Goal: Task Accomplishment & Management: Use online tool/utility

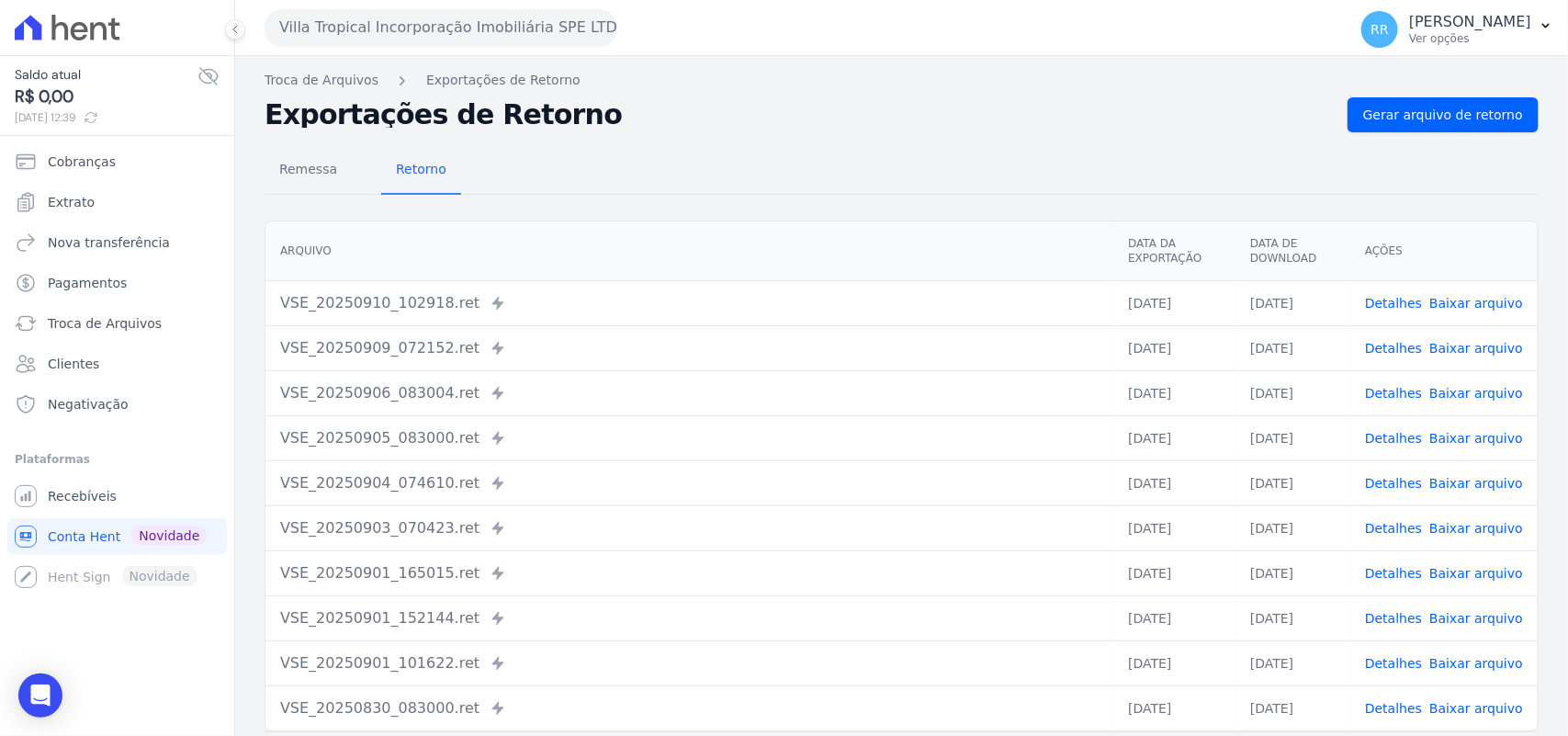
scroll to position [78, 0]
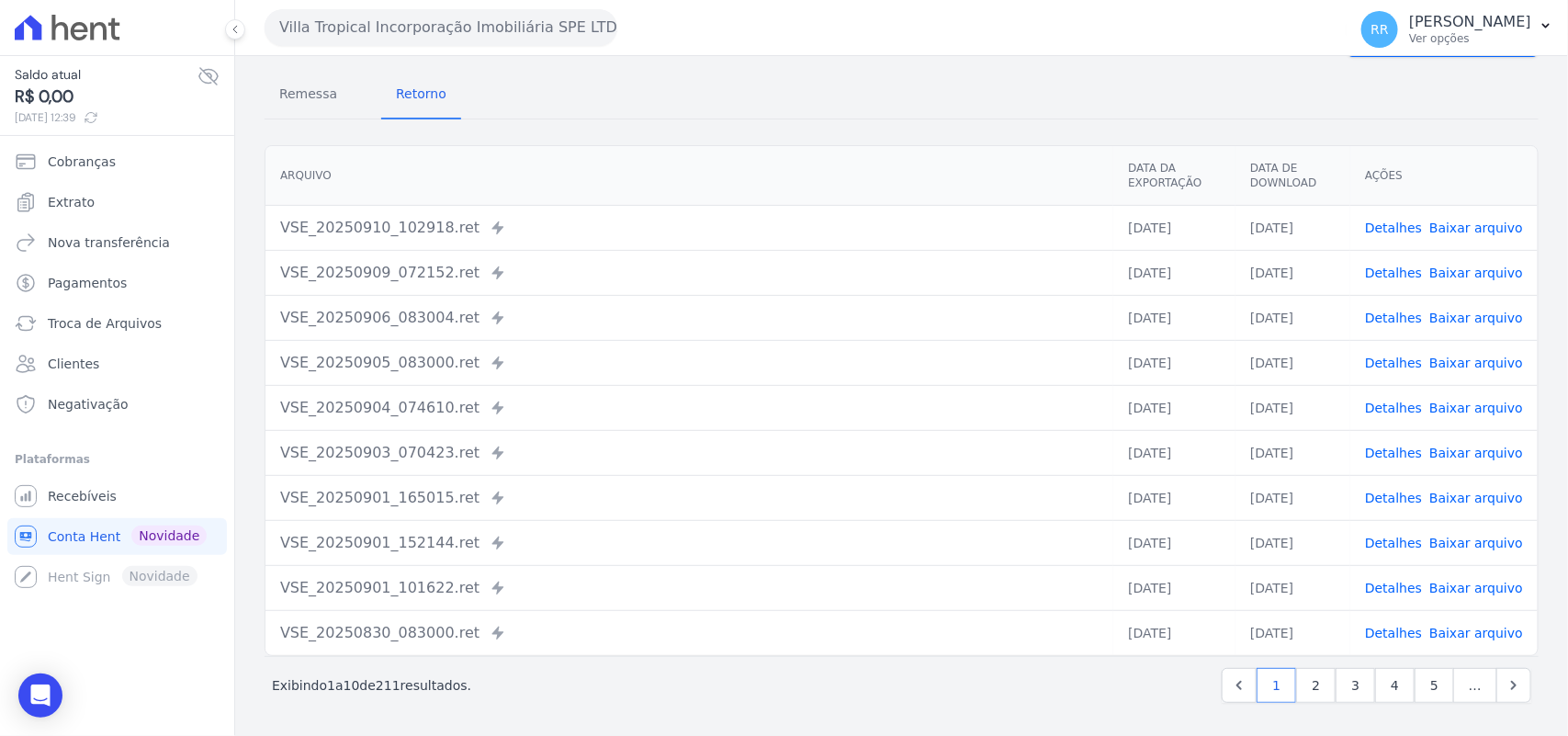
click at [401, 12] on button "Villa Tropical Incorporação Imobiliária SPE LTDA" at bounding box center [441, 27] width 353 height 36
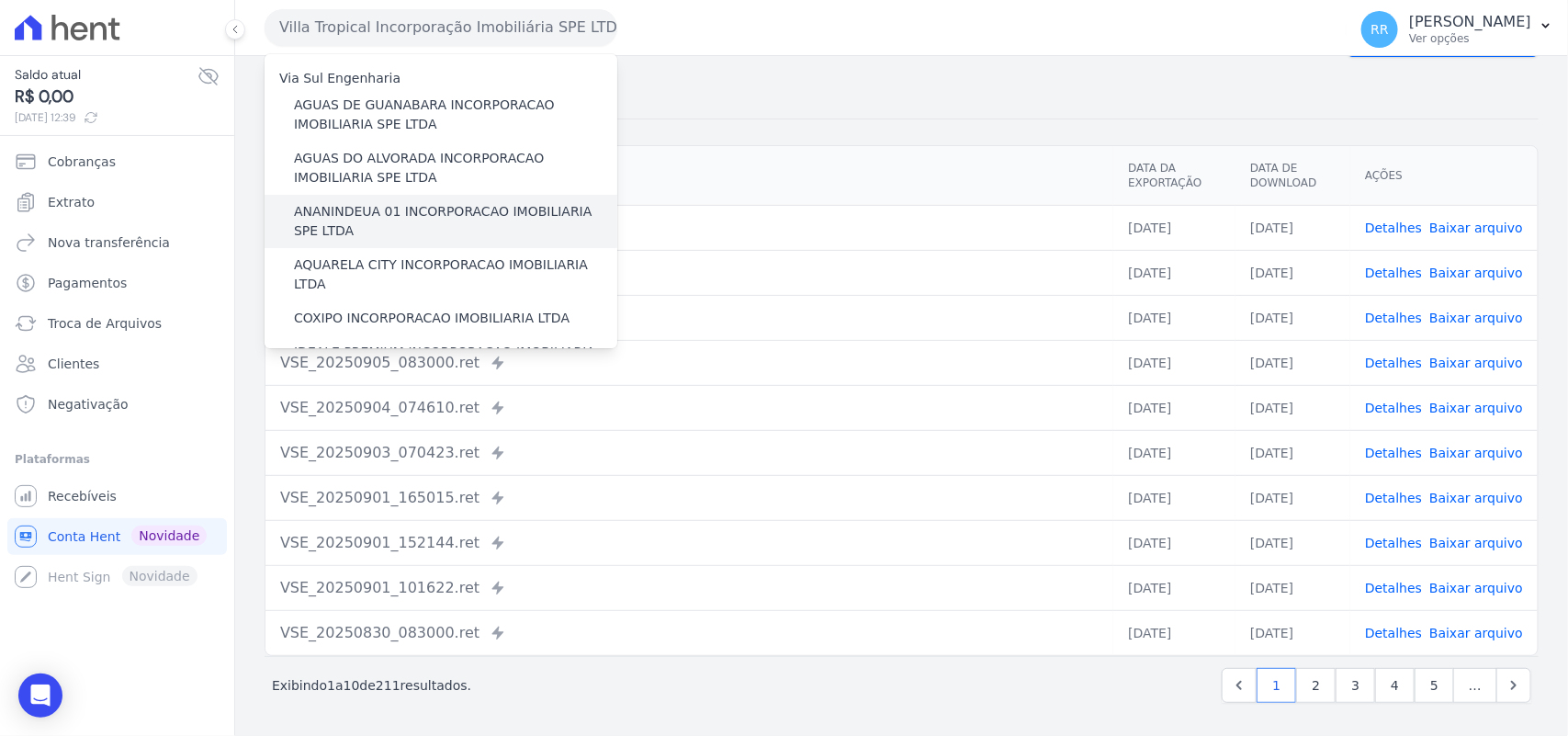
click at [362, 223] on label "ANANINDEUA 01 INCORPORACAO IMOBILIARIA SPE LTDA" at bounding box center [455, 221] width 323 height 38
click at [0, 0] on input "ANANINDEUA 01 INCORPORACAO IMOBILIARIA SPE LTDA" at bounding box center [0, 0] width 0 height 0
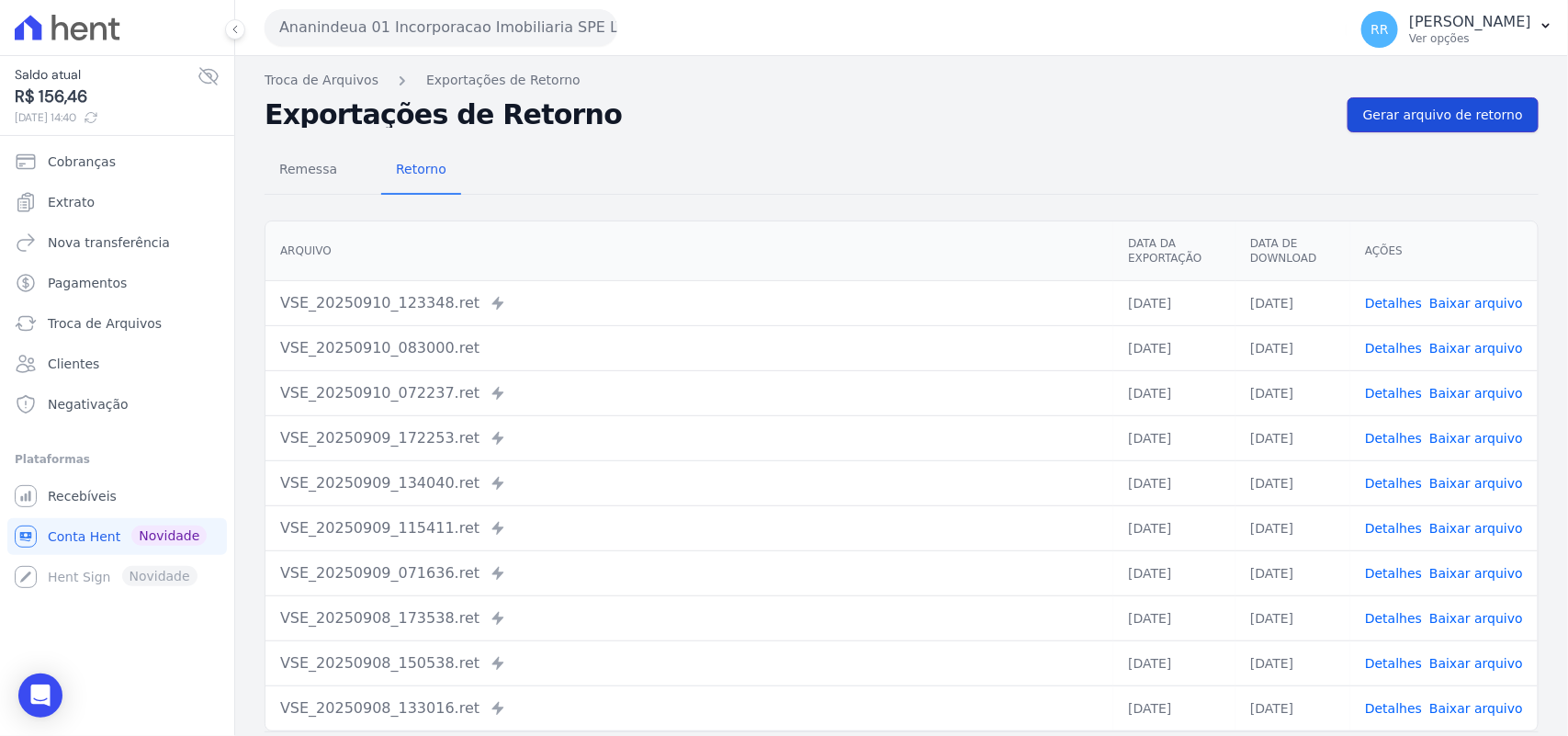
click at [1406, 113] on span "Gerar arquivo de retorno" at bounding box center [1443, 114] width 160 height 19
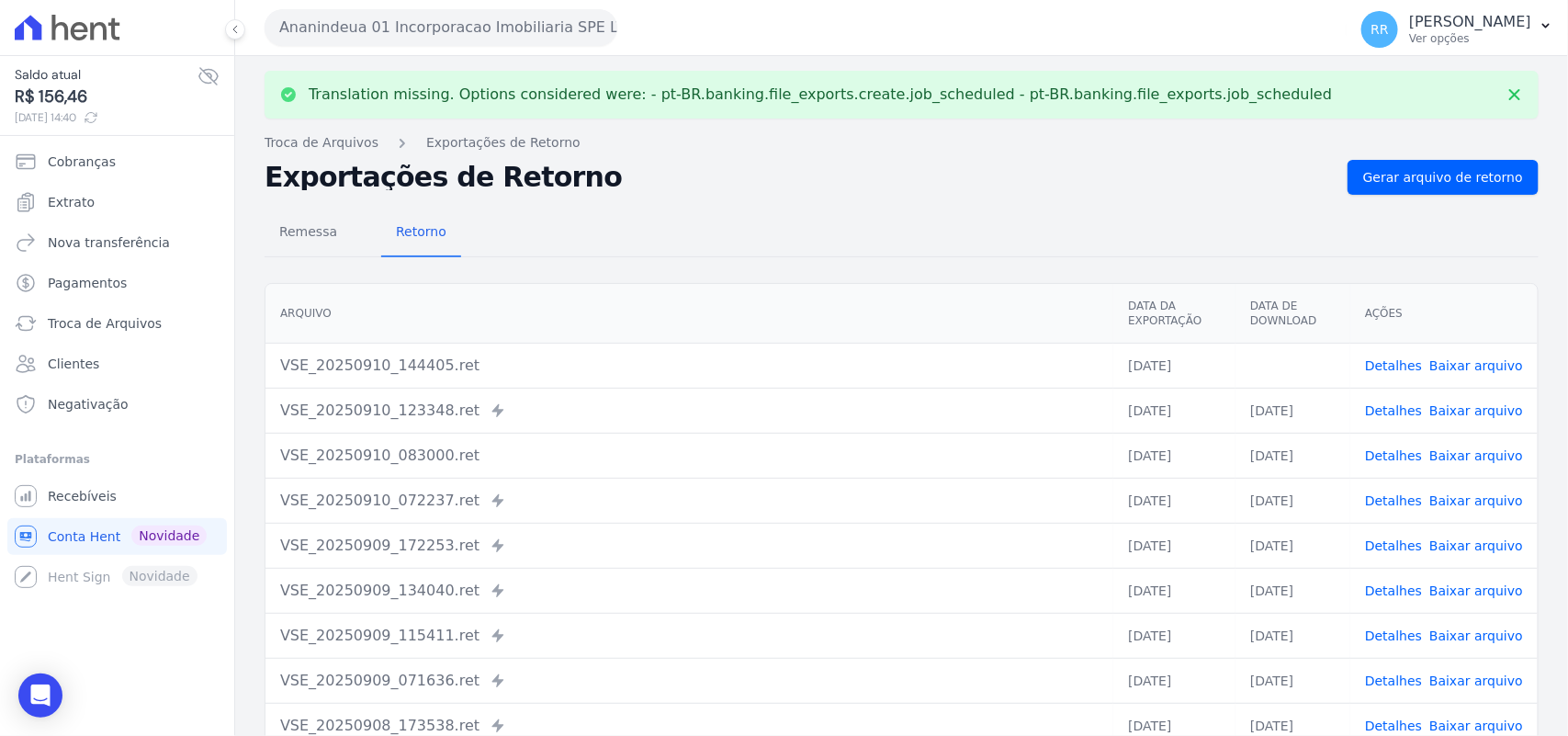
click at [1467, 361] on link "Baixar arquivo" at bounding box center [1475, 366] width 94 height 15
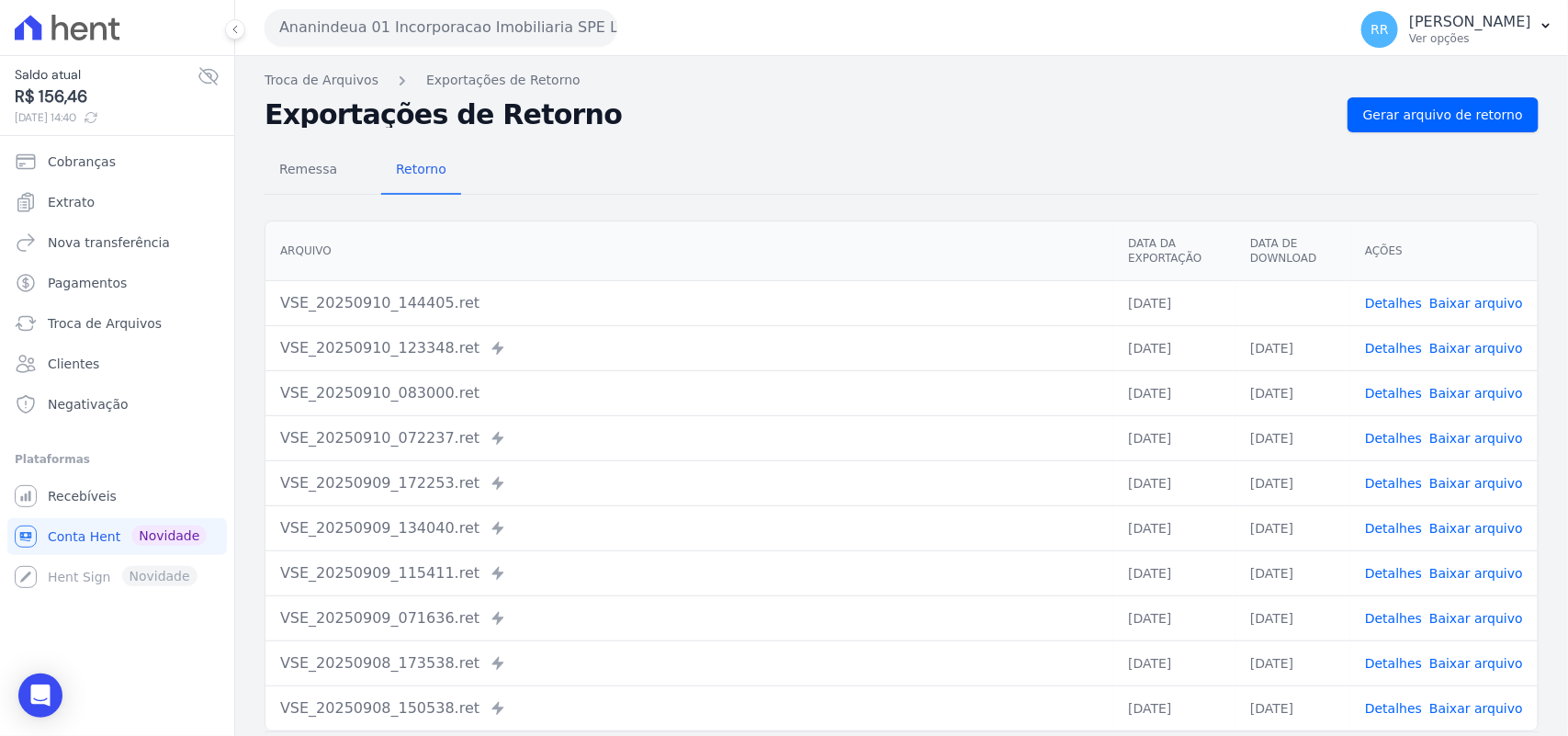
drag, startPoint x: 826, startPoint y: 236, endPoint x: 759, endPoint y: 198, distance: 77.0
click at [826, 236] on th "Arquivo" at bounding box center [688, 251] width 848 height 60
click at [397, 21] on button "Ananindeua 01 Incorporacao Imobiliaria SPE LTDA" at bounding box center [441, 27] width 353 height 36
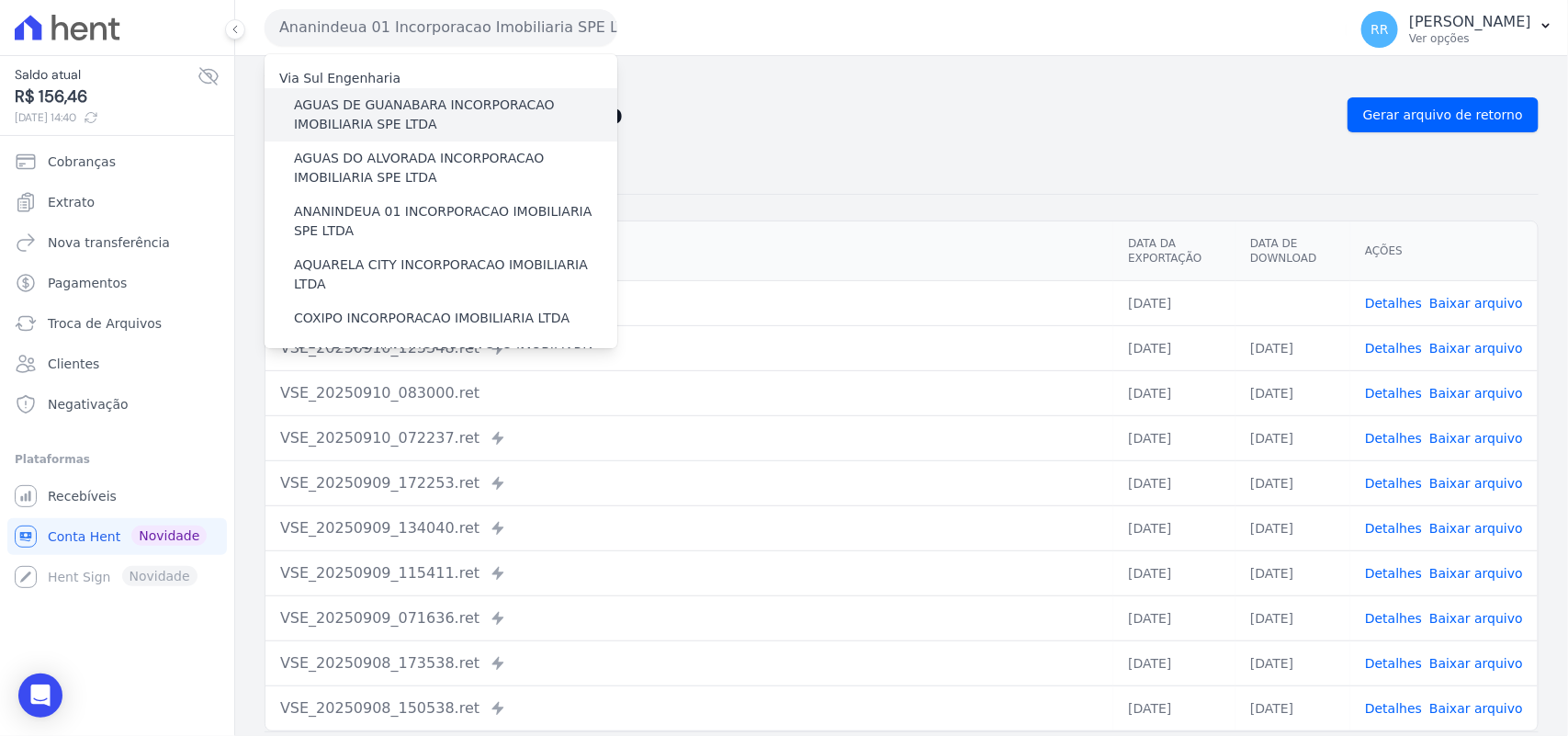
click at [362, 102] on label "AGUAS DE GUANABARA INCORPORACAO IMOBILIARIA SPE LTDA" at bounding box center [455, 114] width 323 height 38
click at [0, 0] on input "AGUAS DE GUANABARA INCORPORACAO IMOBILIARIA SPE LTDA" at bounding box center [0, 0] width 0 height 0
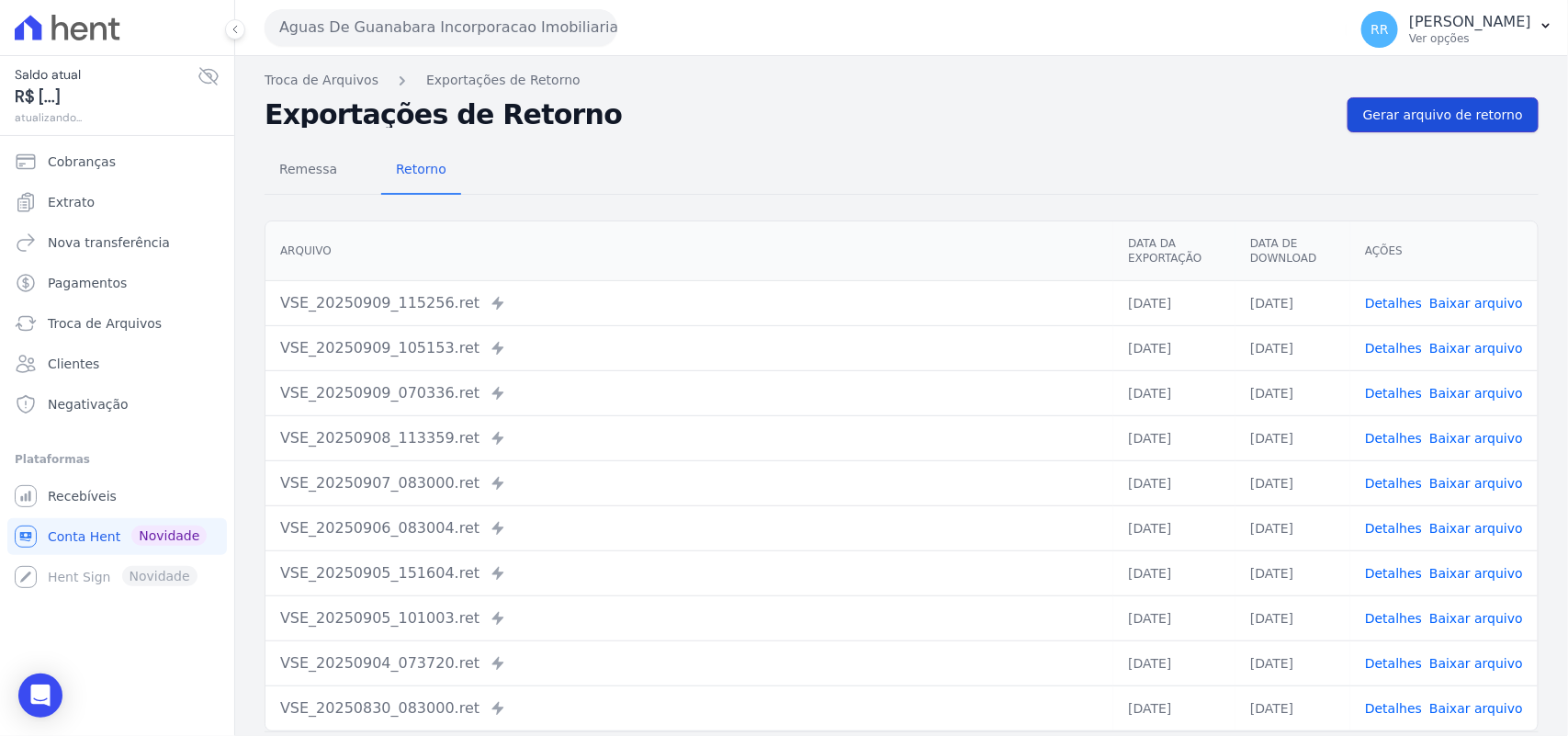
click at [1440, 103] on link "Gerar arquivo de retorno" at bounding box center [1443, 114] width 191 height 34
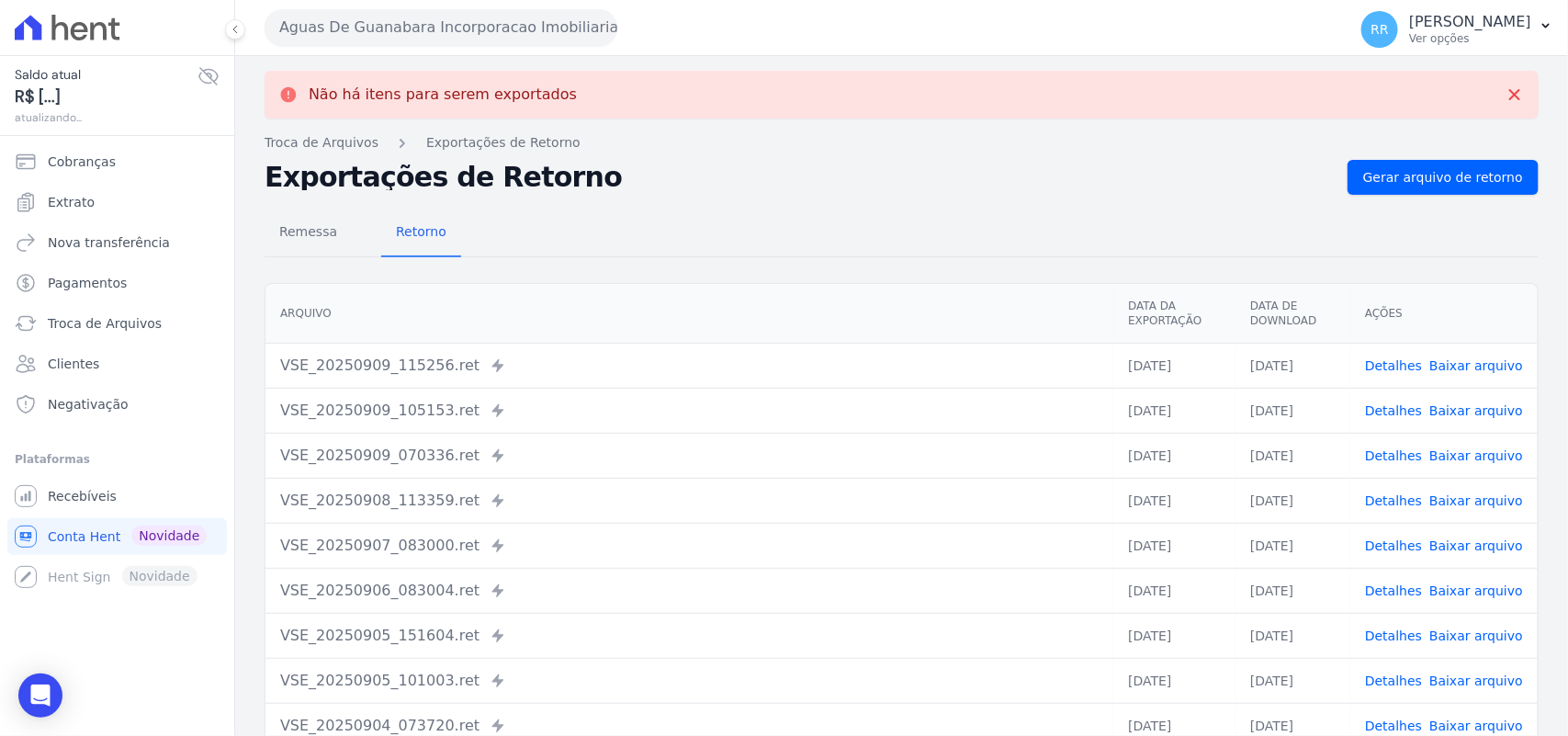
click at [373, 21] on button "Aguas De Guanabara Incorporacao Imobiliaria SPE LTDA" at bounding box center [441, 27] width 353 height 36
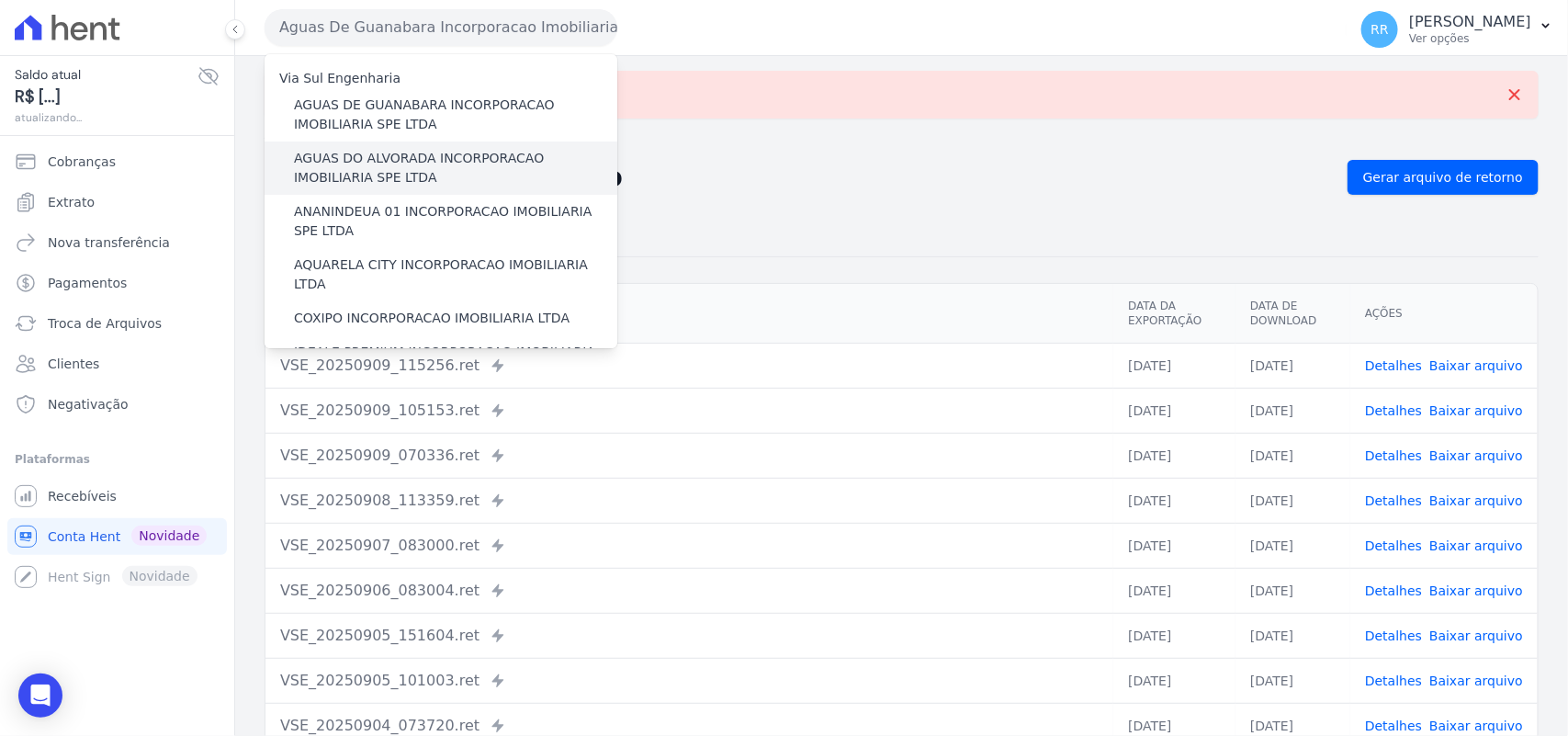
click at [390, 153] on label "AGUAS DO ALVORADA INCORPORACAO IMOBILIARIA SPE LTDA" at bounding box center [455, 167] width 323 height 38
click at [0, 0] on input "AGUAS DO ALVORADA INCORPORACAO IMOBILIARIA SPE LTDA" at bounding box center [0, 0] width 0 height 0
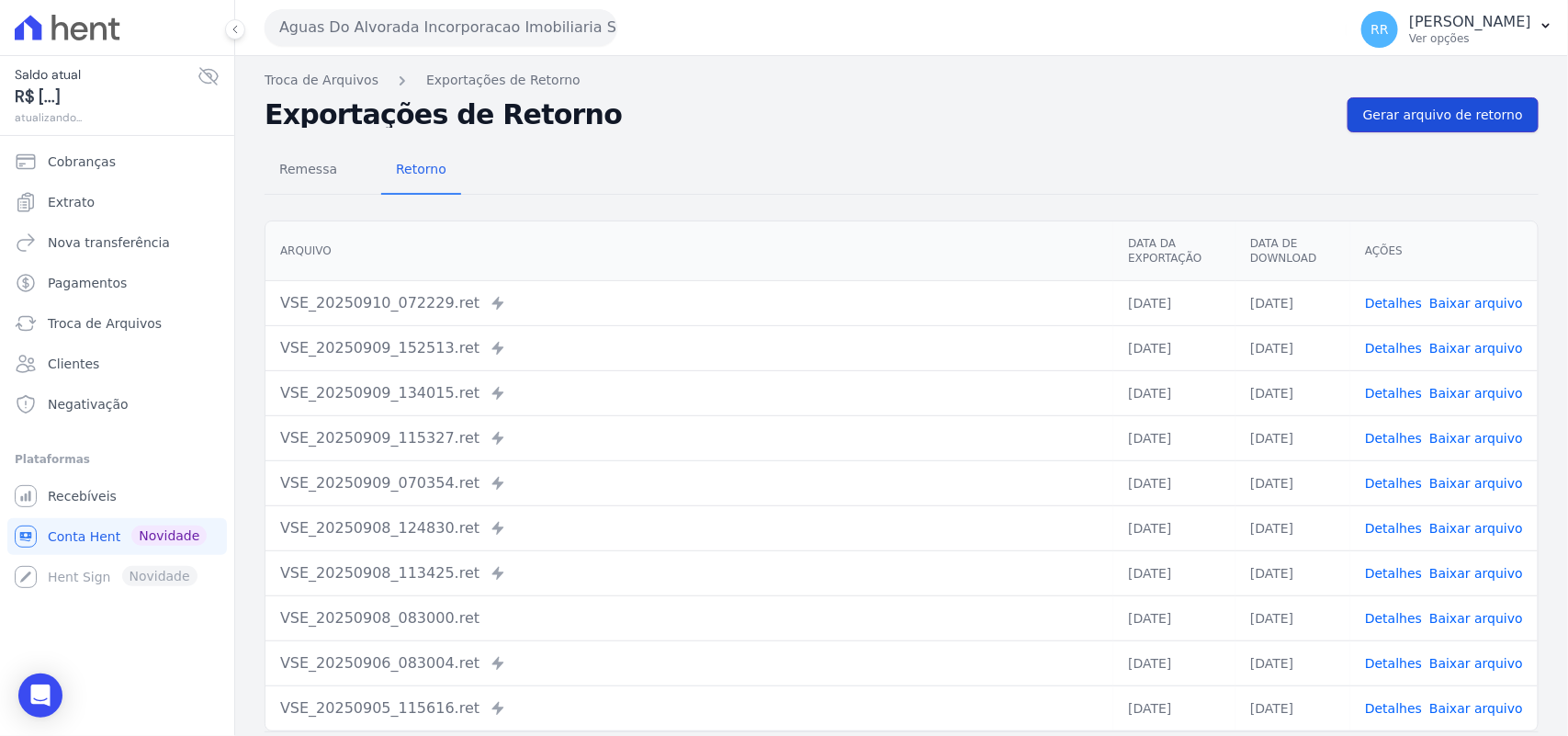
click at [1405, 107] on span "Gerar arquivo de retorno" at bounding box center [1443, 114] width 160 height 19
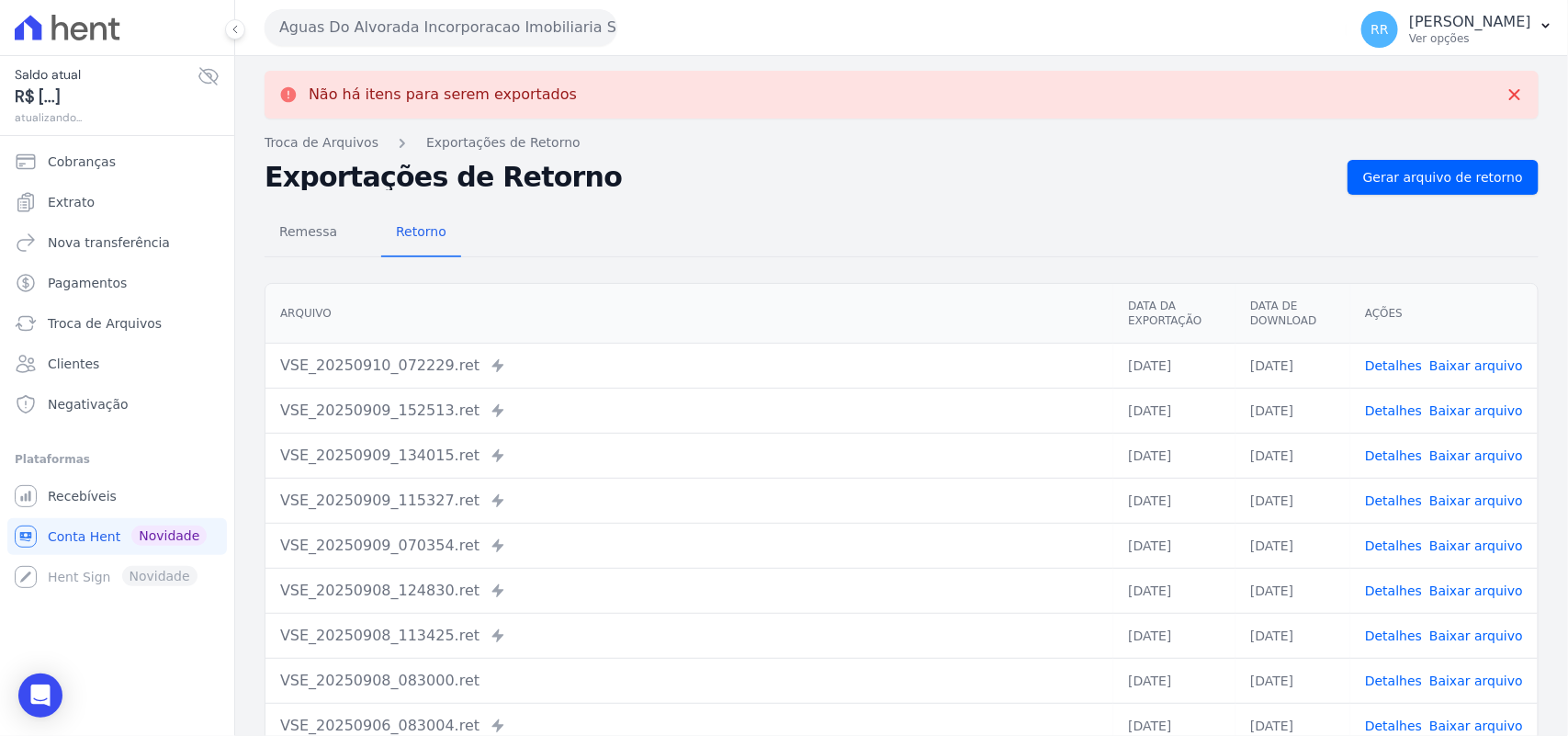
click at [404, 33] on button "Aguas Do Alvorada Incorporacao Imobiliaria SPE LTDA" at bounding box center [441, 27] width 353 height 36
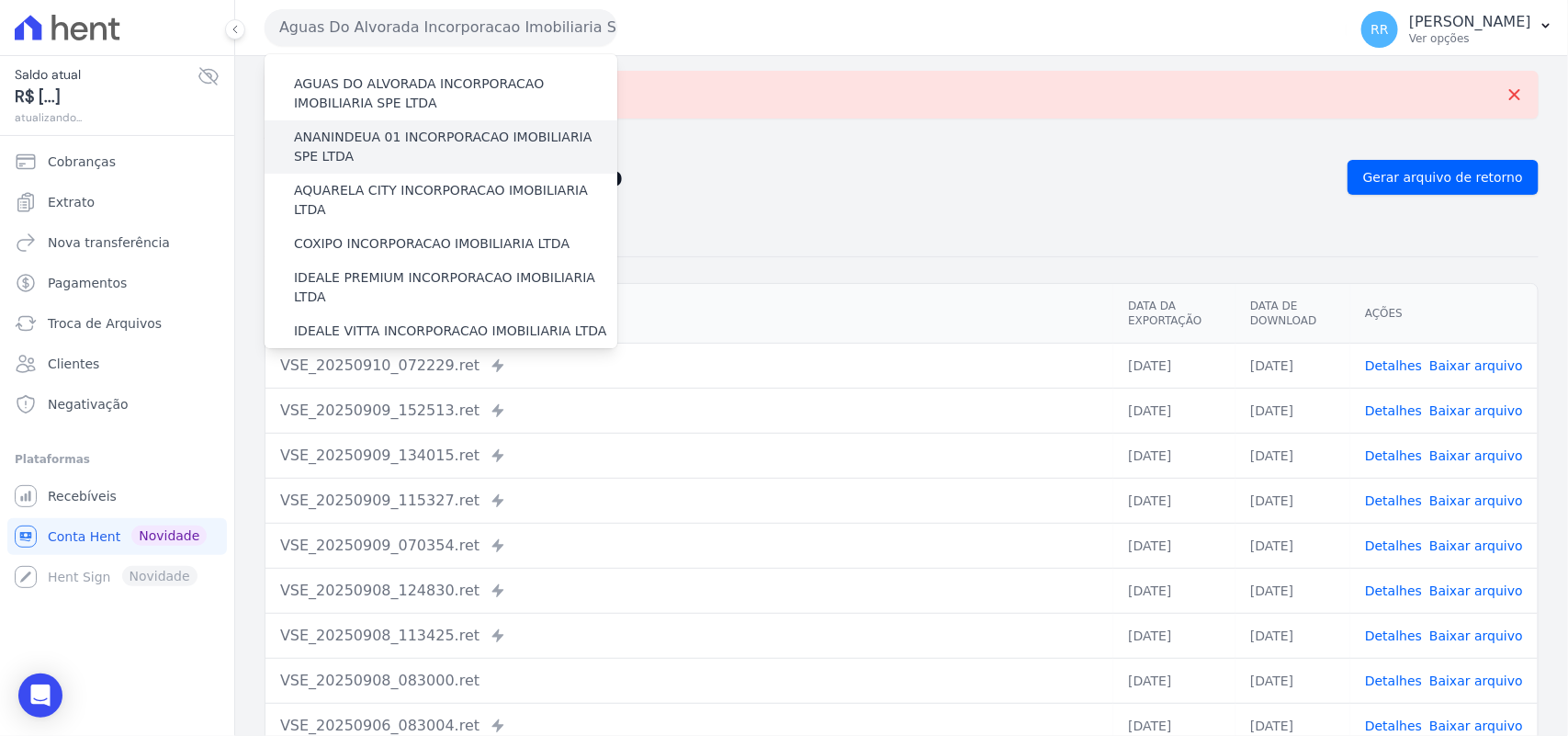
scroll to position [76, 0]
click at [406, 130] on label "ANANINDEUA 01 INCORPORACAO IMOBILIARIA SPE LTDA" at bounding box center [455, 145] width 323 height 38
click at [0, 0] on input "ANANINDEUA 01 INCORPORACAO IMOBILIARIA SPE LTDA" at bounding box center [0, 0] width 0 height 0
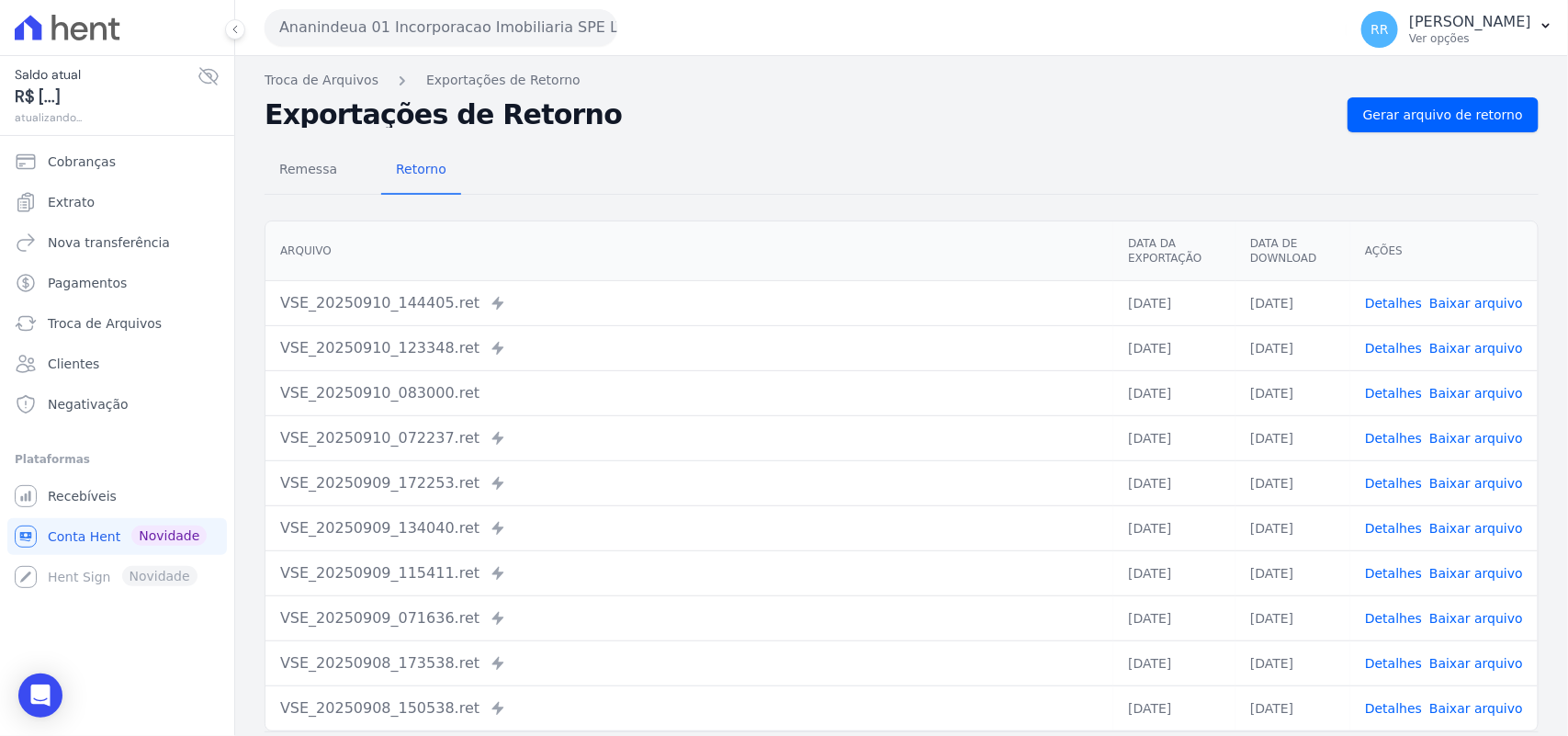
click at [1423, 90] on div "Troca de Arquivos Exportações de Retorno Exportações de Retorno Gerar arquivo d…" at bounding box center [901, 434] width 1333 height 755
click at [1423, 98] on link "Gerar arquivo de retorno" at bounding box center [1443, 114] width 191 height 34
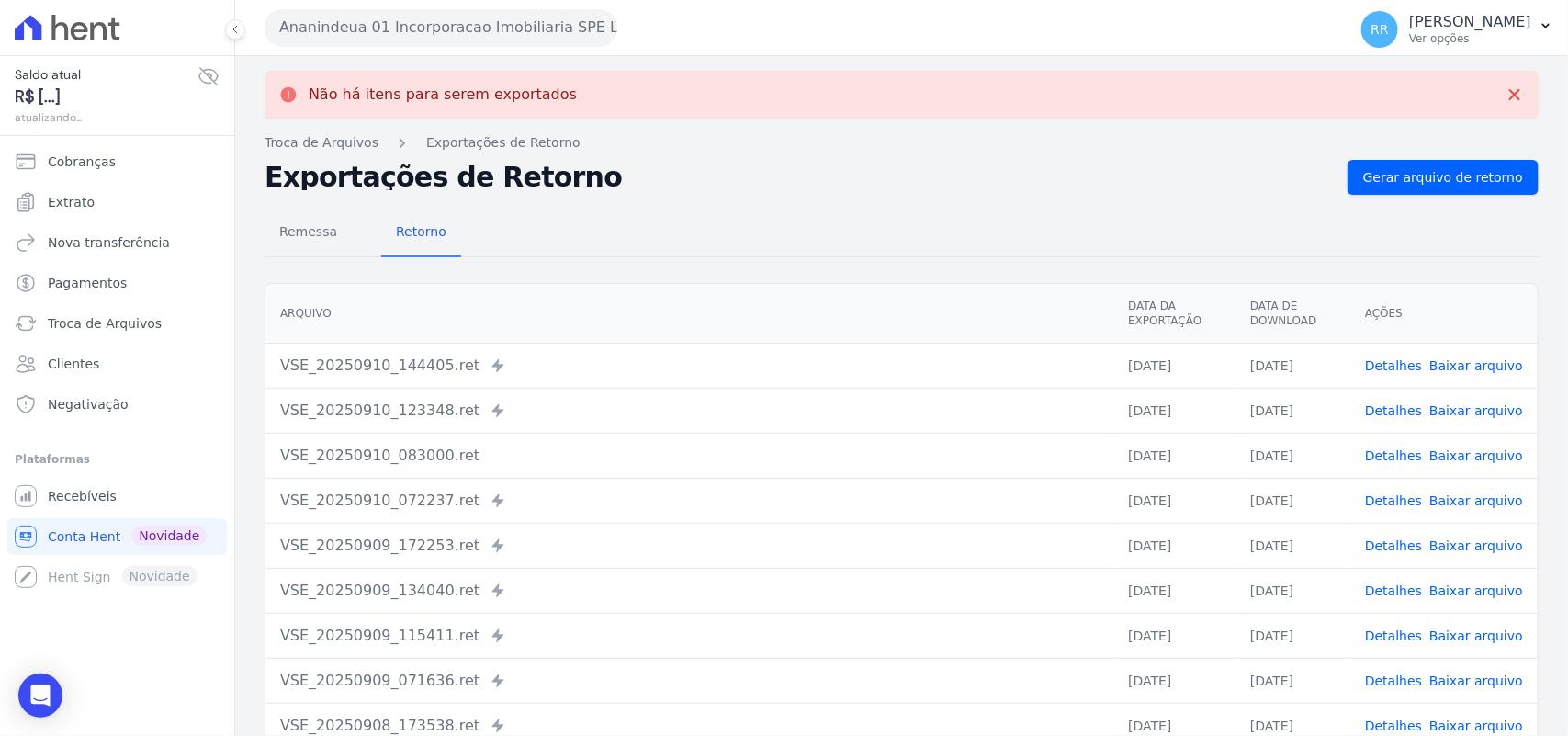
click at [452, 44] on button "Ananindeua 01 Incorporacao Imobiliaria SPE LTDA" at bounding box center [441, 27] width 353 height 36
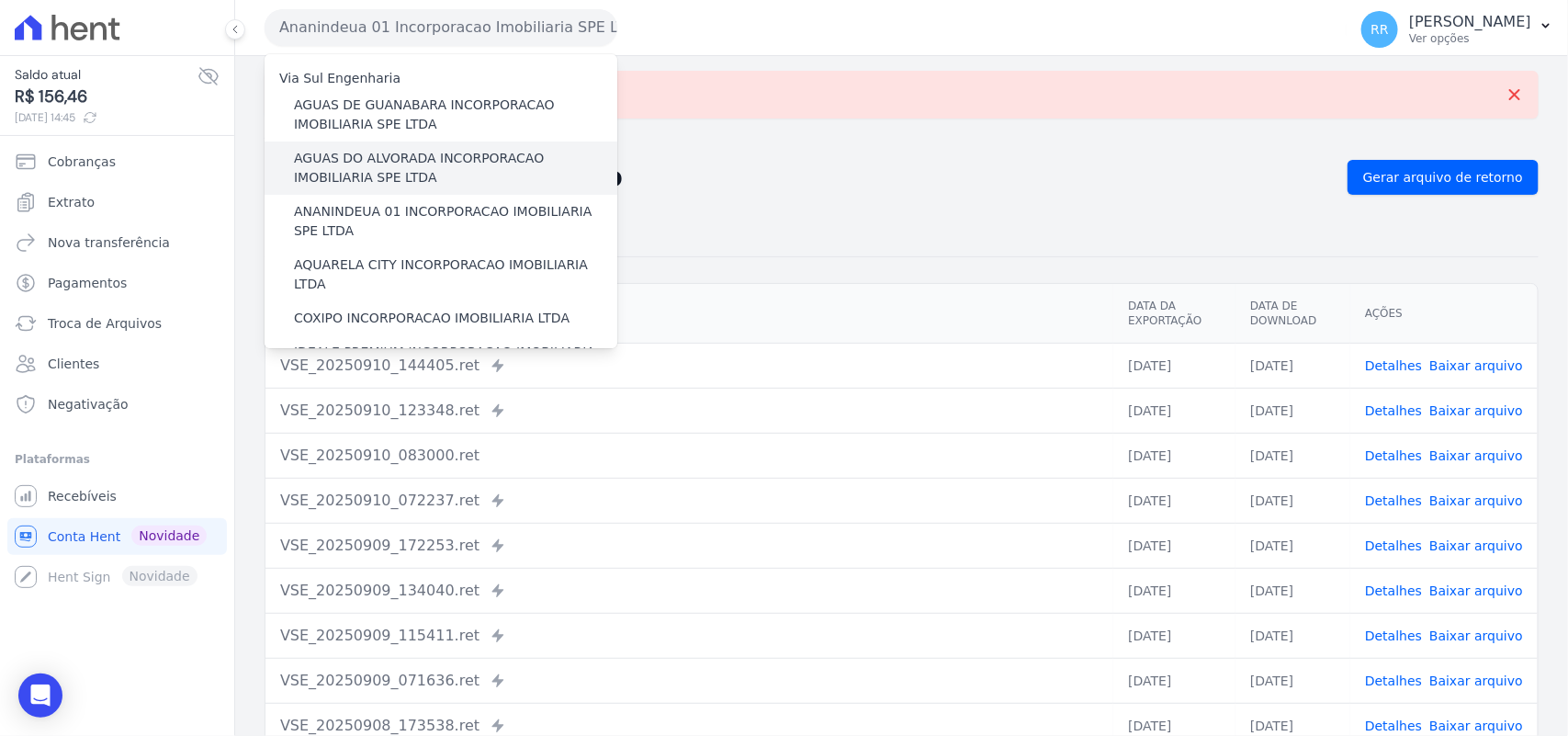
scroll to position [37, 0]
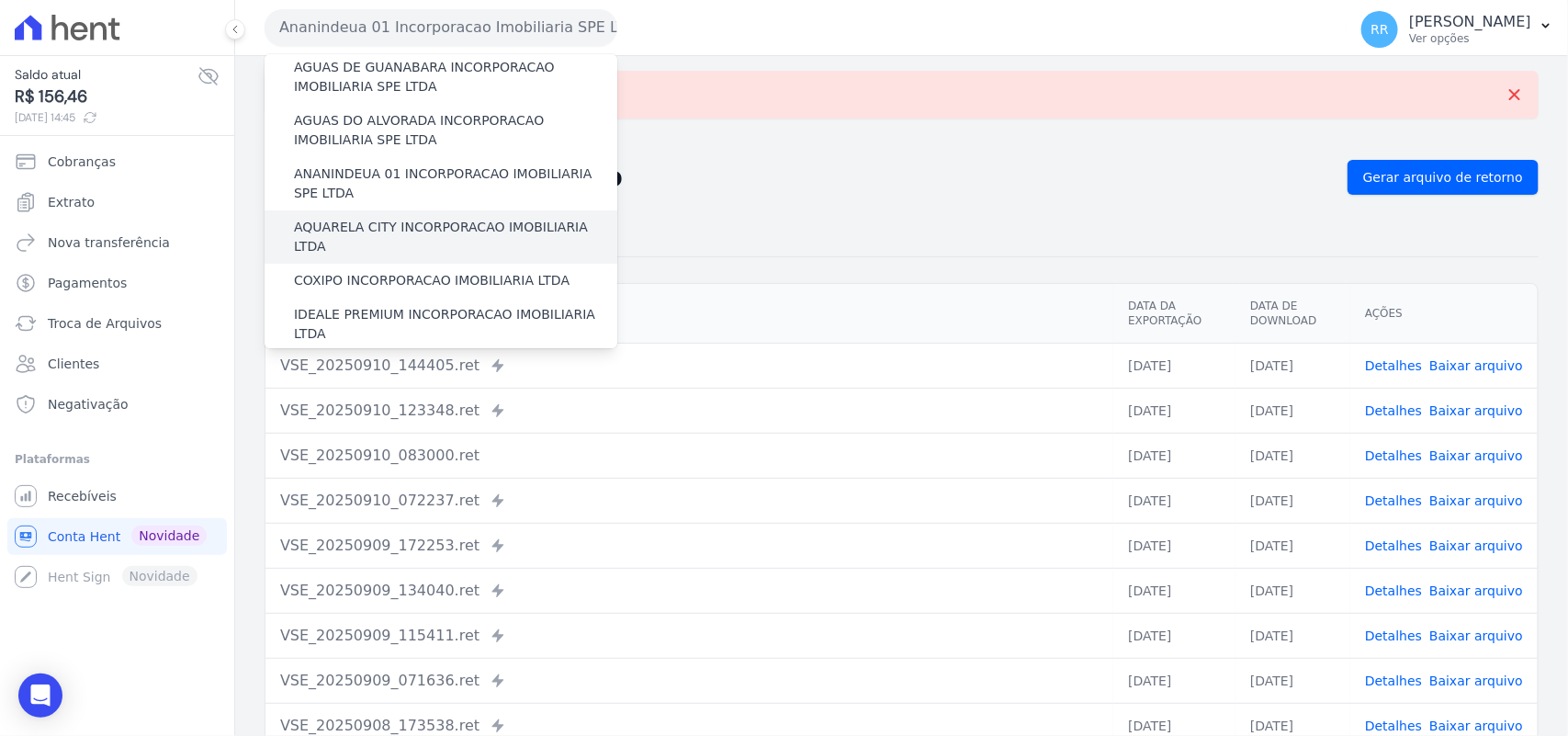
click at [382, 225] on label "AQUARELA CITY INCORPORACAO IMOBILIARIA LTDA" at bounding box center [455, 236] width 323 height 38
click at [0, 0] on input "AQUARELA CITY INCORPORACAO IMOBILIARIA LTDA" at bounding box center [0, 0] width 0 height 0
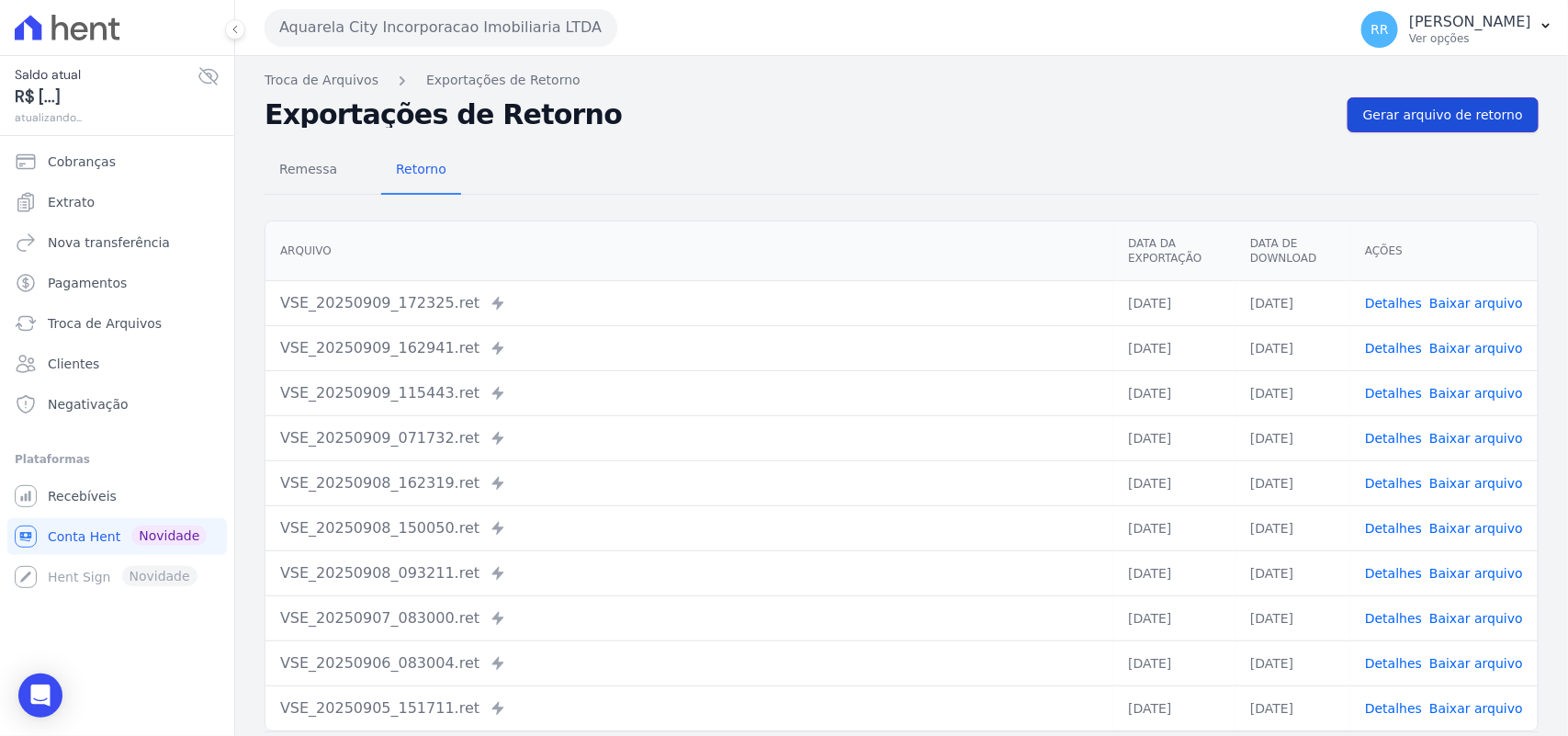
click at [1479, 101] on link "Gerar arquivo de retorno" at bounding box center [1443, 114] width 191 height 34
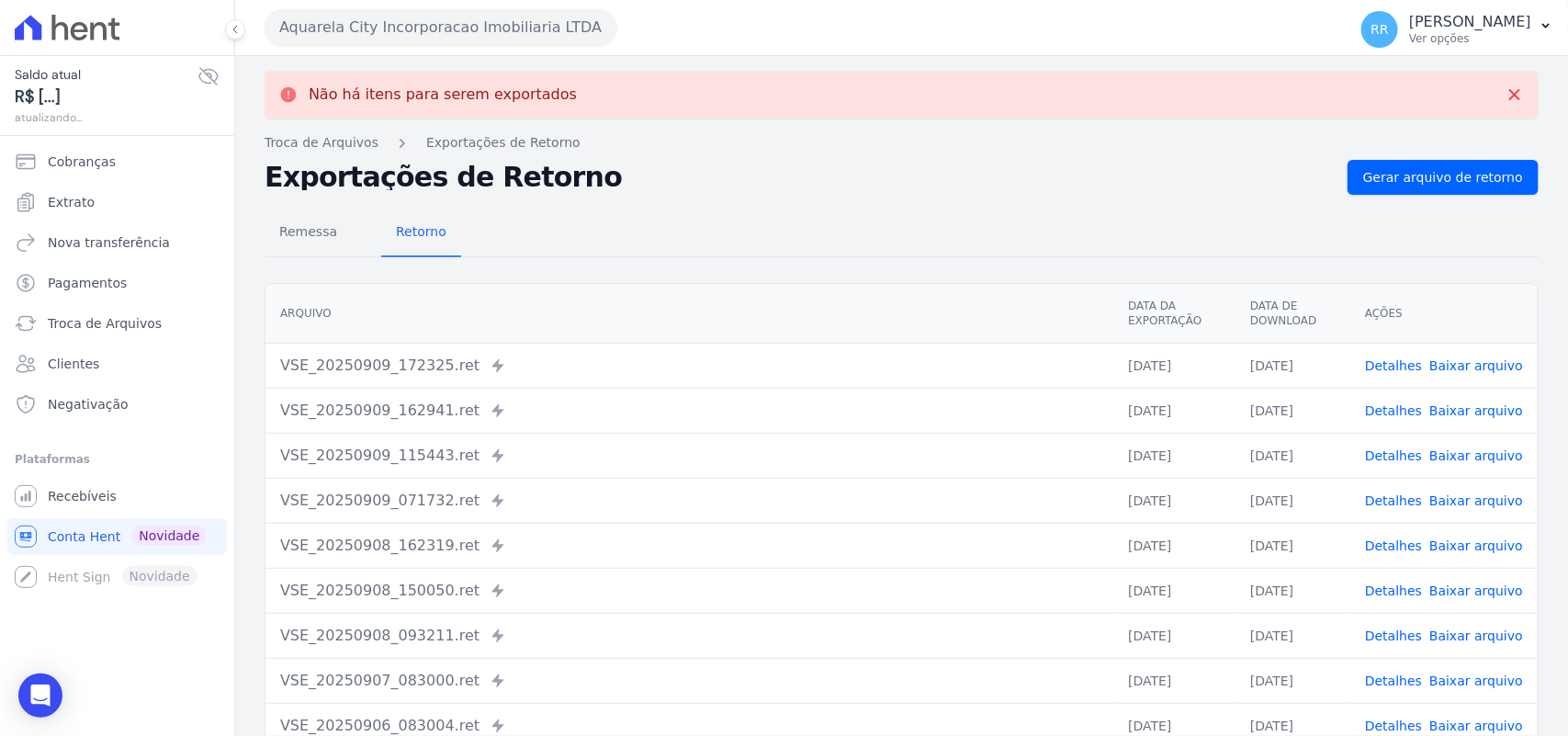
click at [390, 31] on button "Aquarela City Incorporacao Imobiliaria LTDA" at bounding box center [441, 27] width 353 height 36
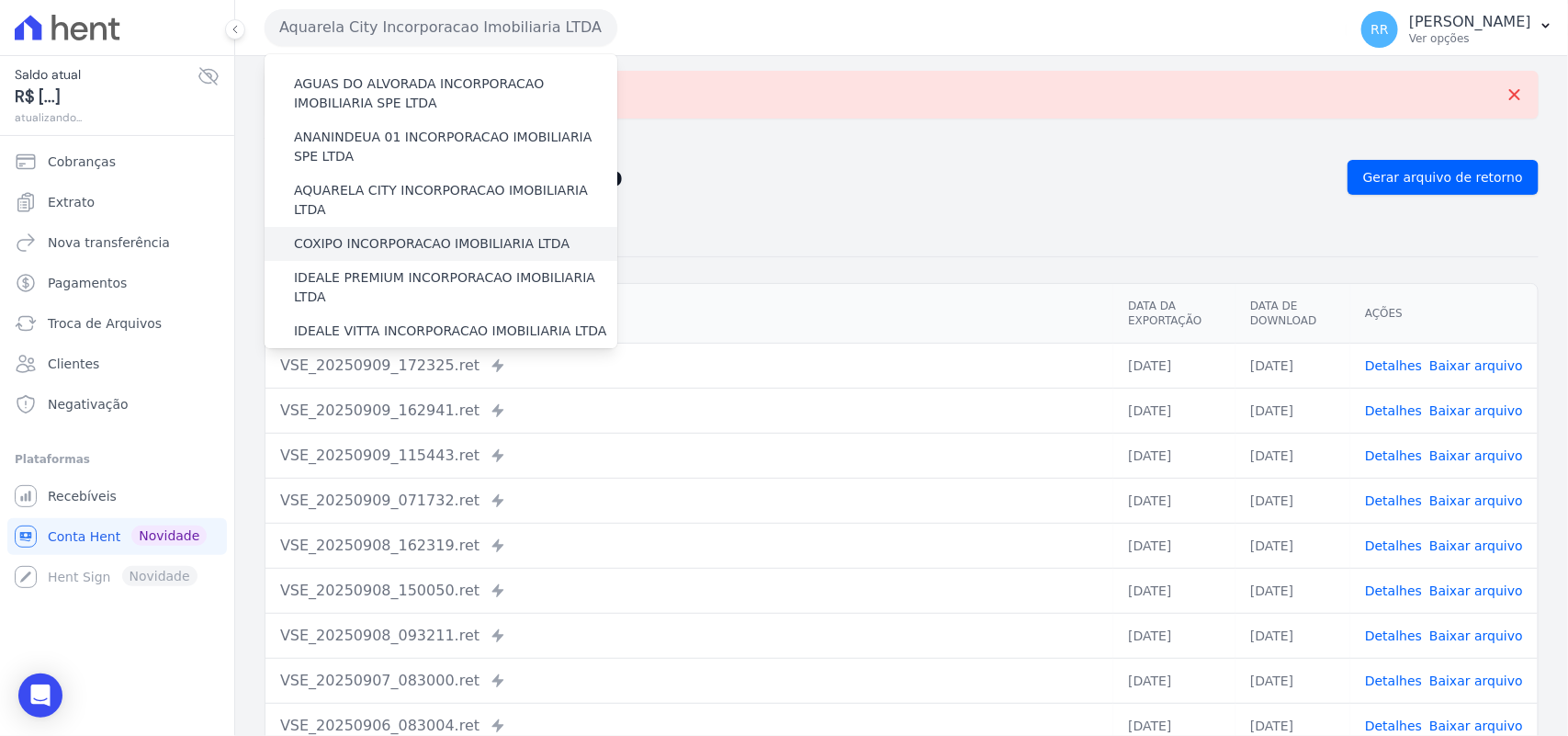
scroll to position [76, 0]
click at [393, 233] on label "COXIPO INCORPORACAO IMOBILIARIA LTDA" at bounding box center [431, 242] width 276 height 20
click at [0, 0] on input "COXIPO INCORPORACAO IMOBILIARIA LTDA" at bounding box center [0, 0] width 0 height 0
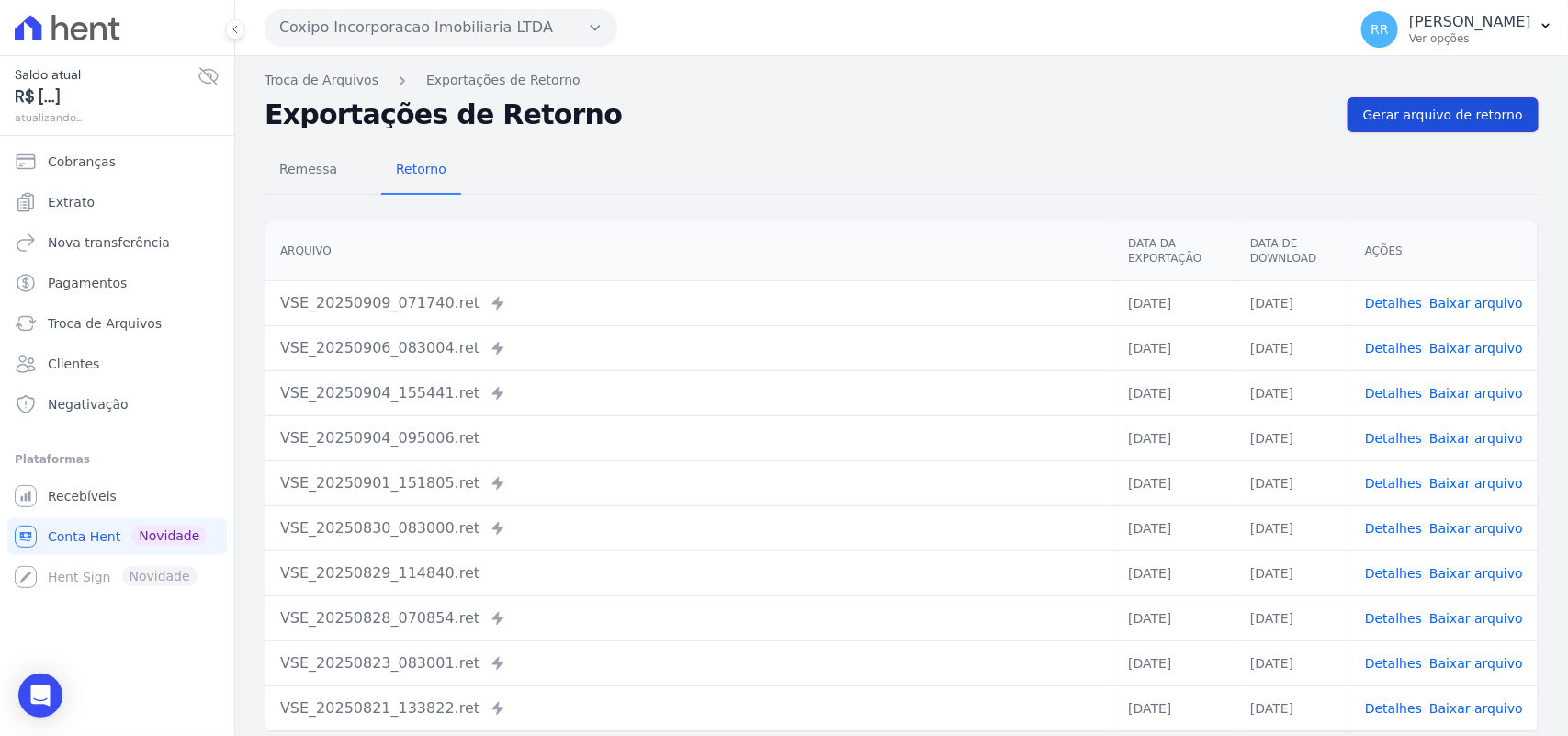
click at [1435, 115] on span "Gerar arquivo de retorno" at bounding box center [1443, 114] width 160 height 19
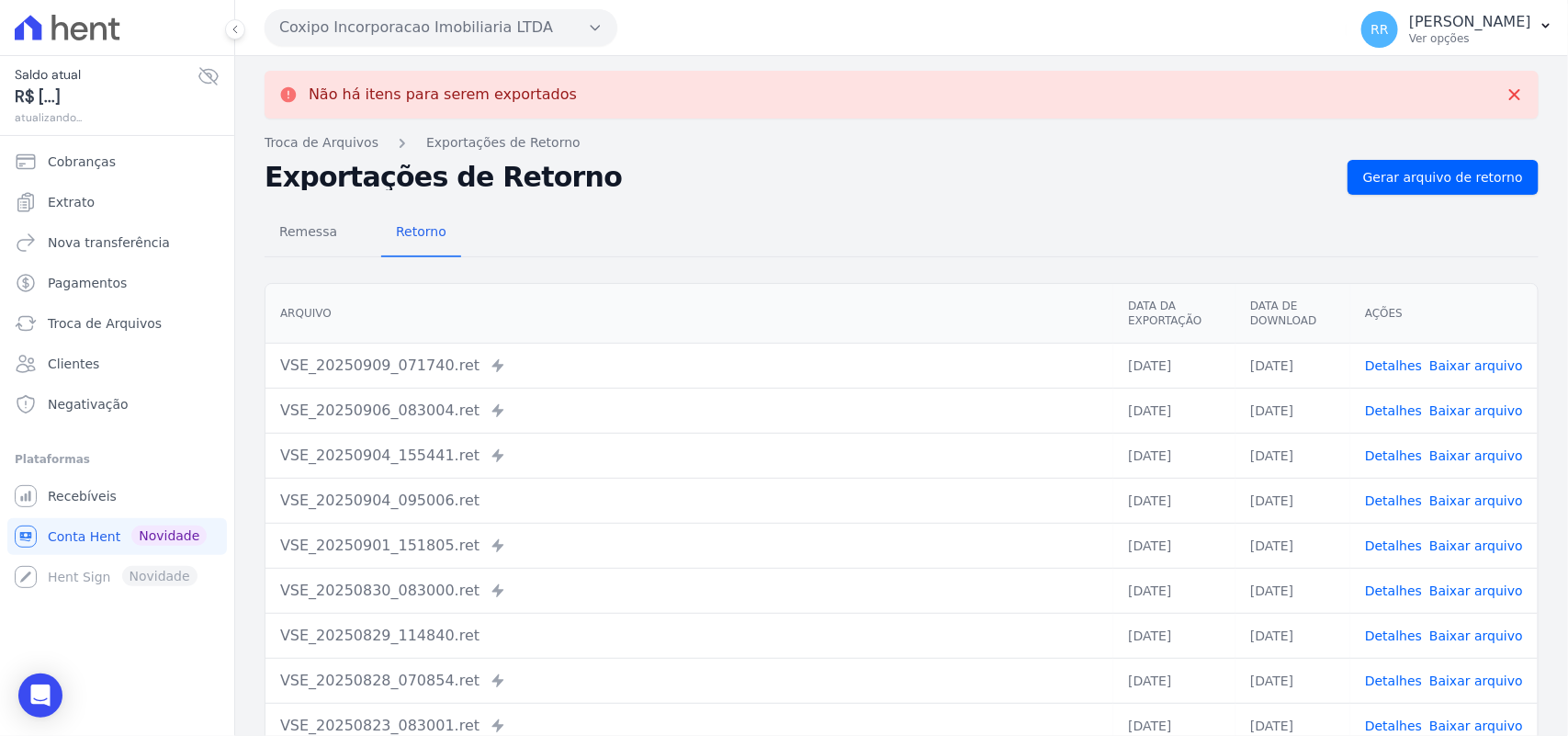
click at [418, 37] on button "Coxipo Incorporacao Imobiliaria LTDA" at bounding box center [441, 27] width 353 height 36
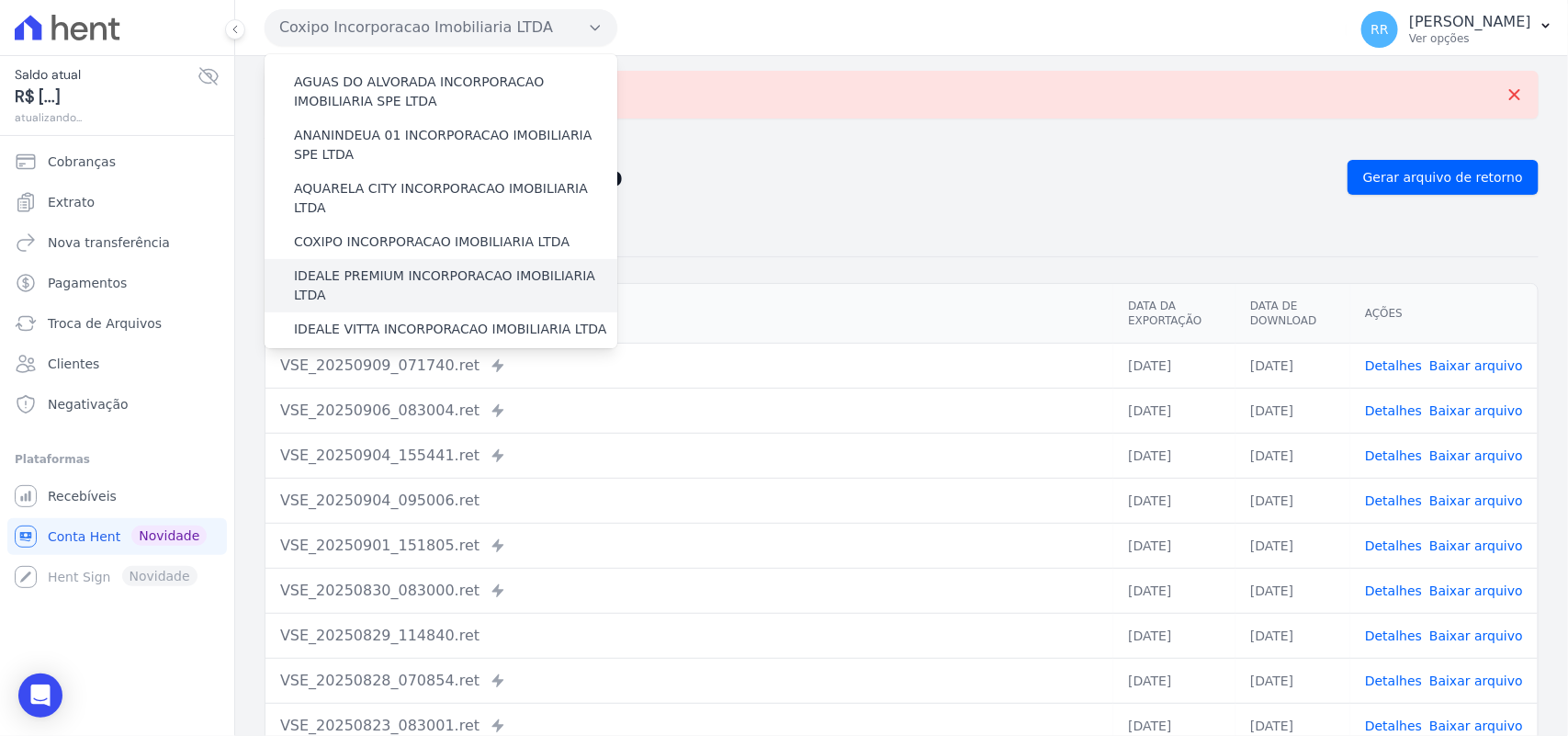
click at [404, 266] on label "IDEALE PREMIUM INCORPORACAO IMOBILIARIA LTDA" at bounding box center [455, 285] width 323 height 38
click at [0, 0] on input "IDEALE PREMIUM INCORPORACAO IMOBILIARIA LTDA" at bounding box center [0, 0] width 0 height 0
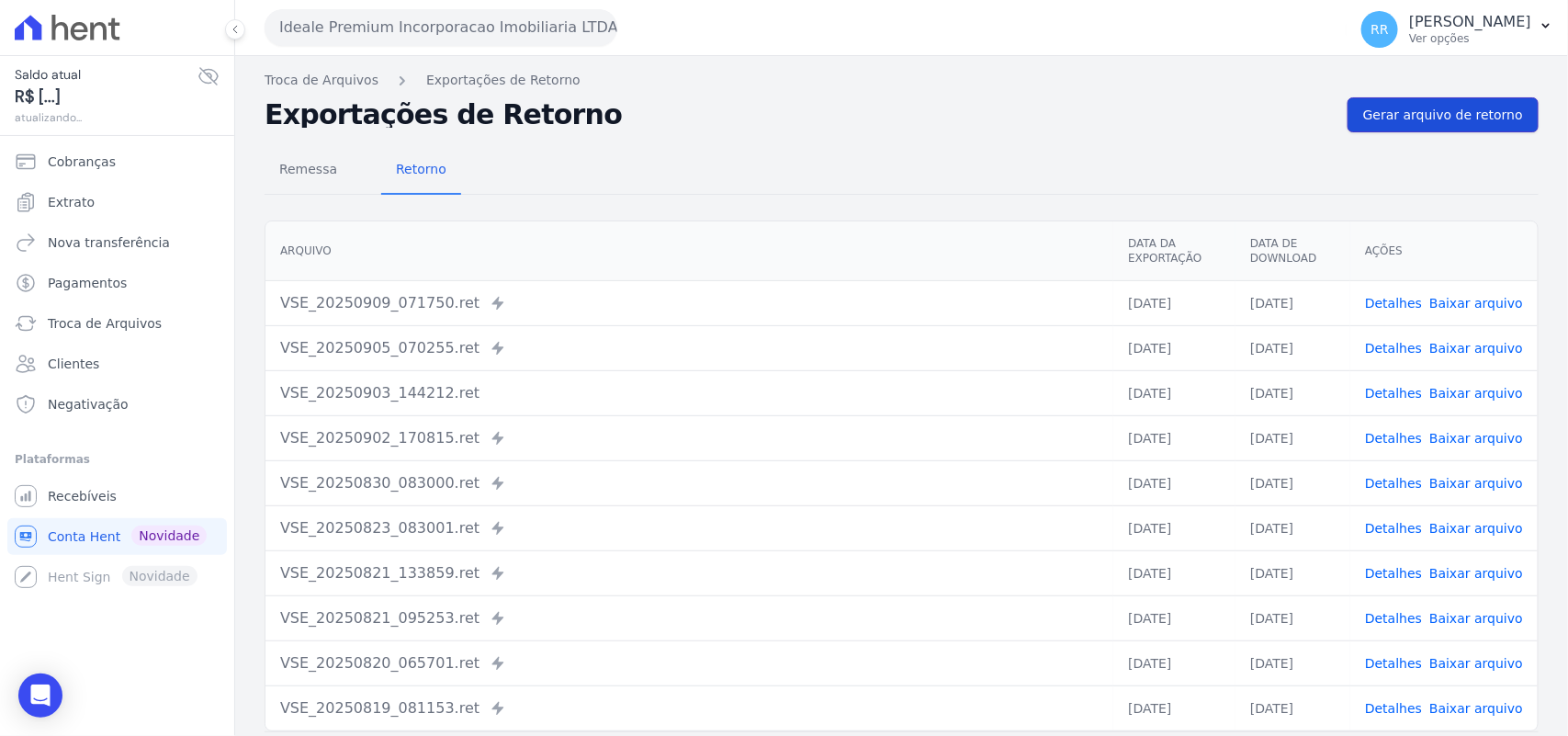
click at [1449, 113] on span "Gerar arquivo de retorno" at bounding box center [1443, 114] width 160 height 19
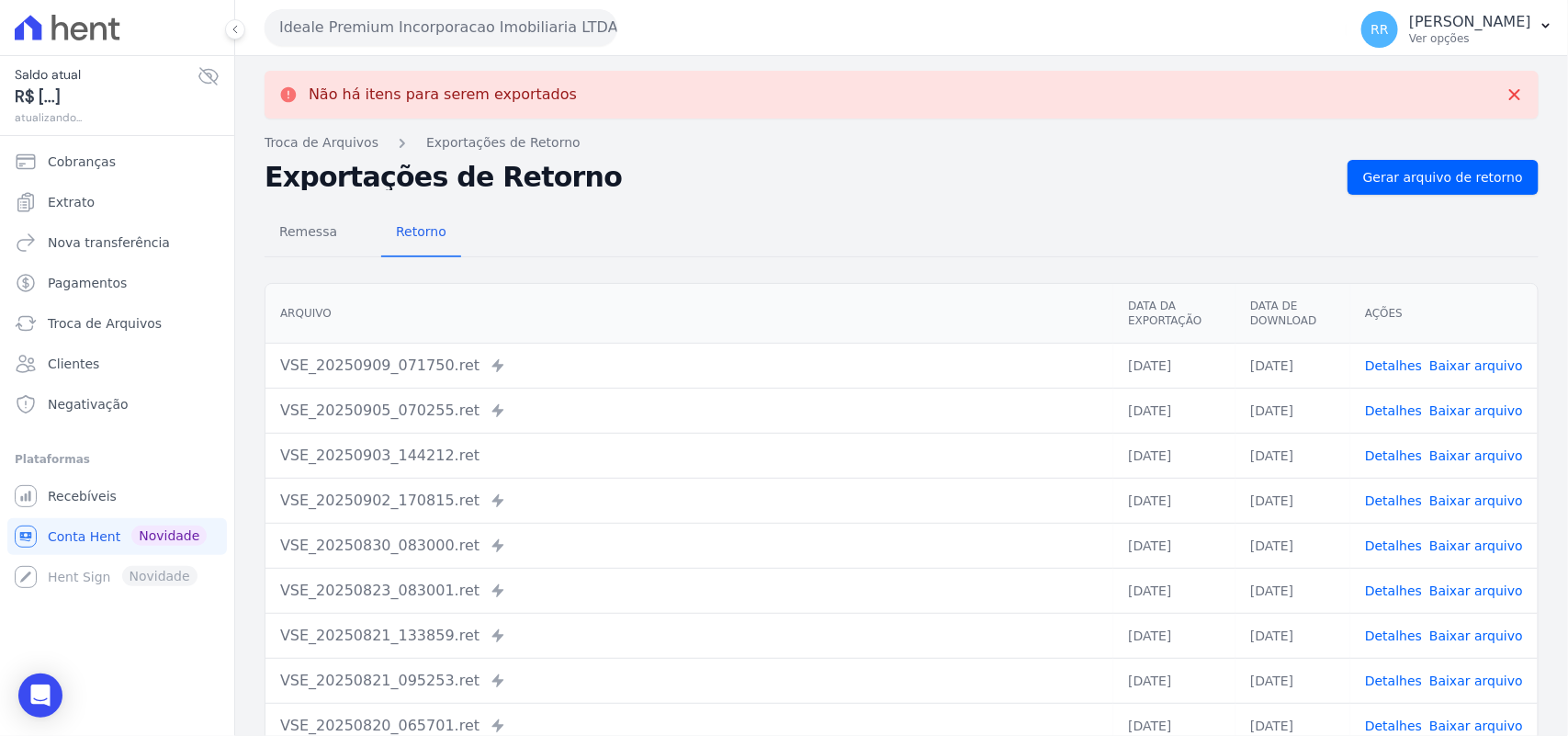
click at [404, 15] on button "Ideale Premium Incorporacao Imobiliaria LTDA" at bounding box center [441, 27] width 353 height 36
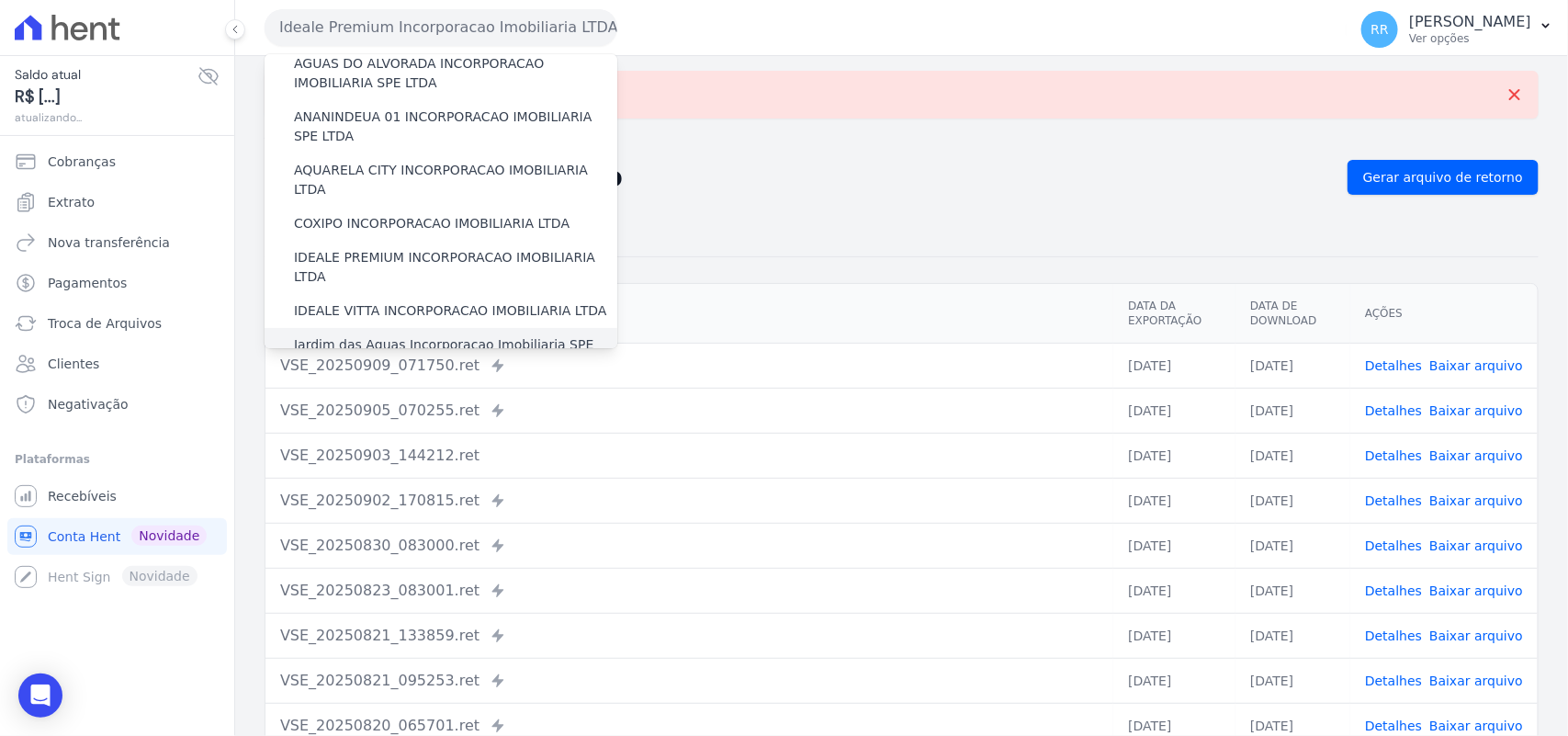
scroll to position [230, 0]
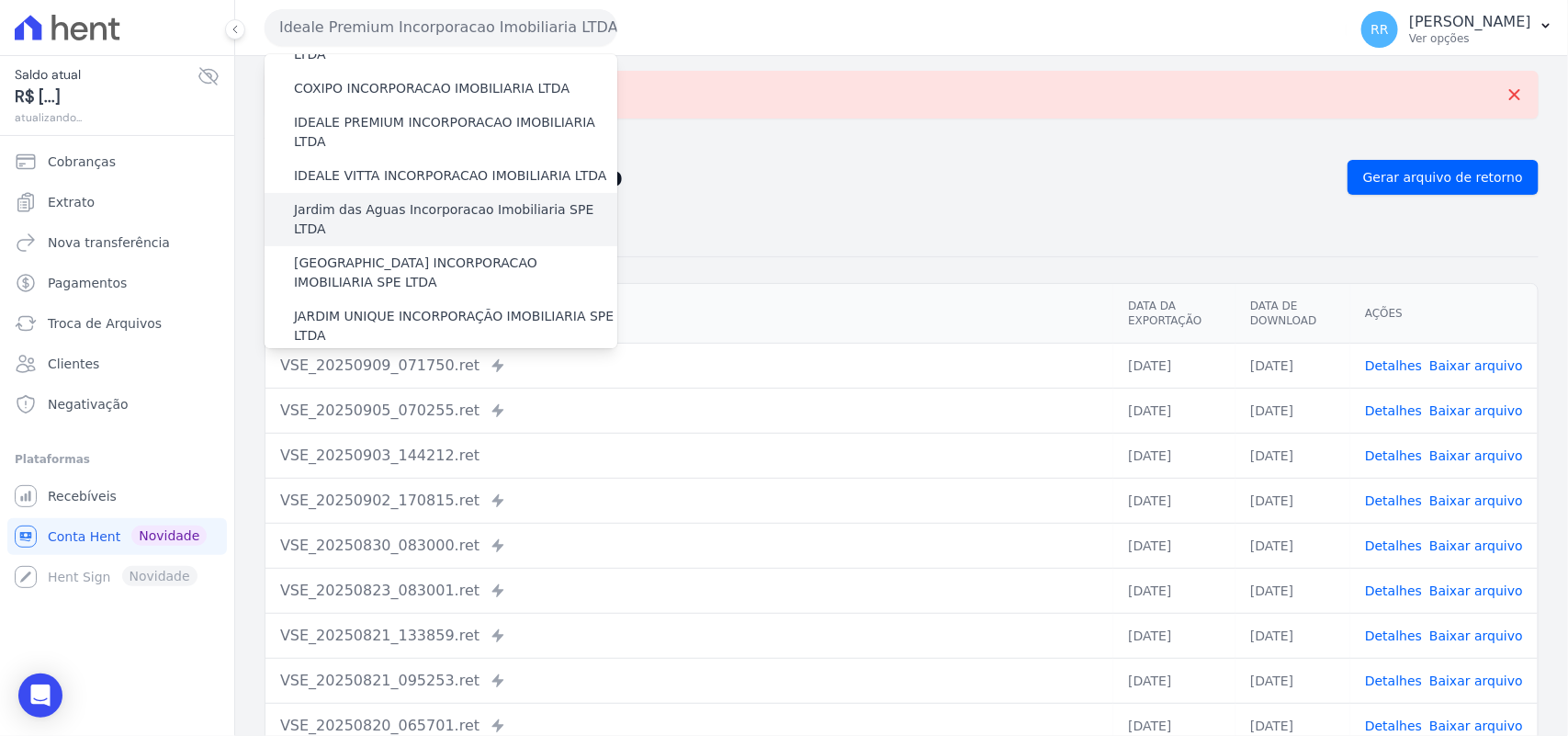
click at [397, 200] on label "Jardim das Aguas Incorporacao Imobiliaria SPE LTDA" at bounding box center [455, 219] width 323 height 38
click at [0, 0] on input "Jardim das Aguas Incorporacao Imobiliaria SPE LTDA" at bounding box center [0, 0] width 0 height 0
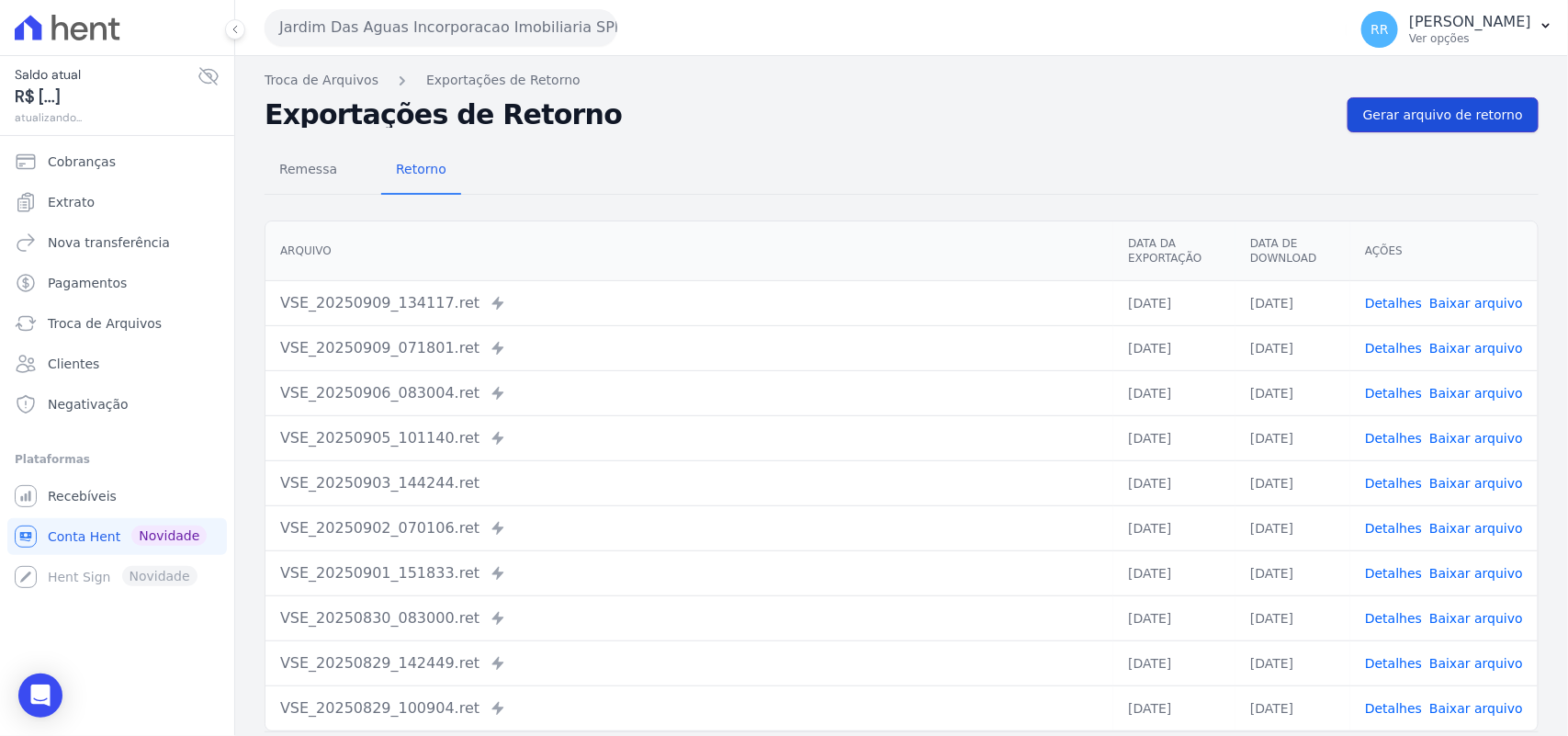
click at [1475, 129] on link "Gerar arquivo de retorno" at bounding box center [1443, 114] width 191 height 34
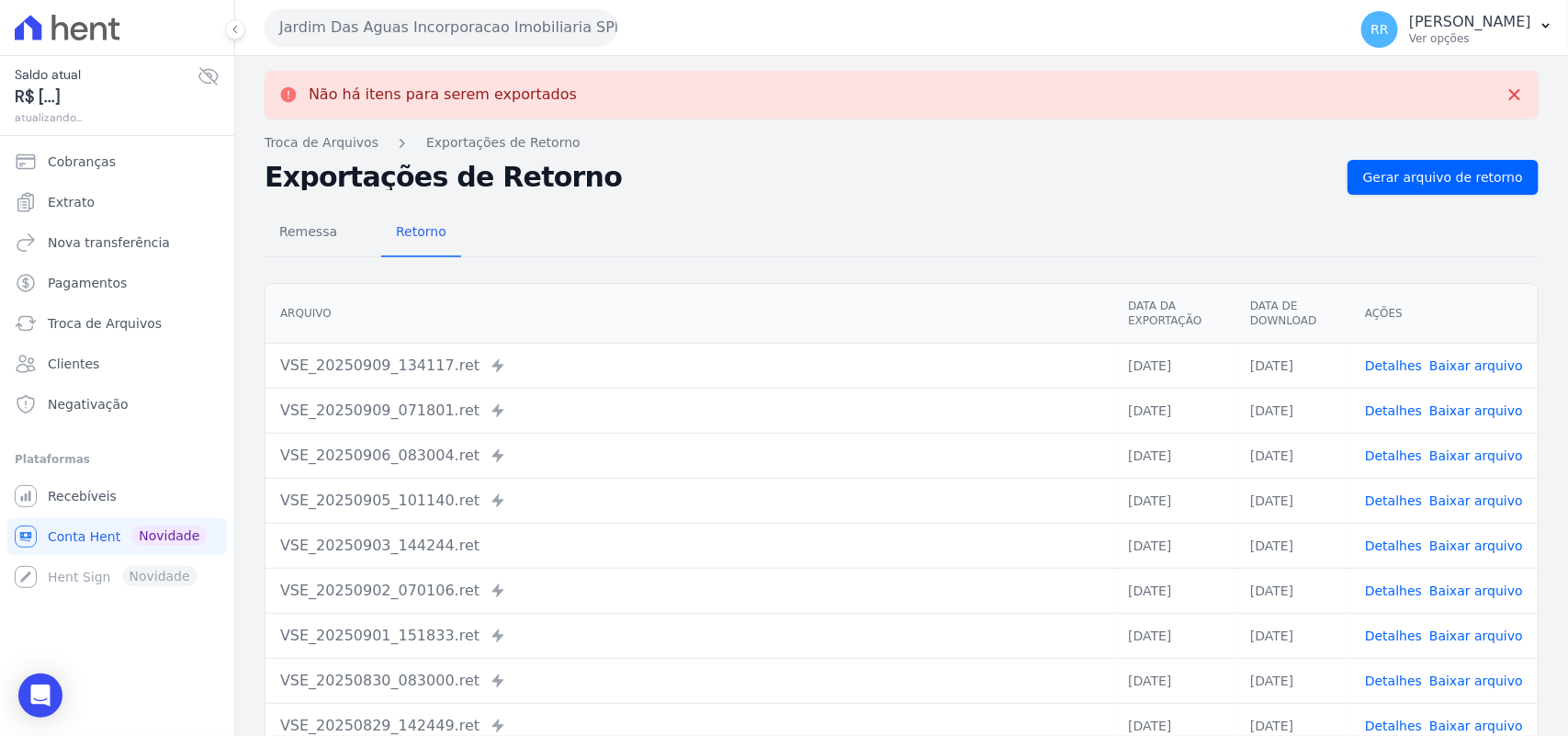
click at [351, 23] on button "Jardim Das Aguas Incorporacao Imobiliaria SPE LTDA" at bounding box center [441, 27] width 353 height 36
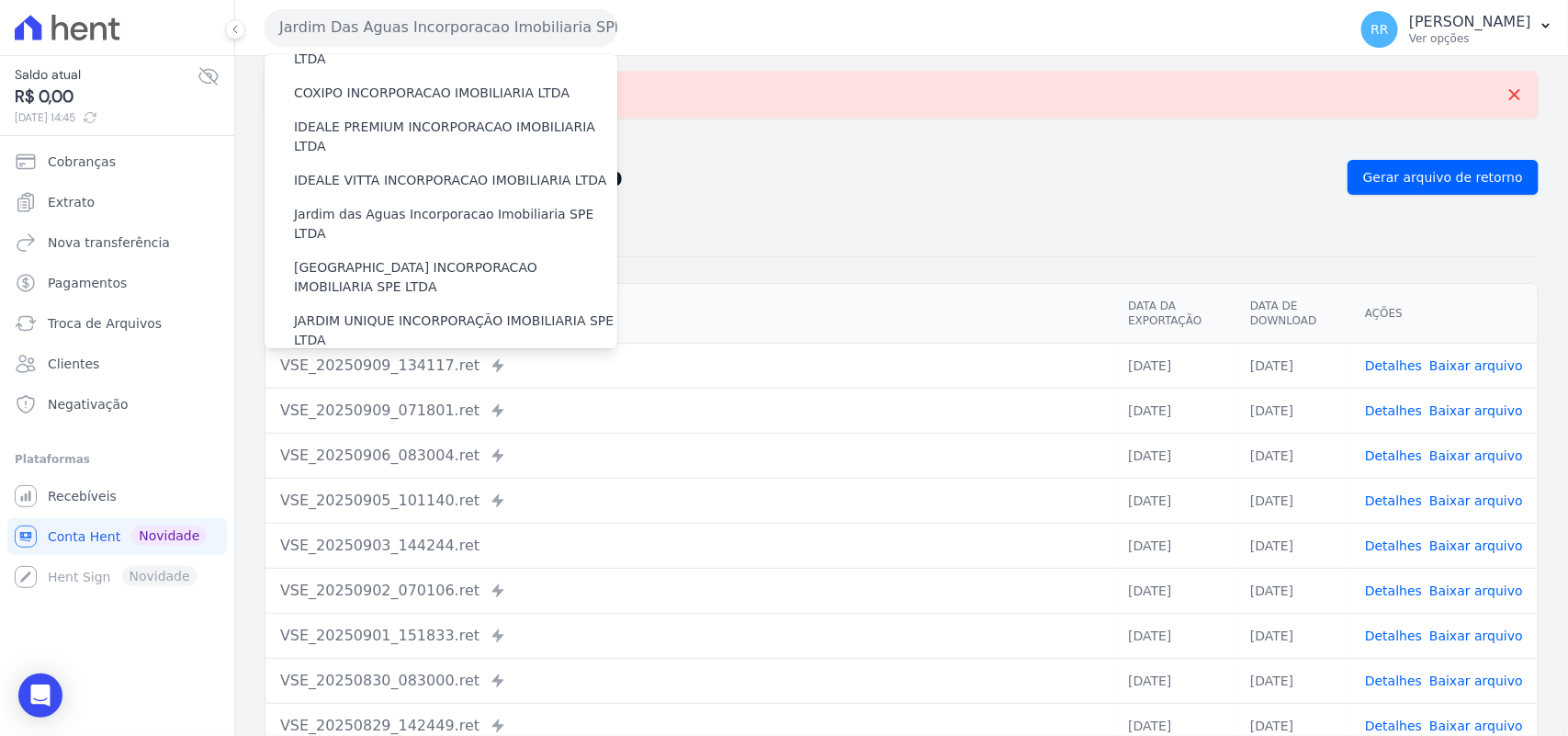
scroll to position [267, 0]
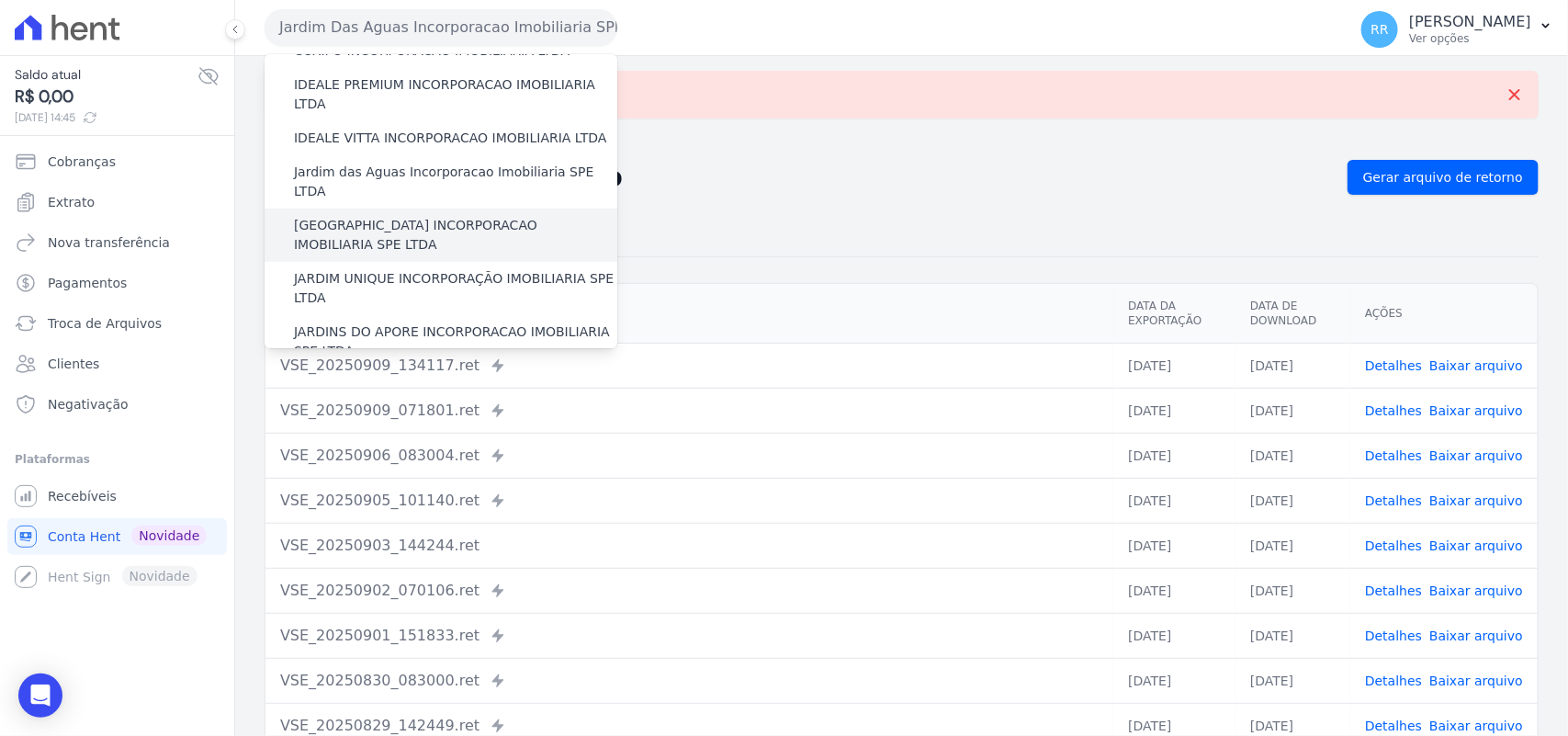
click at [404, 216] on label "[GEOGRAPHIC_DATA] INCORPORACAO IMOBILIARIA SPE LTDA" at bounding box center [455, 234] width 323 height 38
click at [0, 0] on input "[GEOGRAPHIC_DATA] INCORPORACAO IMOBILIARIA SPE LTDA" at bounding box center [0, 0] width 0 height 0
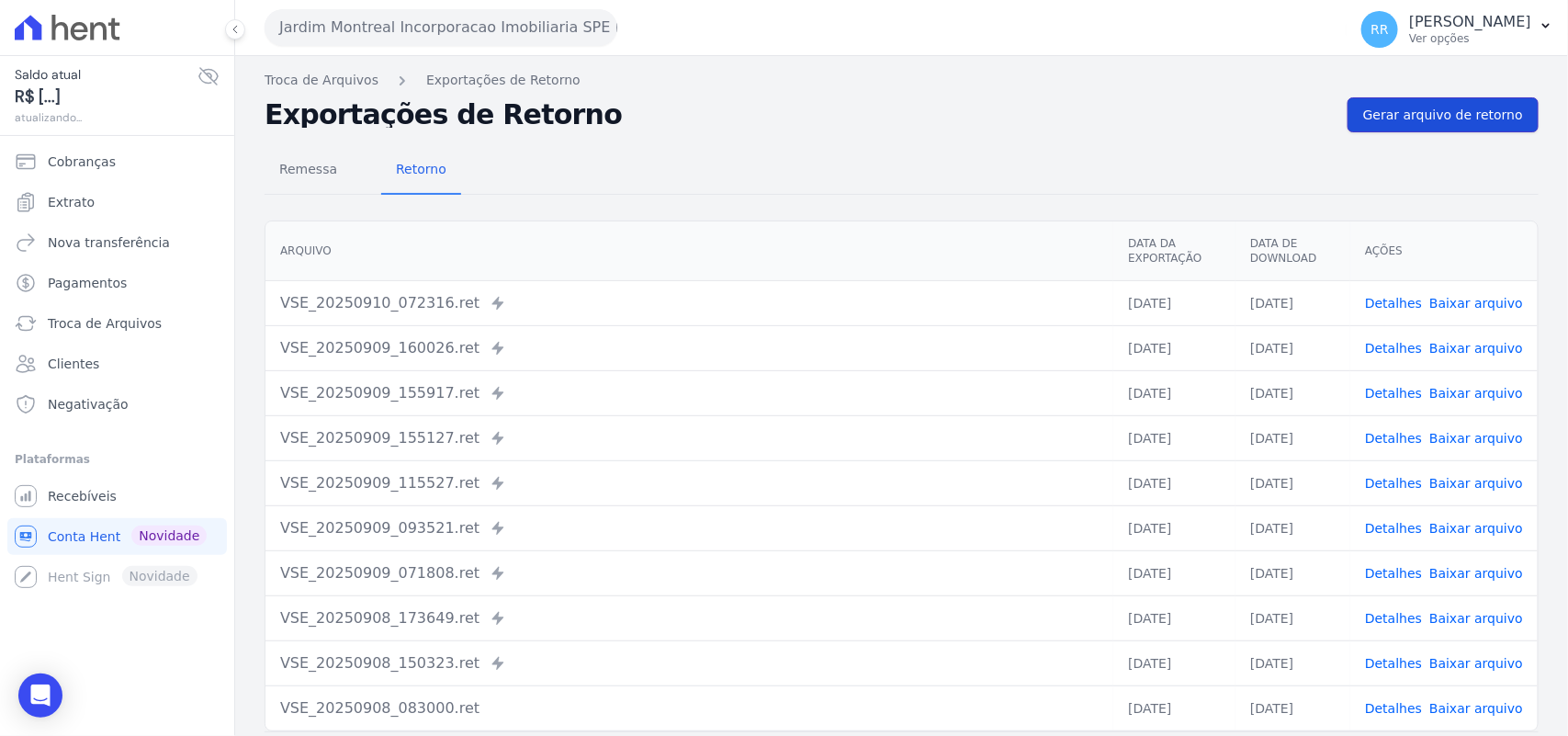
click at [1431, 100] on link "Gerar arquivo de retorno" at bounding box center [1443, 114] width 191 height 34
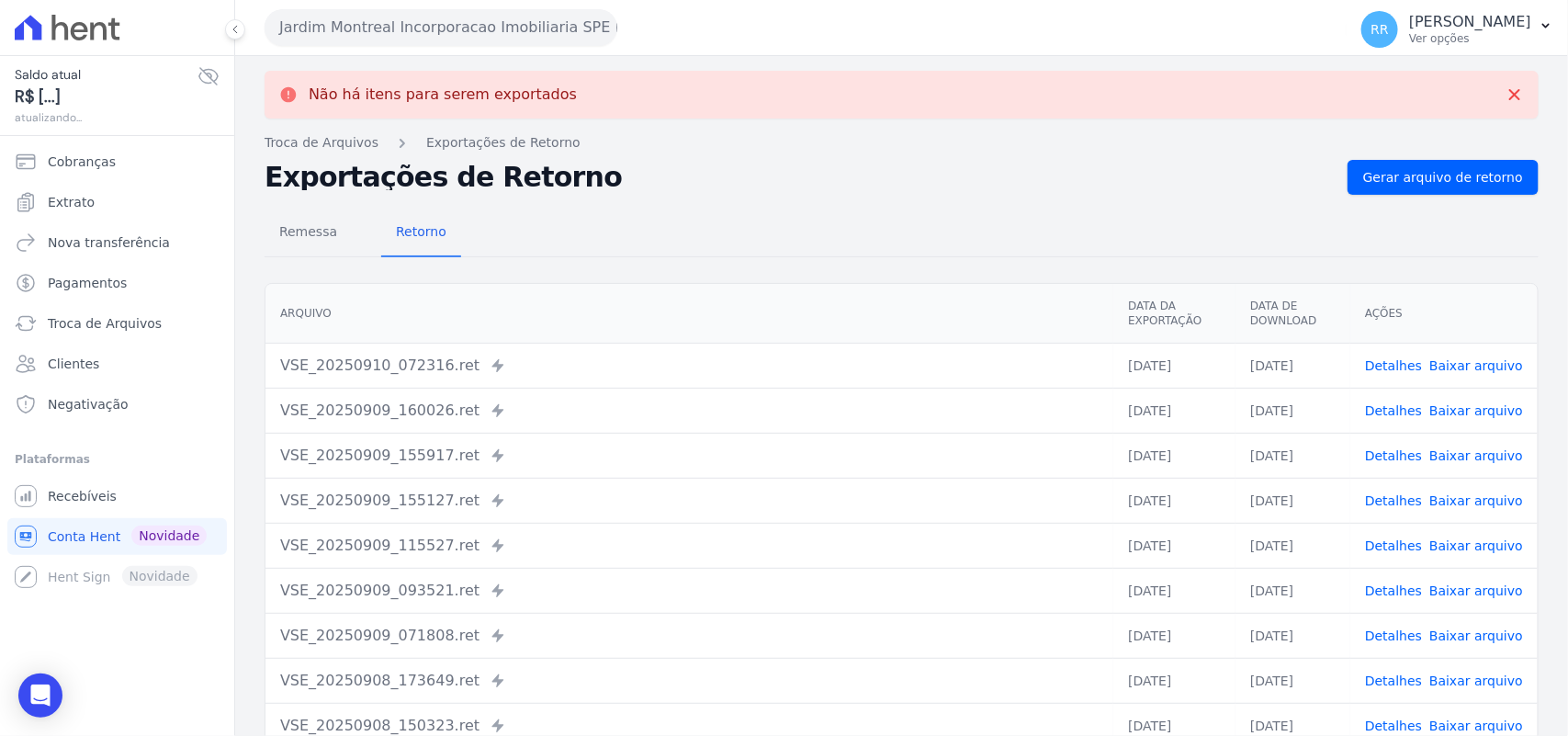
click at [424, 33] on button "Jardim Montreal Incorporacao Imobiliaria SPE LTDA" at bounding box center [441, 27] width 353 height 36
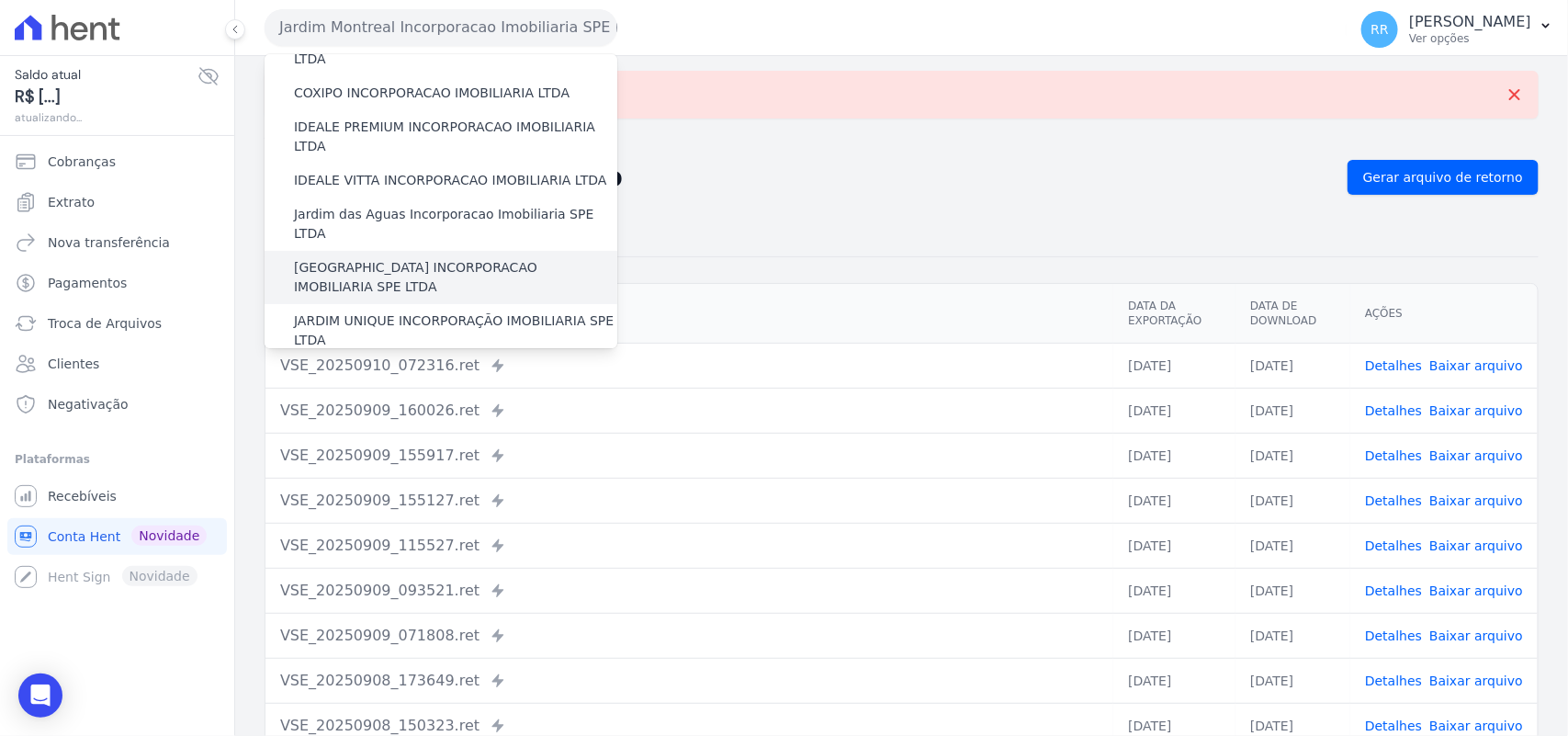
scroll to position [230, 0]
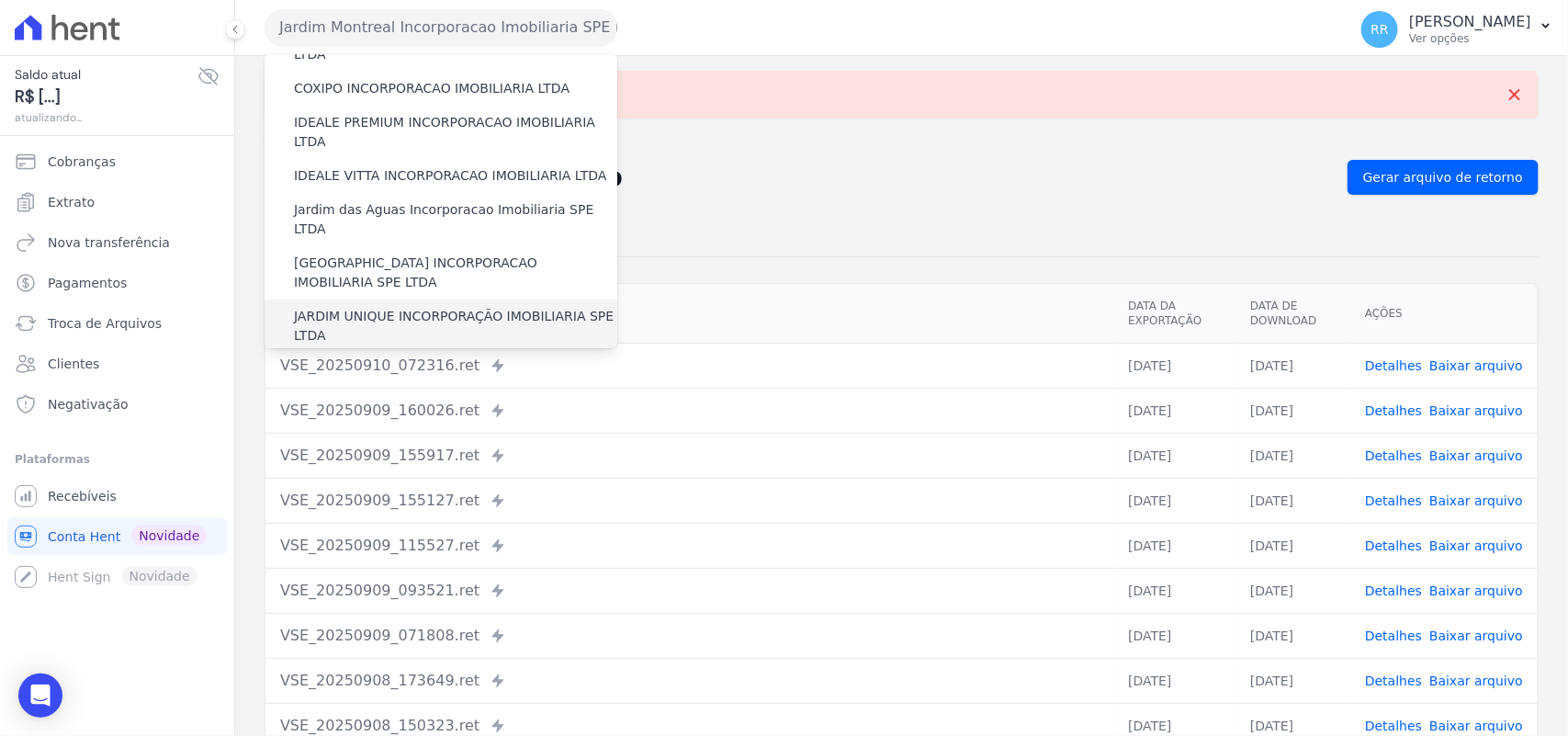
click at [401, 306] on label "JARDIM UNIQUE INCORPORAÇÃO IMOBILIARIA SPE LTDA" at bounding box center [455, 325] width 323 height 38
click at [0, 0] on input "JARDIM UNIQUE INCORPORAÇÃO IMOBILIARIA SPE LTDA" at bounding box center [0, 0] width 0 height 0
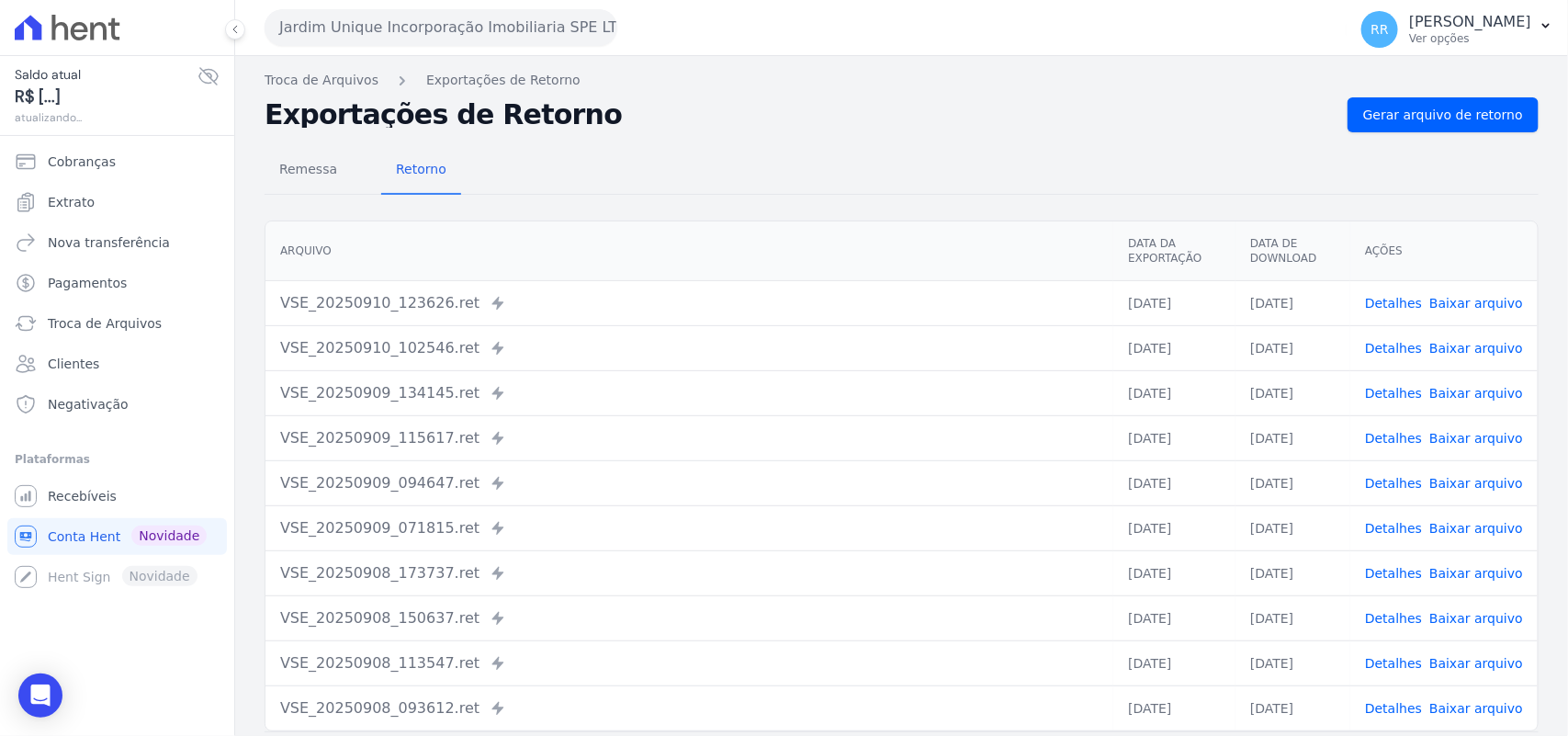
click at [1388, 95] on div "Troca de Arquivos Exportações de Retorno Exportações de Retorno Gerar arquivo d…" at bounding box center [901, 434] width 1333 height 755
click at [1388, 105] on span "Gerar arquivo de retorno" at bounding box center [1443, 114] width 160 height 19
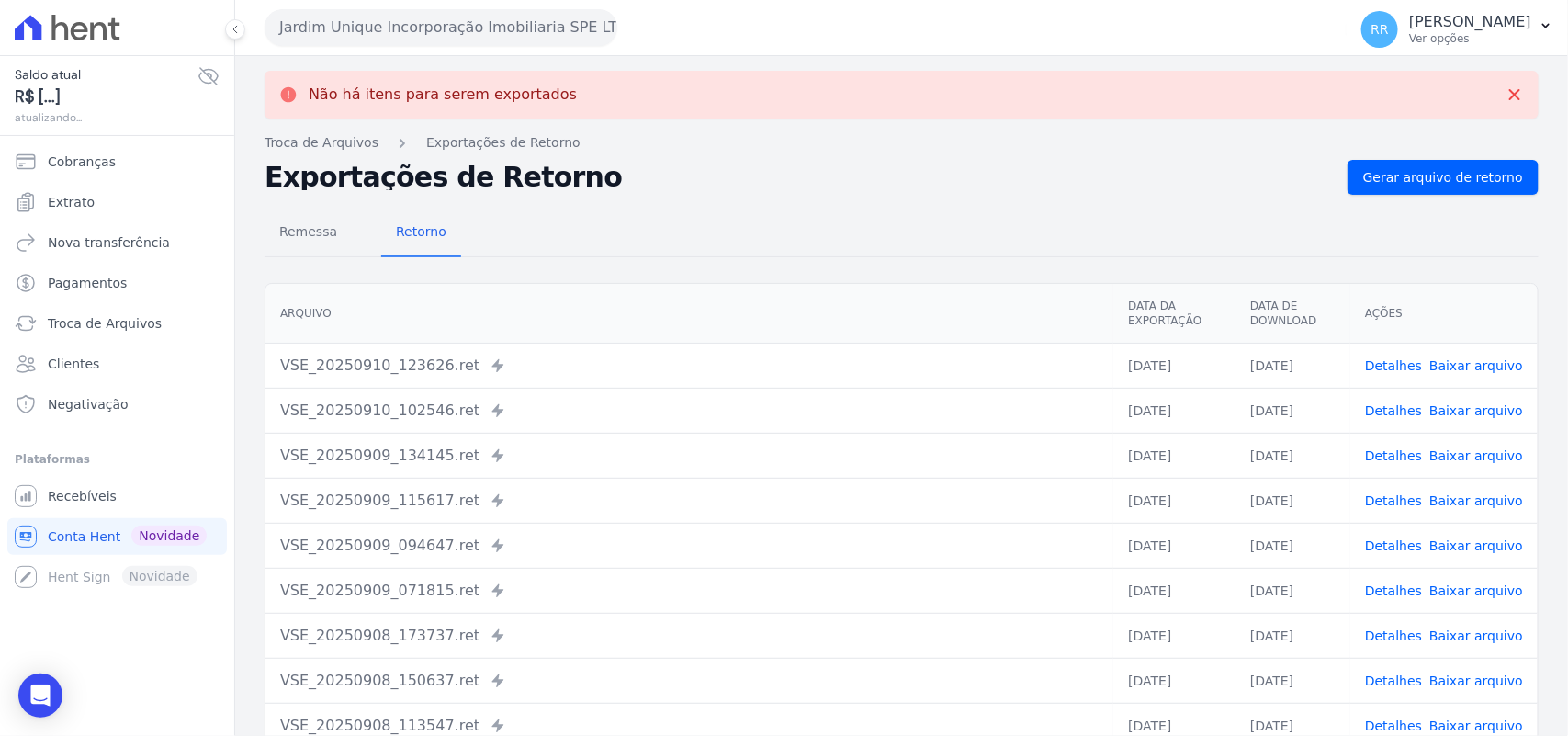
click at [414, 37] on button "Jardim Unique Incorporação Imobiliaria SPE LTDA" at bounding box center [441, 27] width 353 height 36
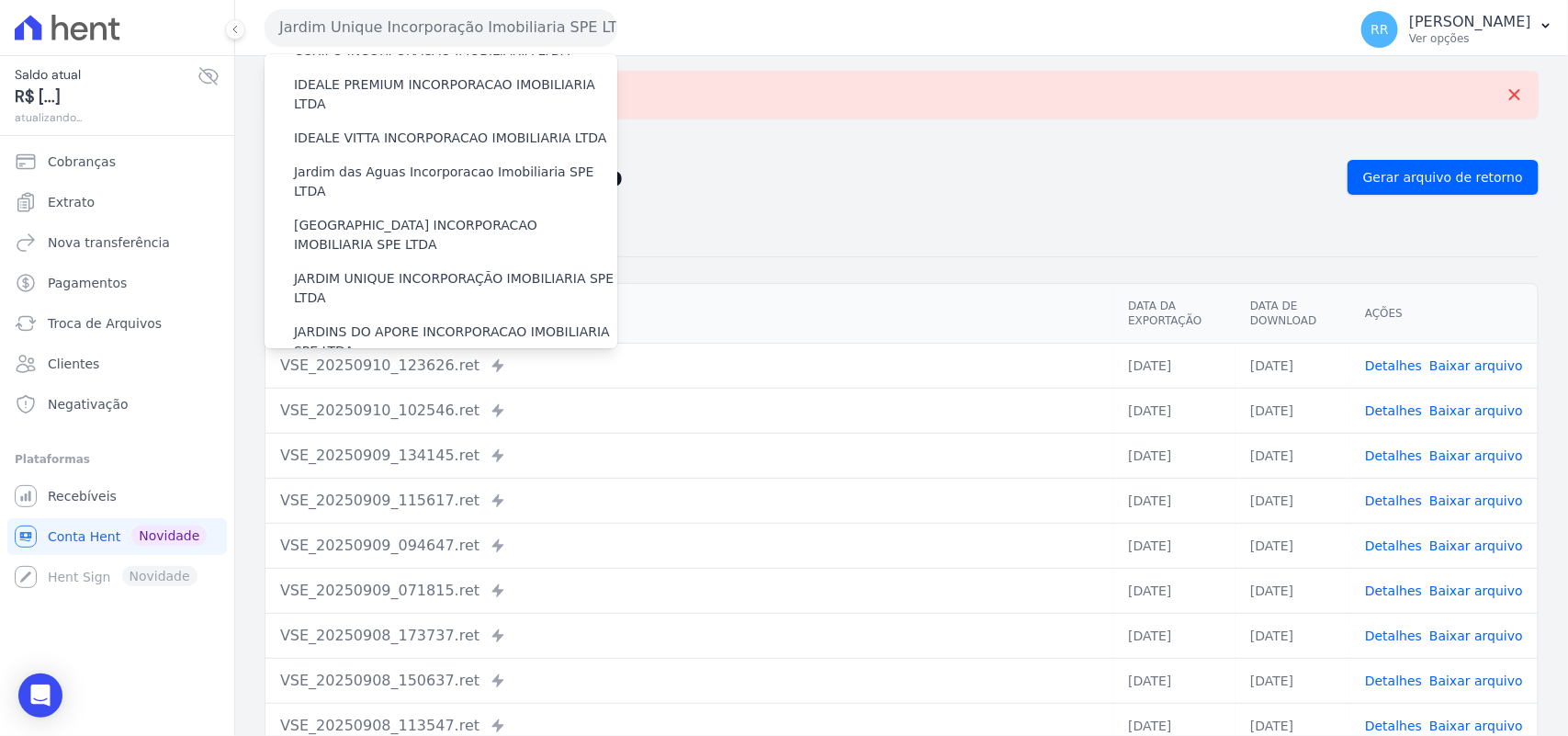
scroll to position [305, 0]
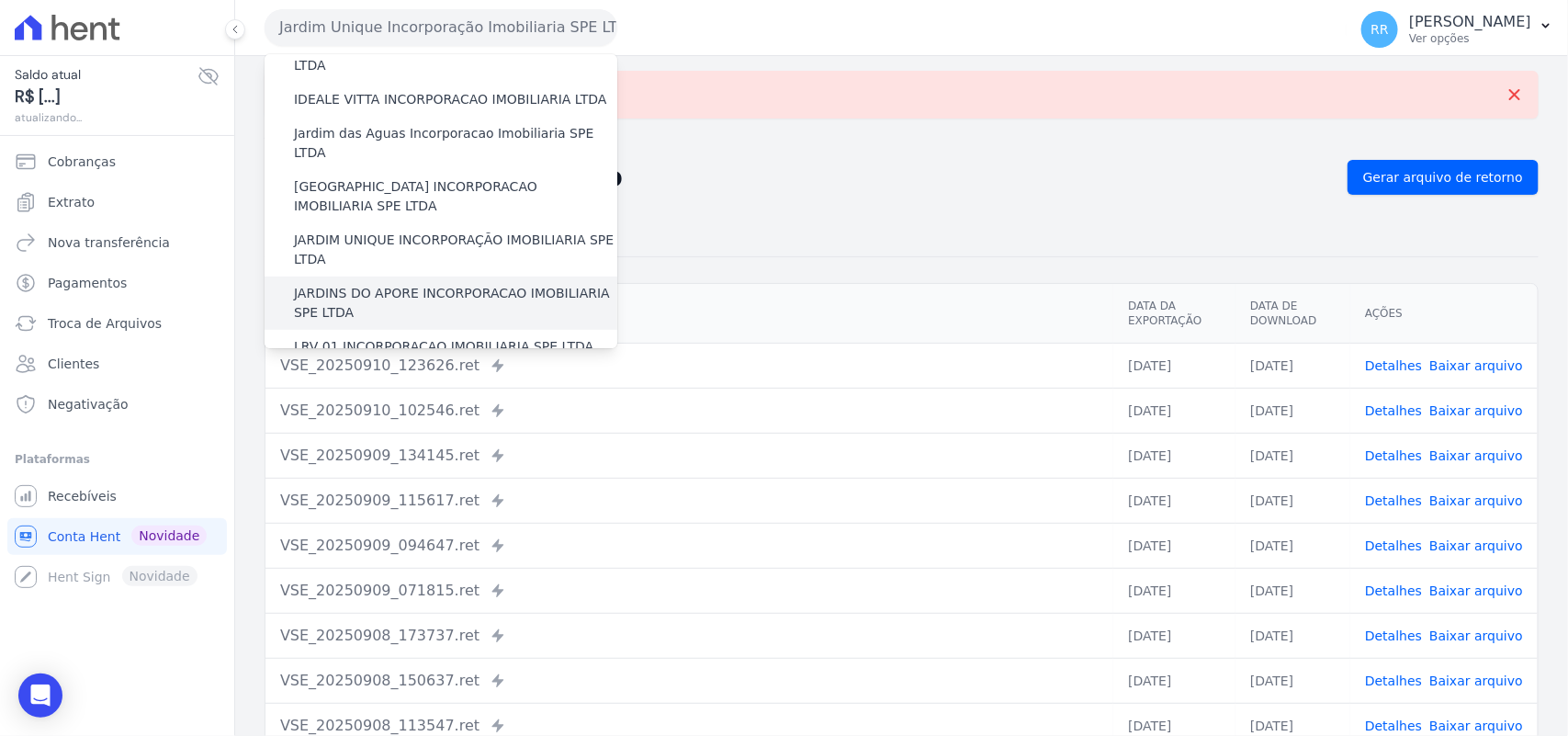
click at [411, 284] on label "JARDINS DO APORE INCORPORACAO IMOBILIARIA SPE LTDA" at bounding box center [455, 302] width 323 height 38
click at [0, 0] on input "JARDINS DO APORE INCORPORACAO IMOBILIARIA SPE LTDA" at bounding box center [0, 0] width 0 height 0
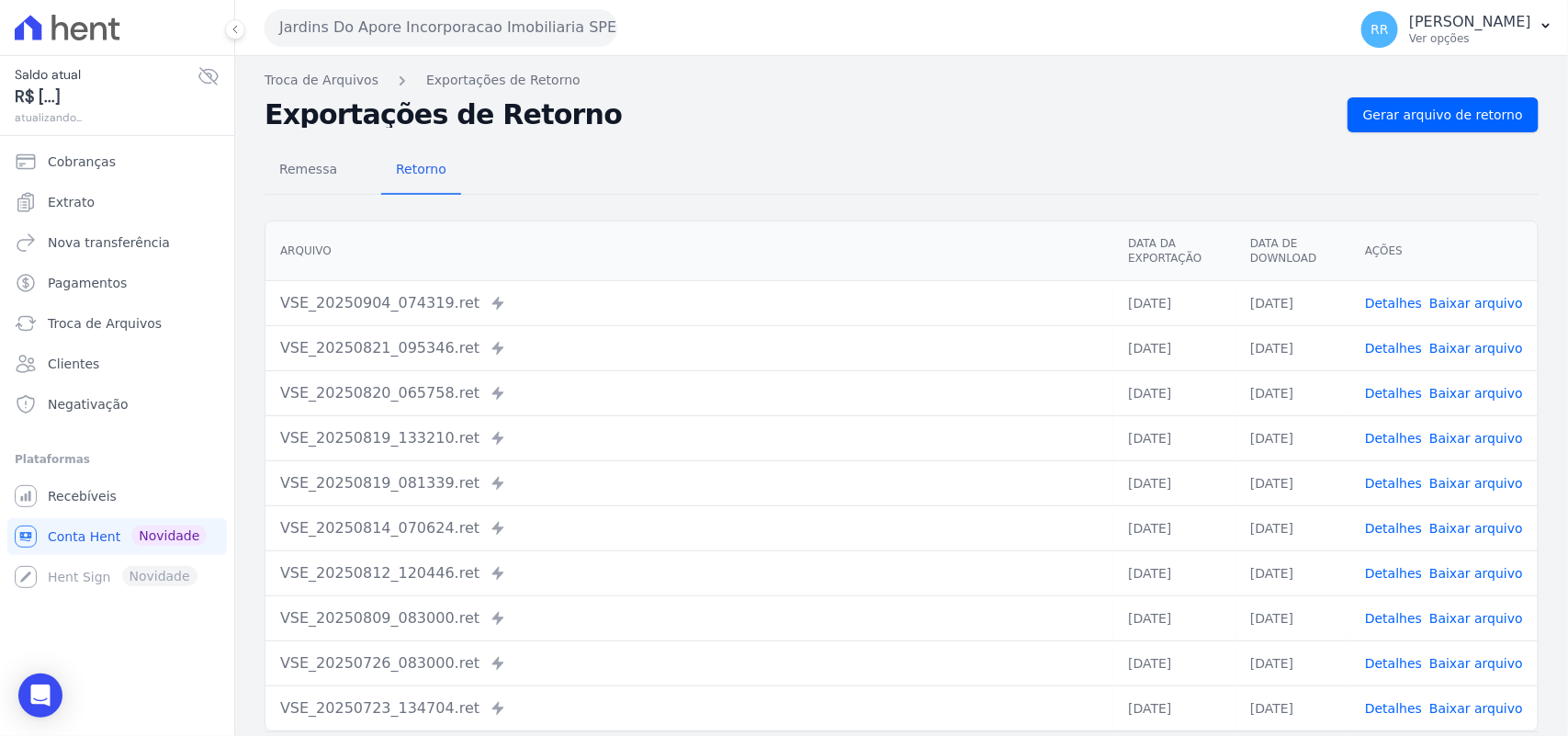
click at [1447, 92] on div "Troca de Arquivos Exportações de Retorno Exportações de Retorno Gerar arquivo d…" at bounding box center [901, 434] width 1333 height 755
click at [1435, 116] on span "Gerar arquivo de retorno" at bounding box center [1443, 114] width 160 height 19
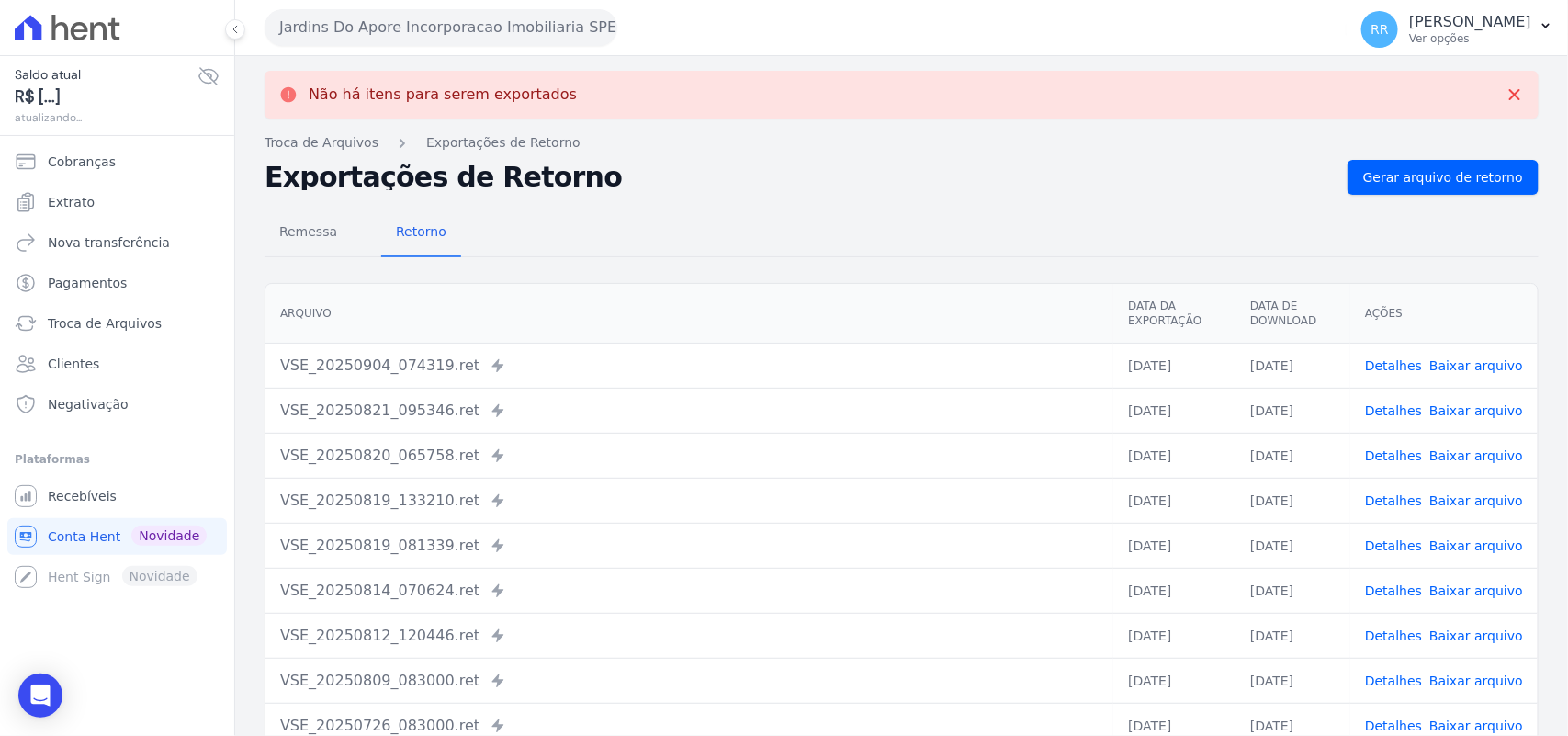
click at [369, 19] on button "Jardins Do Apore Incorporacao Imobiliaria SPE LTDA" at bounding box center [441, 27] width 353 height 36
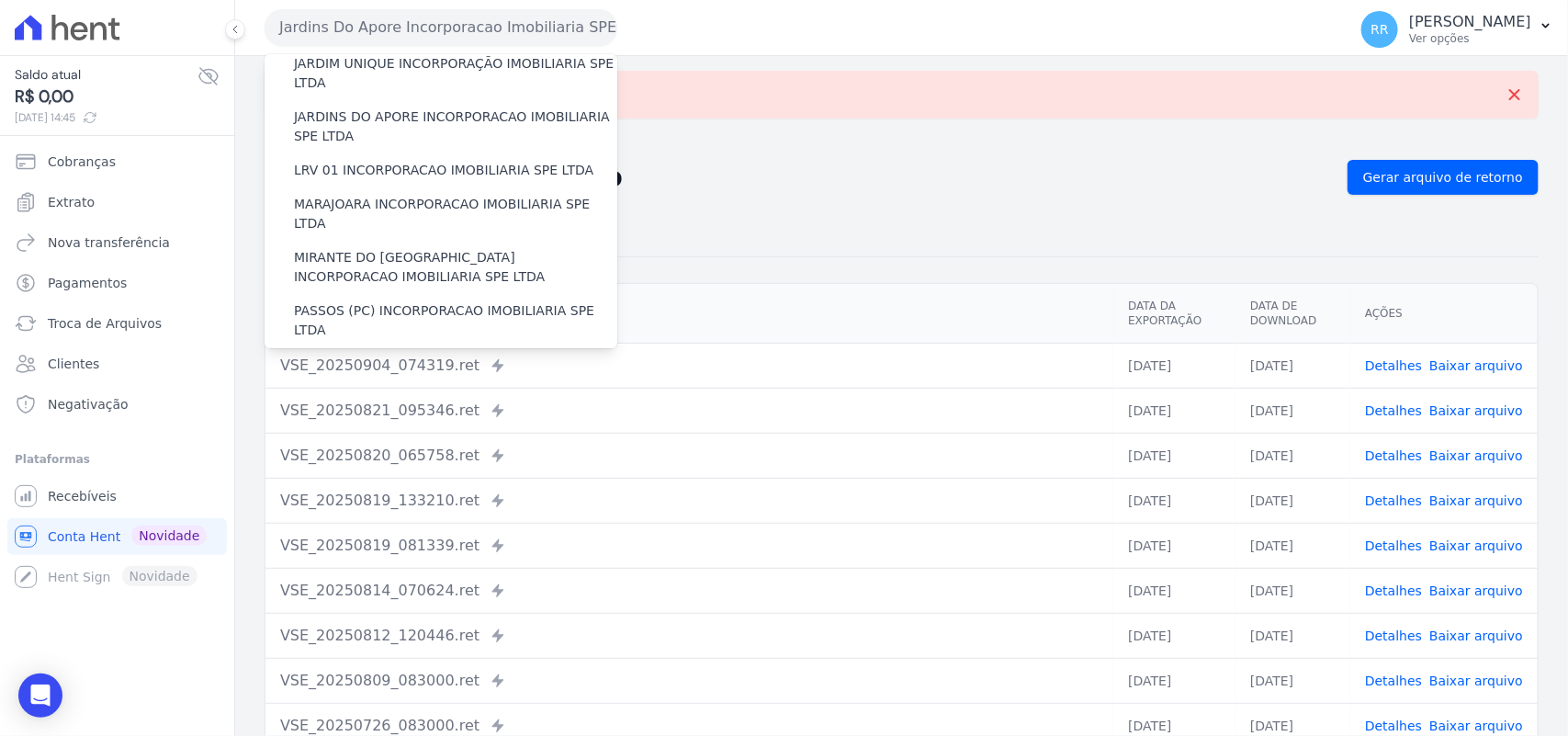
scroll to position [459, 0]
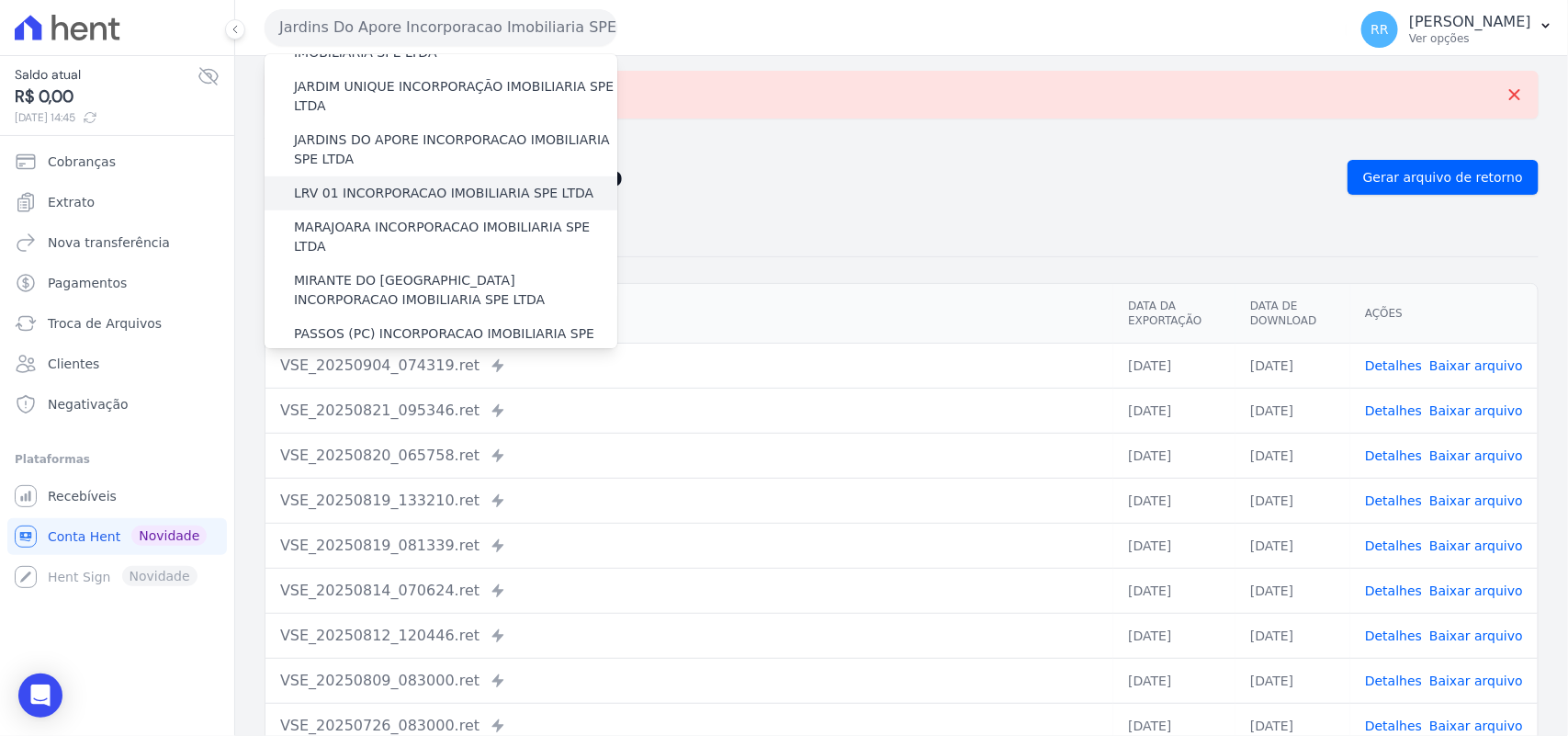
click at [390, 183] on label "LRV 01 INCORPORACAO IMOBILIARIA SPE LTDA" at bounding box center [443, 193] width 299 height 20
click at [0, 0] on input "LRV 01 INCORPORACAO IMOBILIARIA SPE LTDA" at bounding box center [0, 0] width 0 height 0
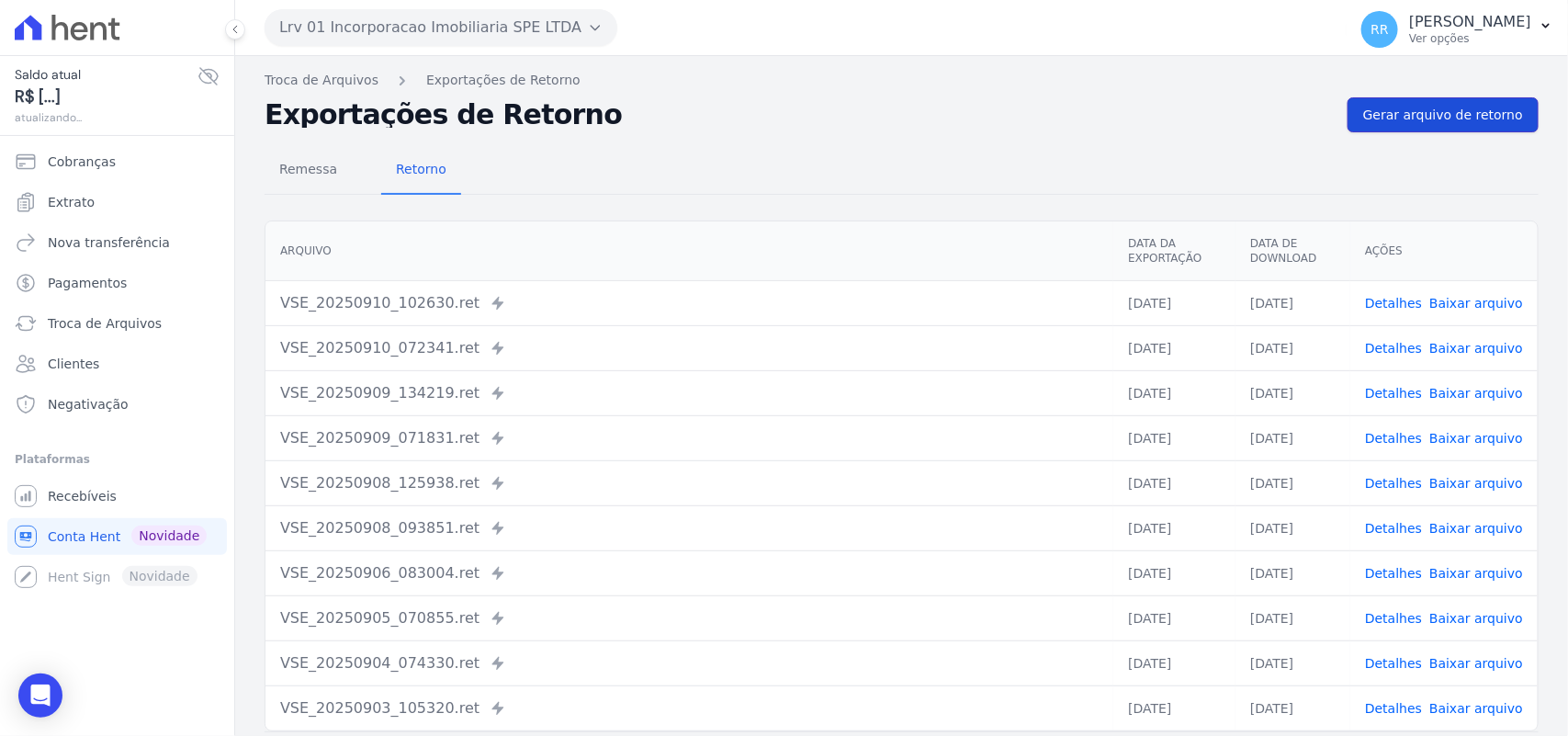
click at [1459, 115] on span "Gerar arquivo de retorno" at bounding box center [1443, 114] width 160 height 19
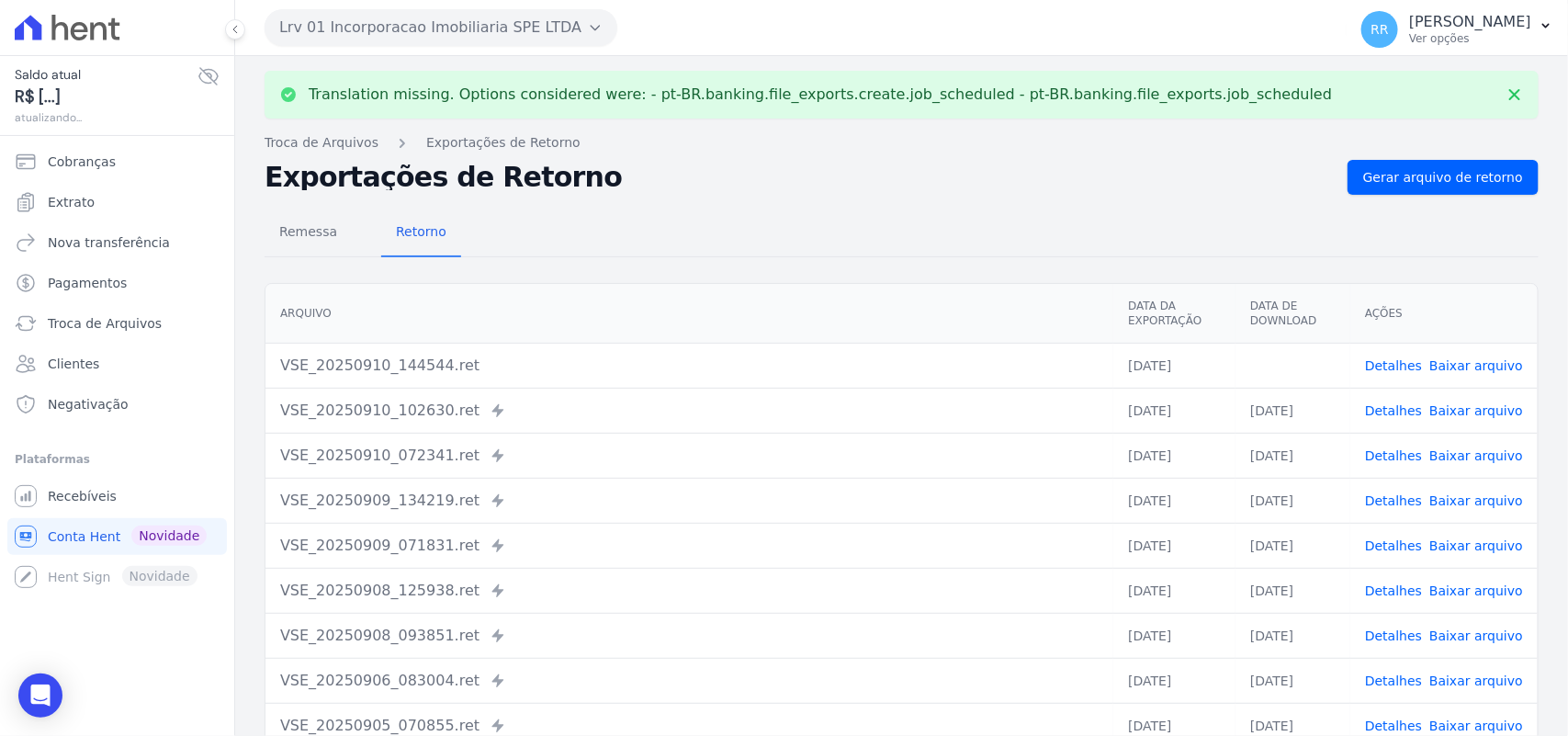
click at [429, 41] on button "Lrv 01 Incorporacao Imobiliaria SPE LTDA" at bounding box center [441, 27] width 353 height 36
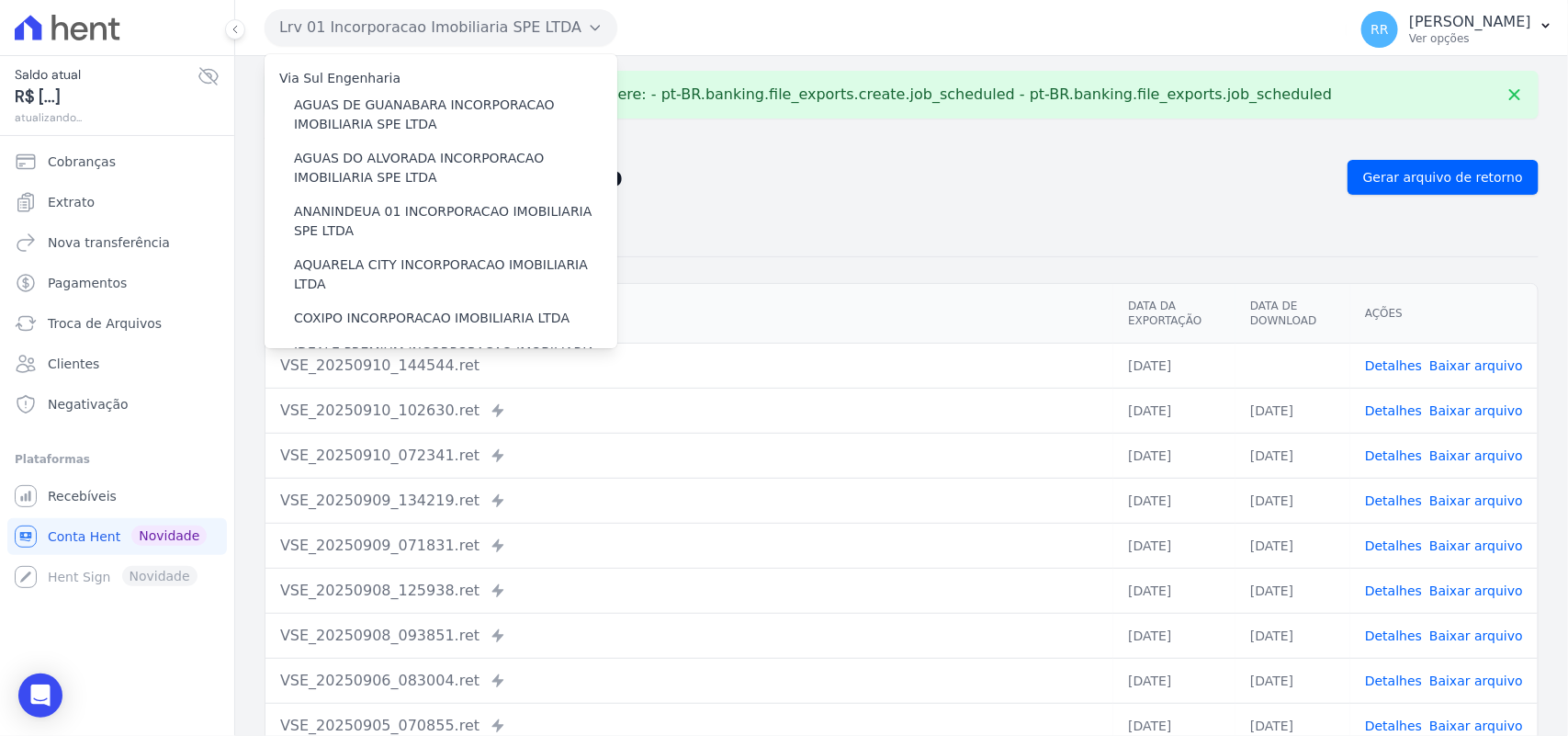
click at [719, 166] on h2 "Exportações de Retorno" at bounding box center [799, 177] width 1068 height 26
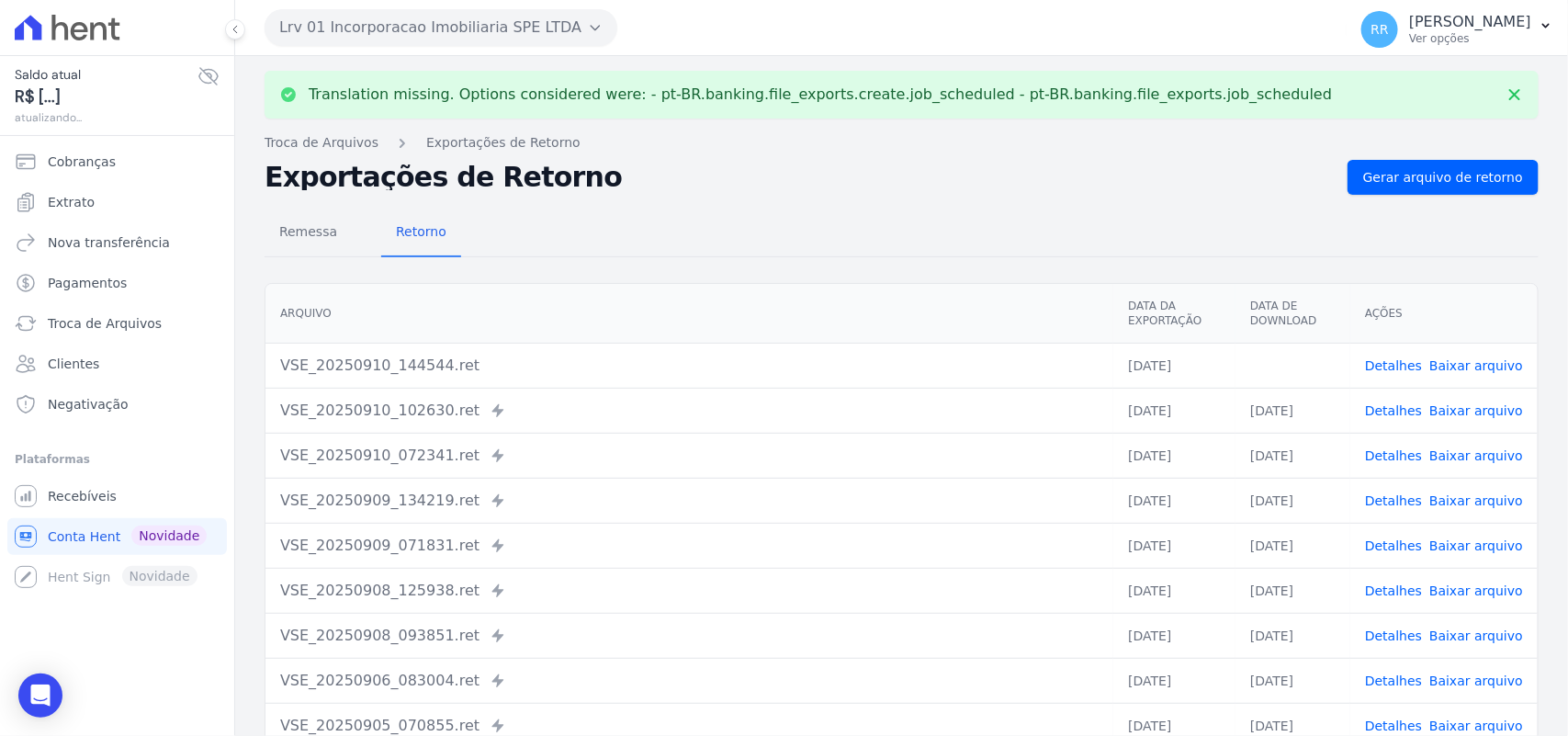
click at [1488, 361] on link "Baixar arquivo" at bounding box center [1475, 366] width 94 height 15
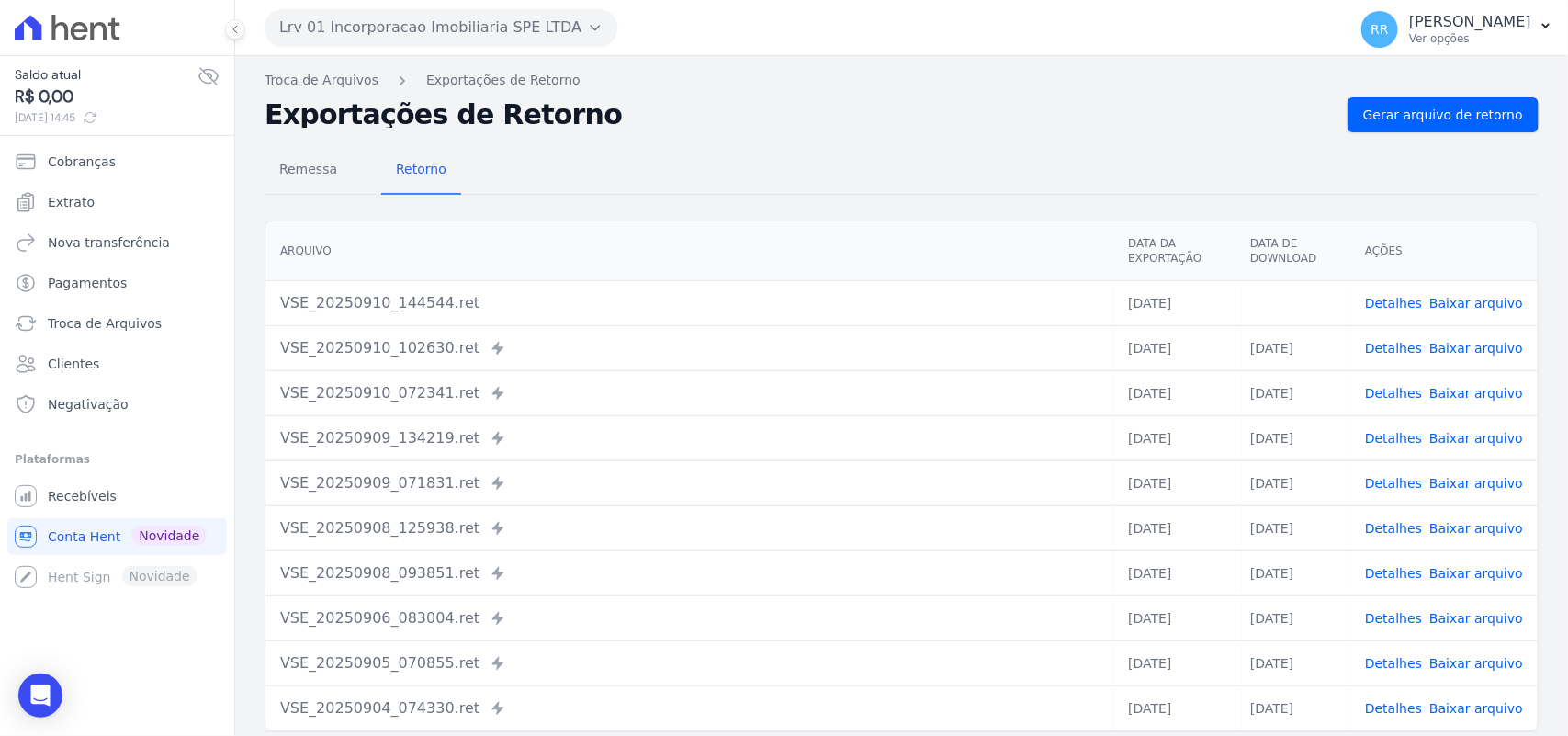
drag, startPoint x: 889, startPoint y: 235, endPoint x: 879, endPoint y: 233, distance: 10.2
click at [889, 235] on th "Arquivo" at bounding box center [688, 251] width 848 height 60
click at [500, 28] on button "Lrv 01 Incorporacao Imobiliaria SPE LTDA" at bounding box center [441, 27] width 353 height 36
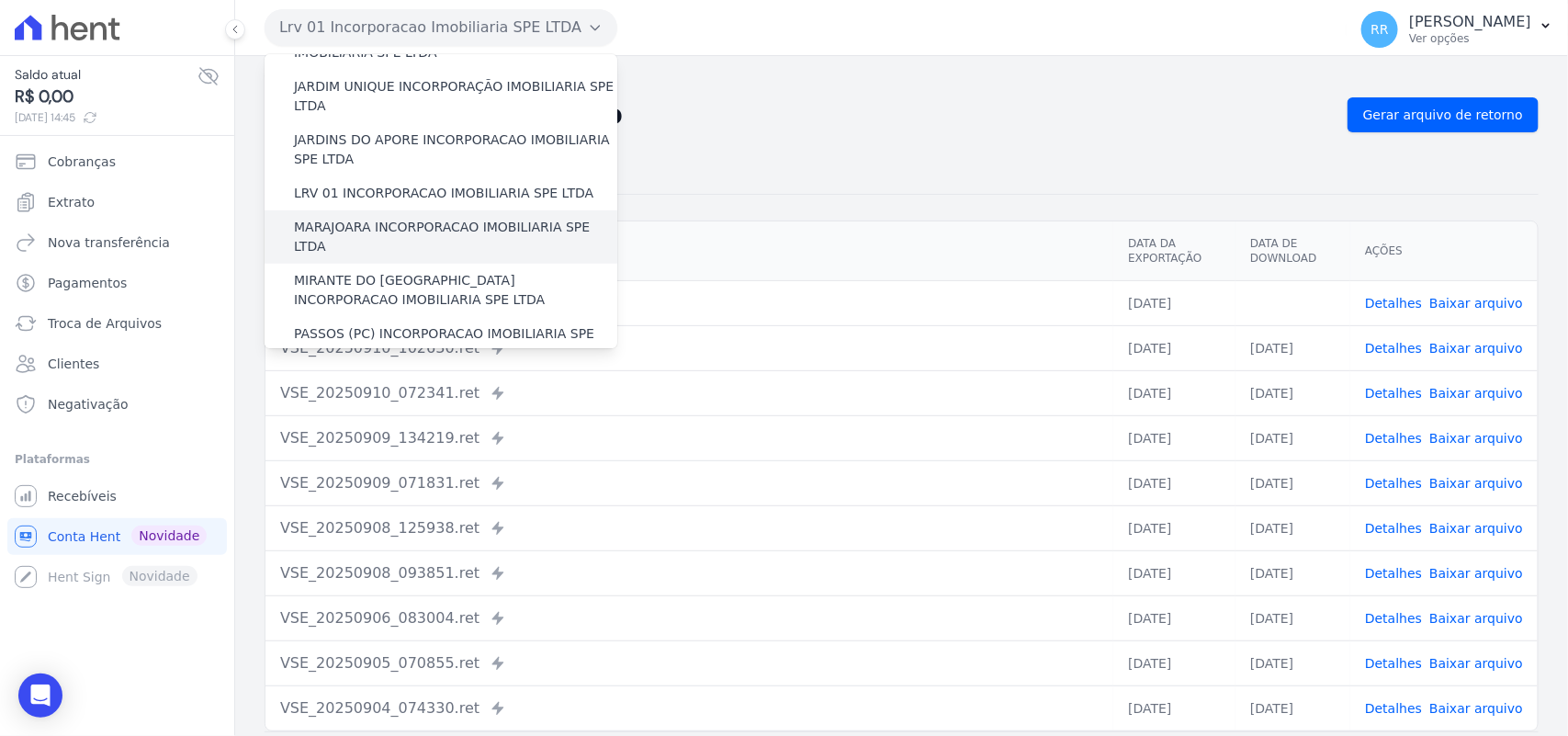
click at [377, 218] on label "MARAJOARA INCORPORACAO IMOBILIARIA SPE LTDA" at bounding box center [455, 236] width 323 height 38
click at [0, 0] on input "MARAJOARA INCORPORACAO IMOBILIARIA SPE LTDA" at bounding box center [0, 0] width 0 height 0
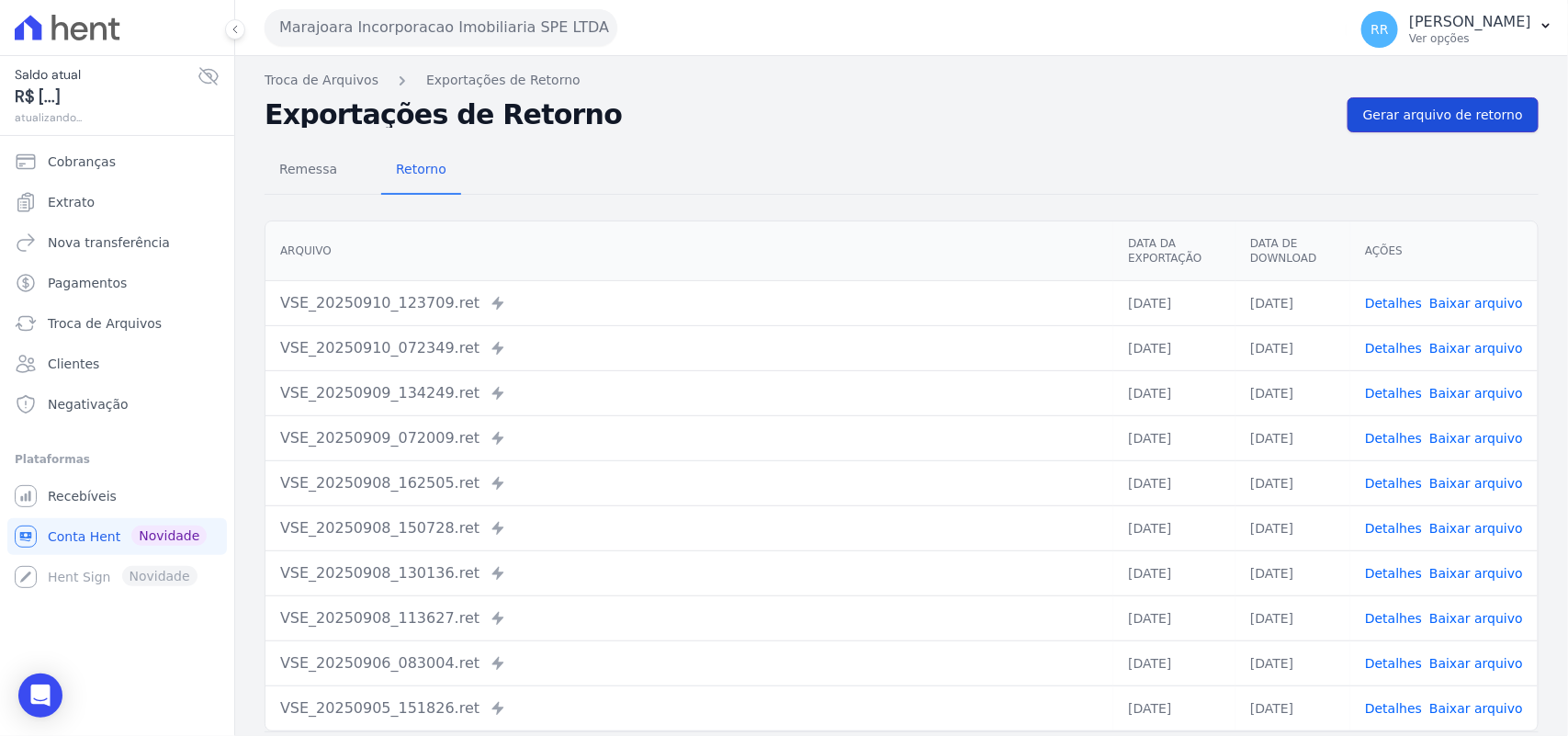
click at [1417, 98] on link "Gerar arquivo de retorno" at bounding box center [1443, 114] width 191 height 34
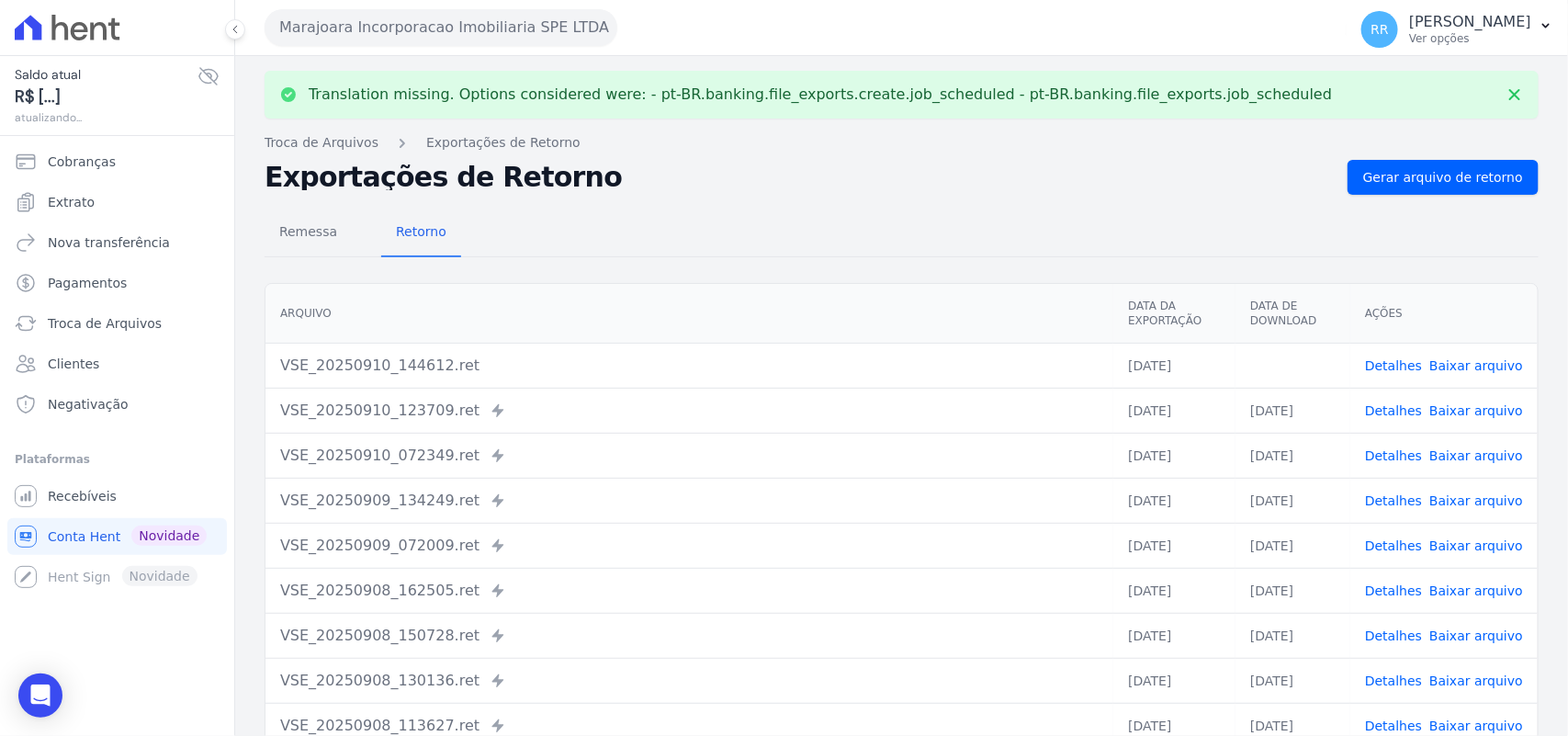
click at [1448, 359] on link "Baixar arquivo" at bounding box center [1475, 366] width 94 height 15
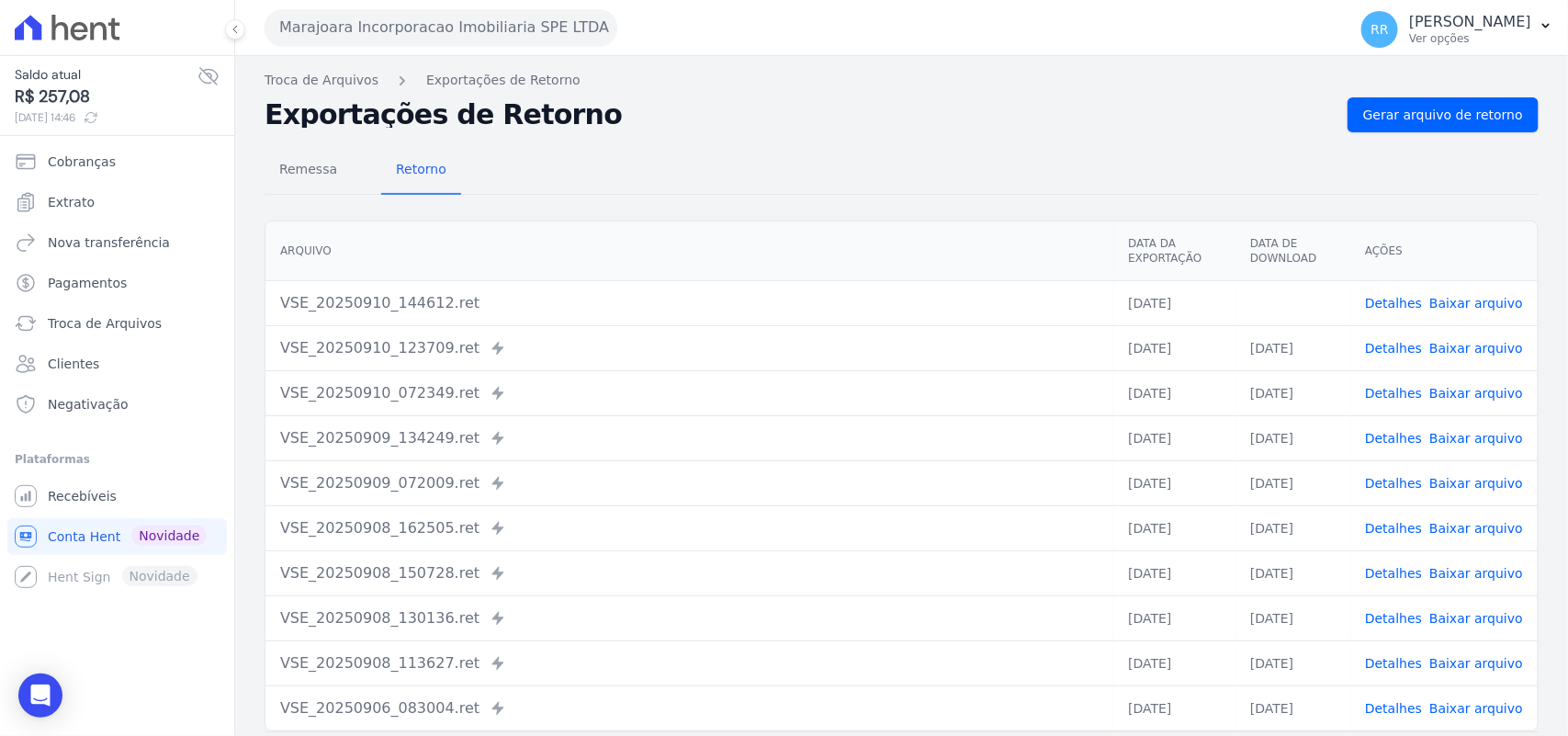
click at [738, 176] on div "Remessa Retorno" at bounding box center [901, 170] width 1274 height 47
click at [368, 29] on button "Marajoara Incorporacao Imobiliaria SPE LTDA" at bounding box center [441, 27] width 353 height 36
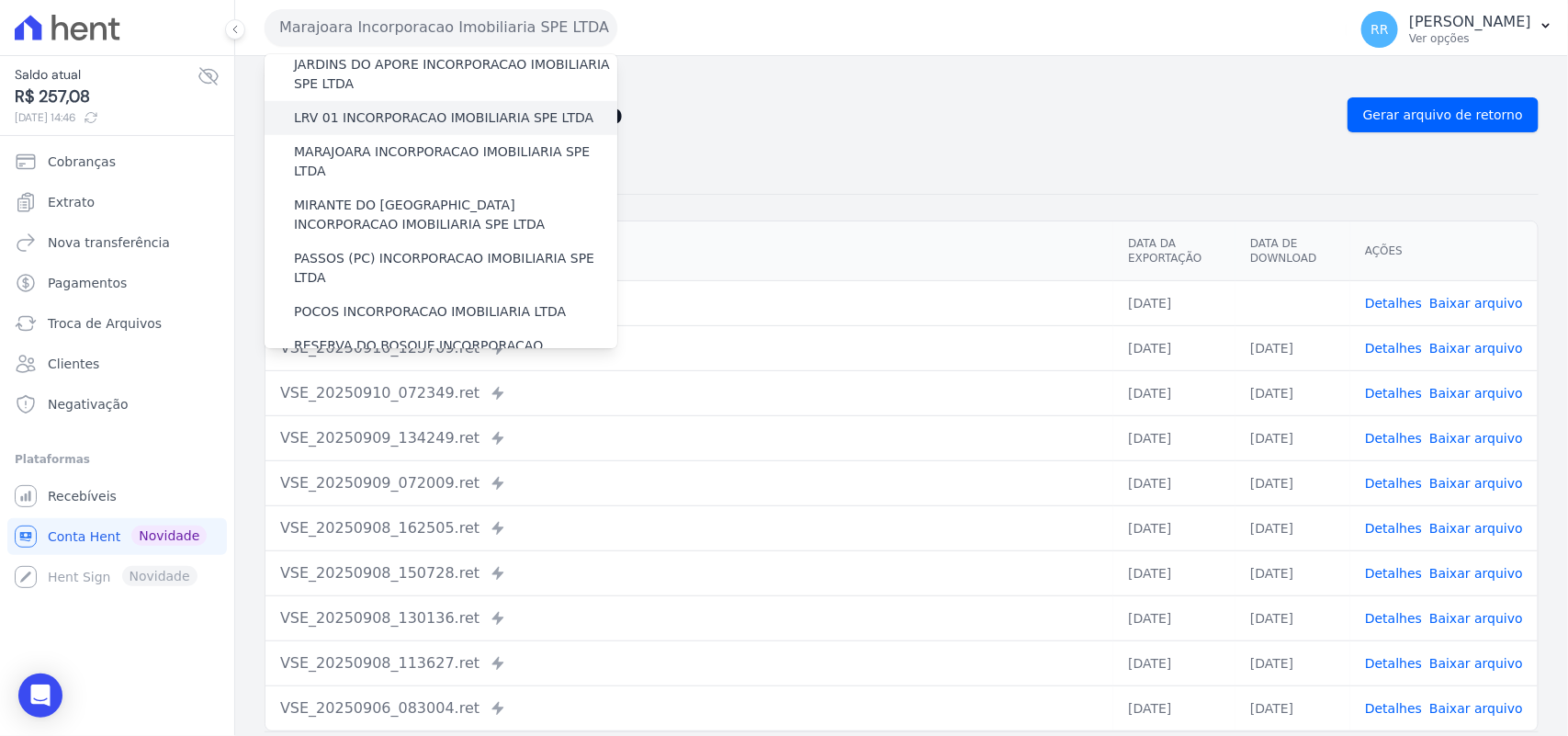
scroll to position [536, 0]
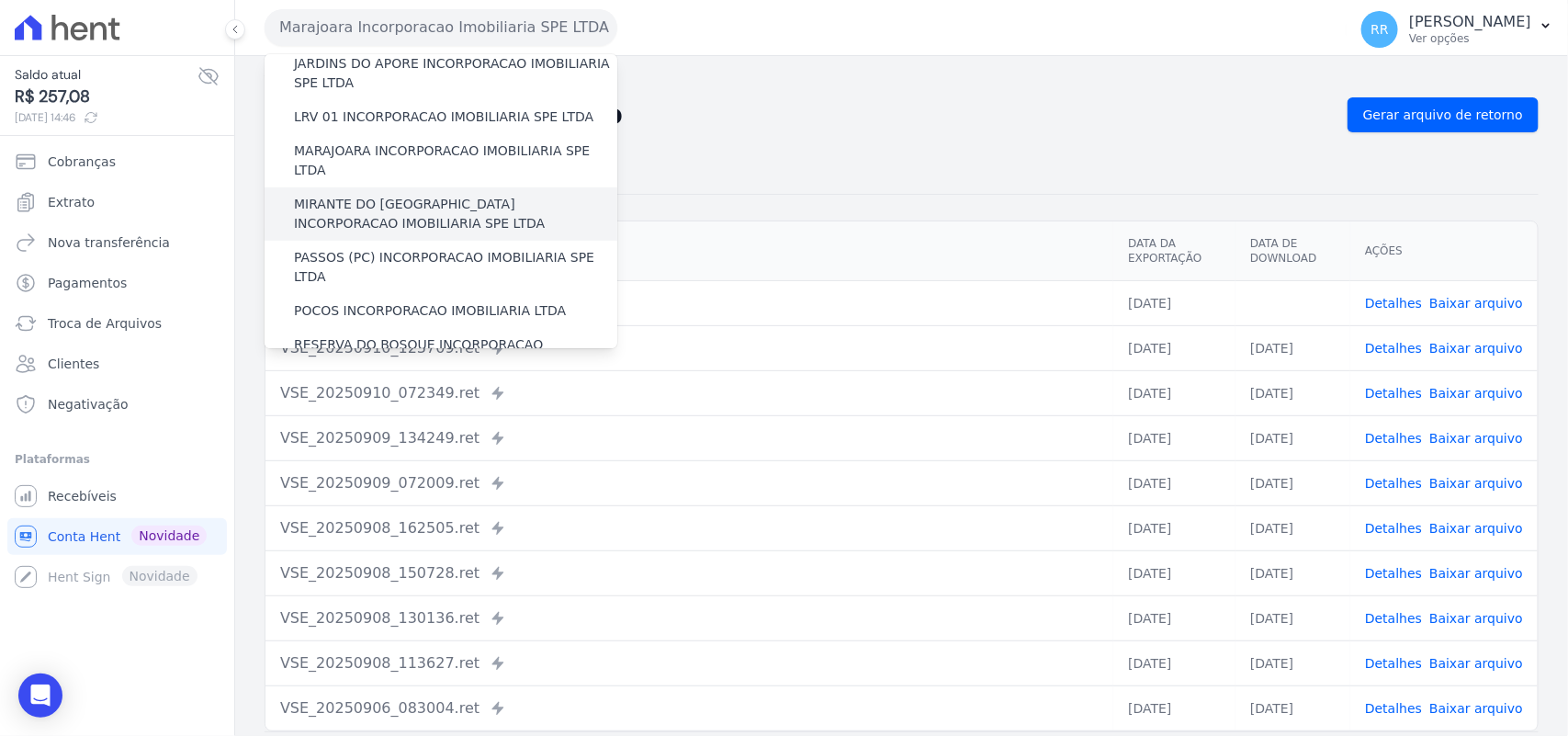
click at [373, 195] on label "MIRANTE DO [GEOGRAPHIC_DATA] INCORPORACAO IMOBILIARIA SPE LTDA" at bounding box center [455, 214] width 323 height 38
click at [0, 0] on input "MIRANTE DO [GEOGRAPHIC_DATA] INCORPORACAO IMOBILIARIA SPE LTDA" at bounding box center [0, 0] width 0 height 0
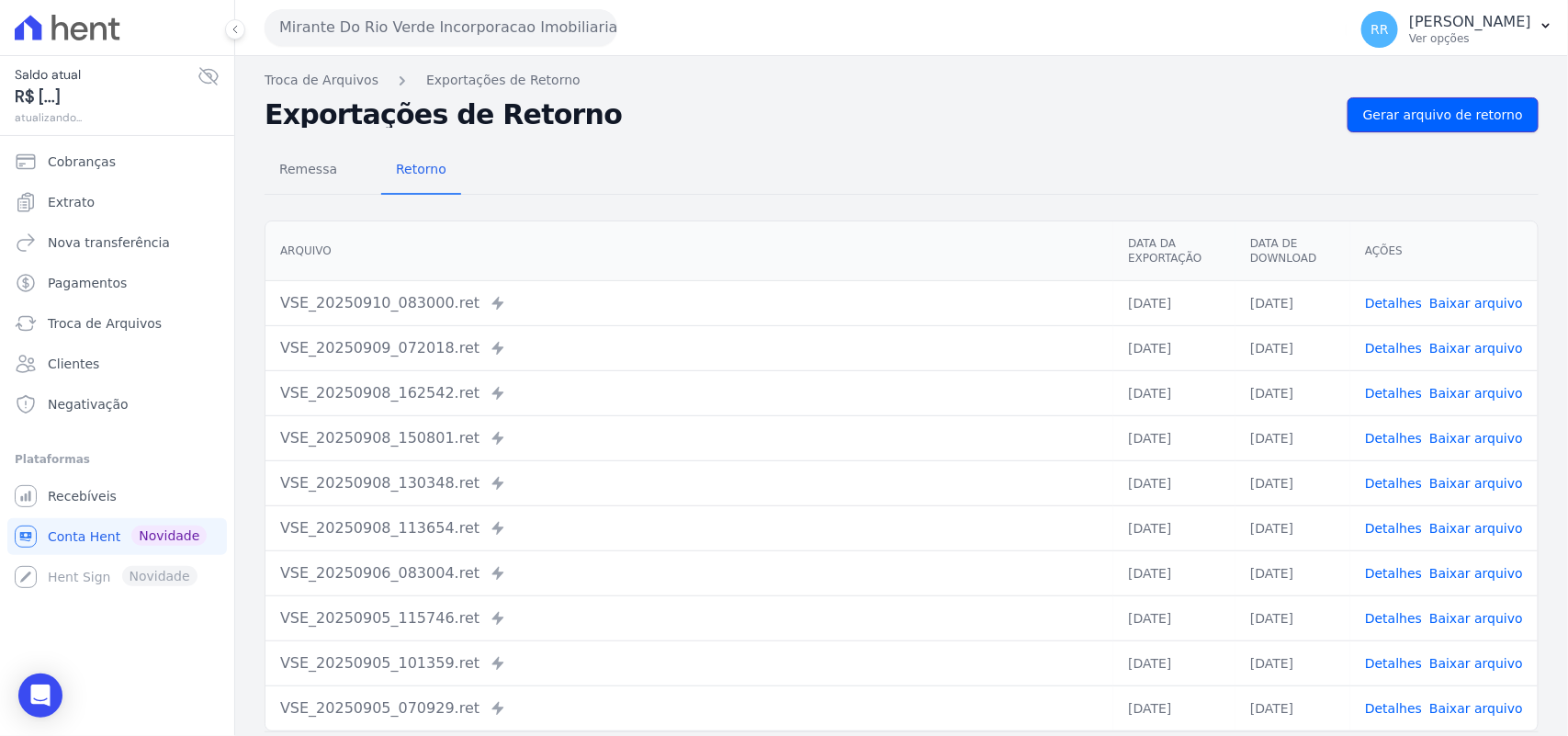
click at [1420, 99] on link "Gerar arquivo de retorno" at bounding box center [1443, 114] width 191 height 34
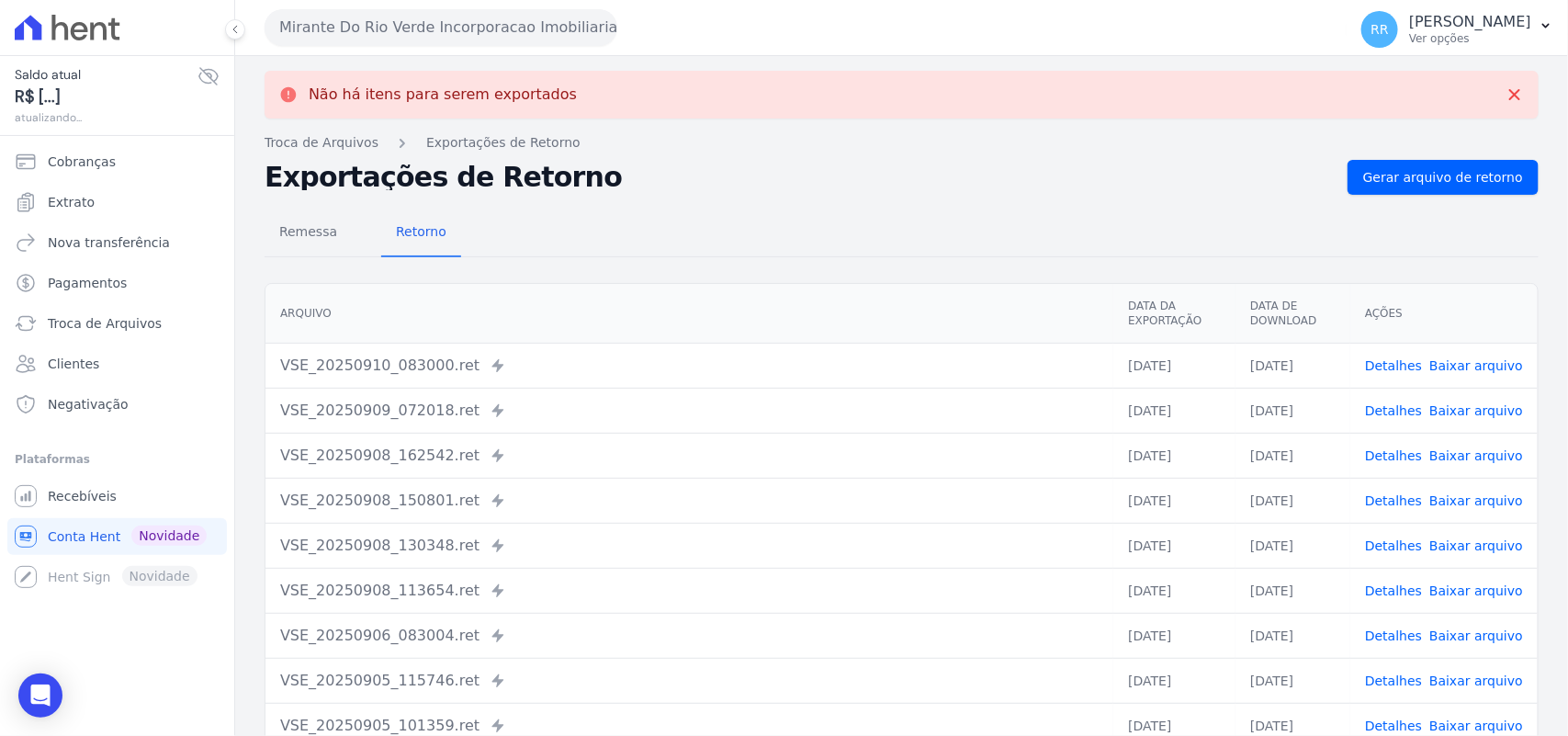
click at [452, 42] on button "Mirante Do Rio Verde Incorporacao Imobiliaria SPE LTDA" at bounding box center [441, 27] width 353 height 36
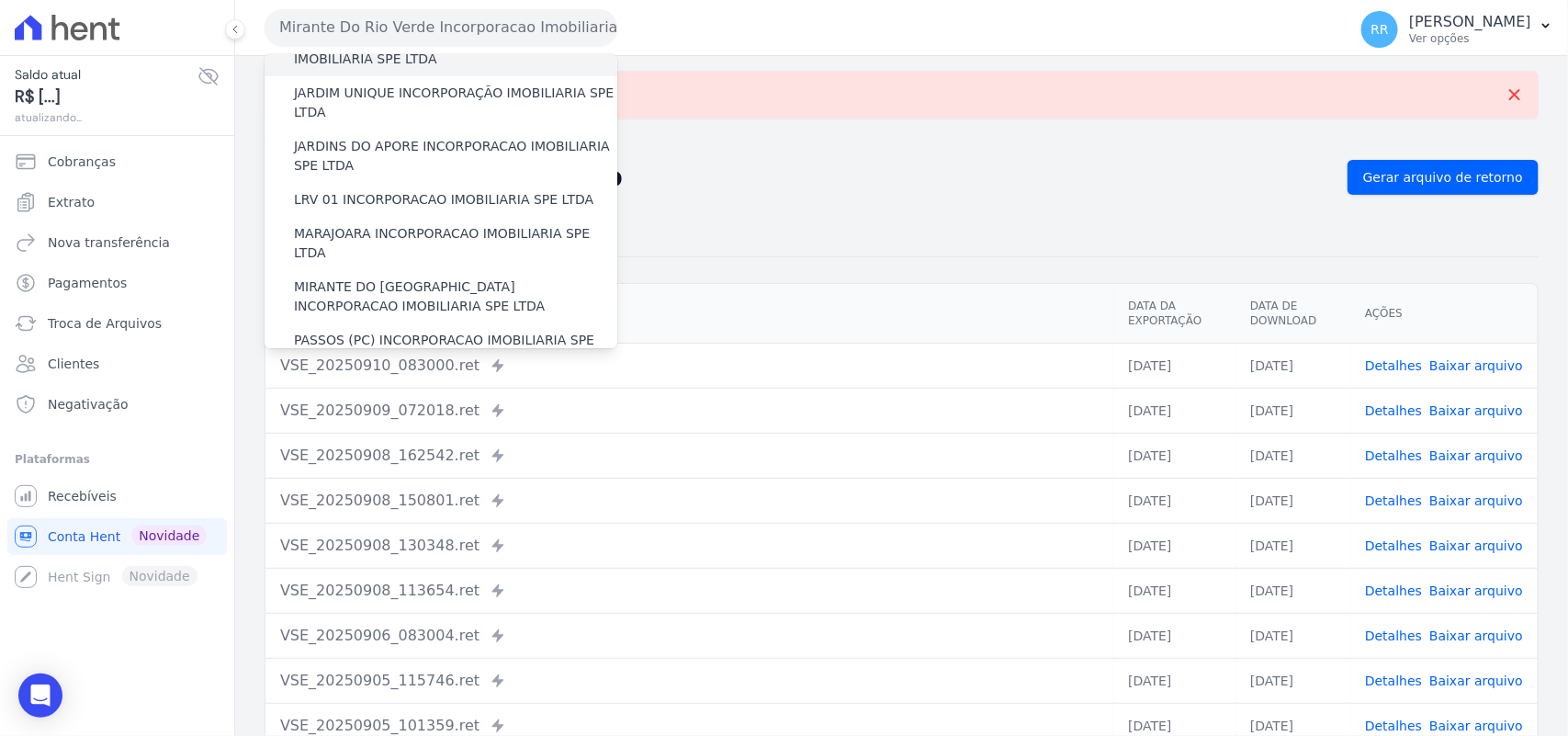
scroll to position [459, 0]
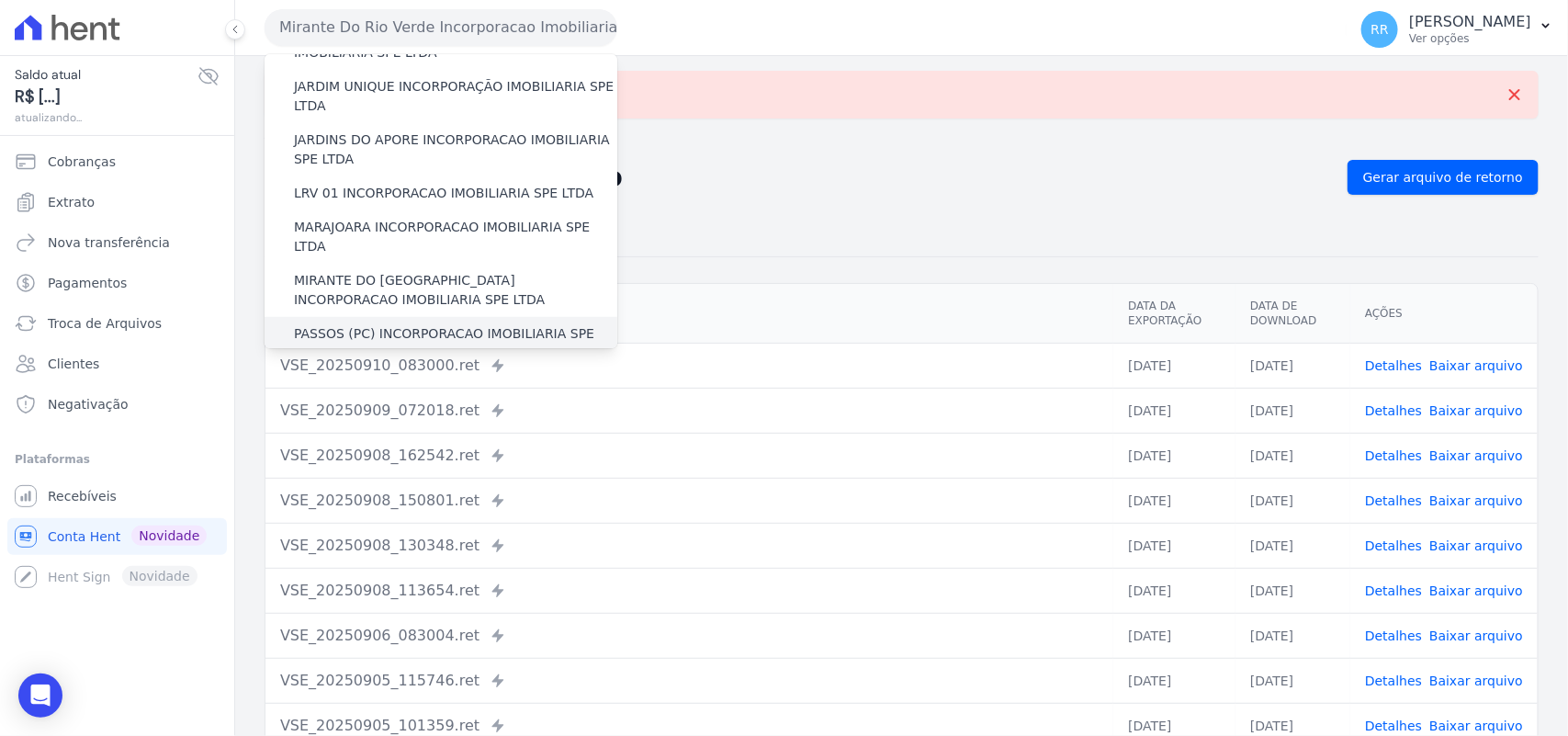
click at [365, 324] on label "PASSOS (PC) INCORPORACAO IMOBILIARIA SPE LTDA" at bounding box center [455, 343] width 323 height 38
click at [0, 0] on input "PASSOS (PC) INCORPORACAO IMOBILIARIA SPE LTDA" at bounding box center [0, 0] width 0 height 0
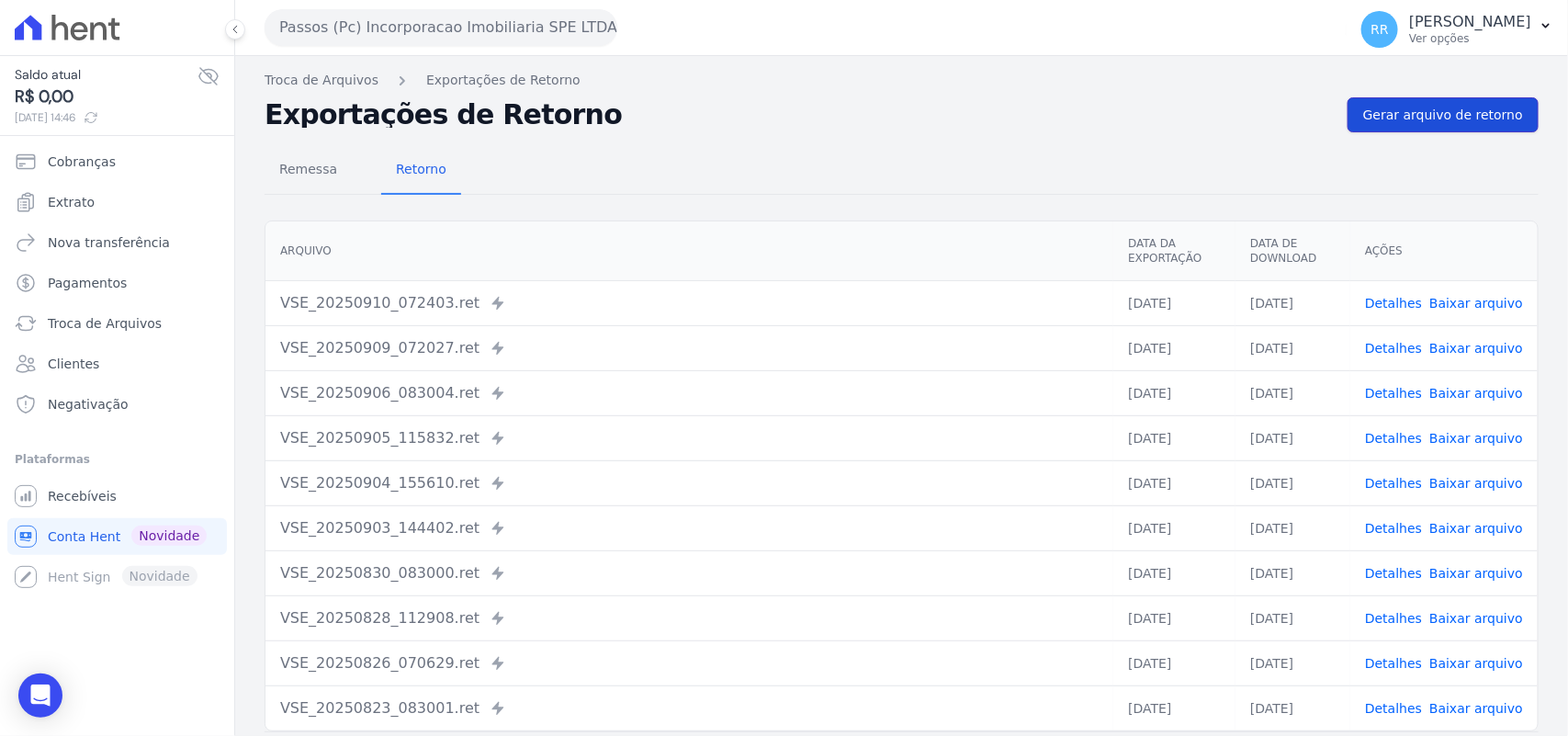
click at [1389, 122] on span "Gerar arquivo de retorno" at bounding box center [1443, 114] width 160 height 19
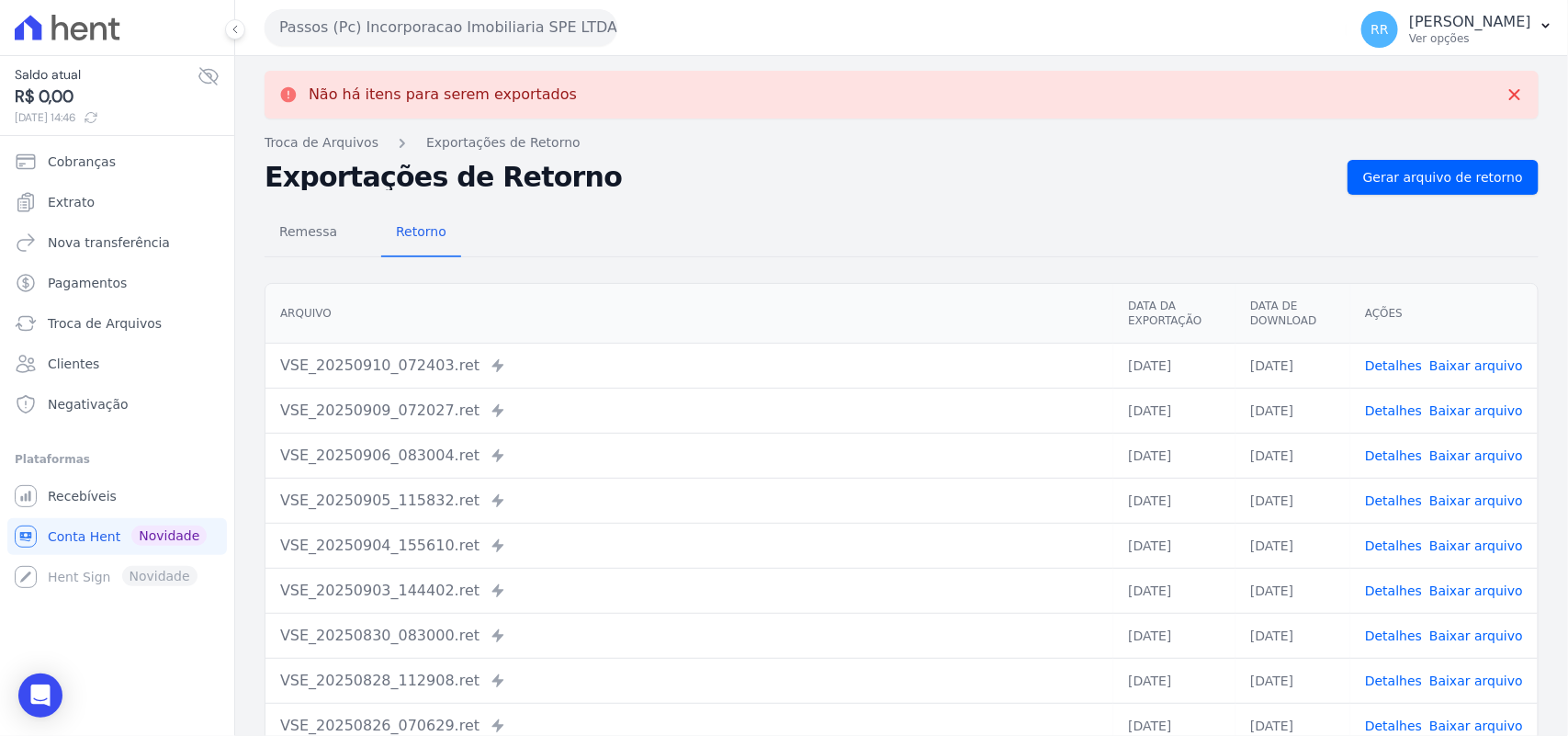
click at [370, 29] on button "Passos (Pc) Incorporacao Imobiliaria SPE LTDA" at bounding box center [441, 27] width 353 height 36
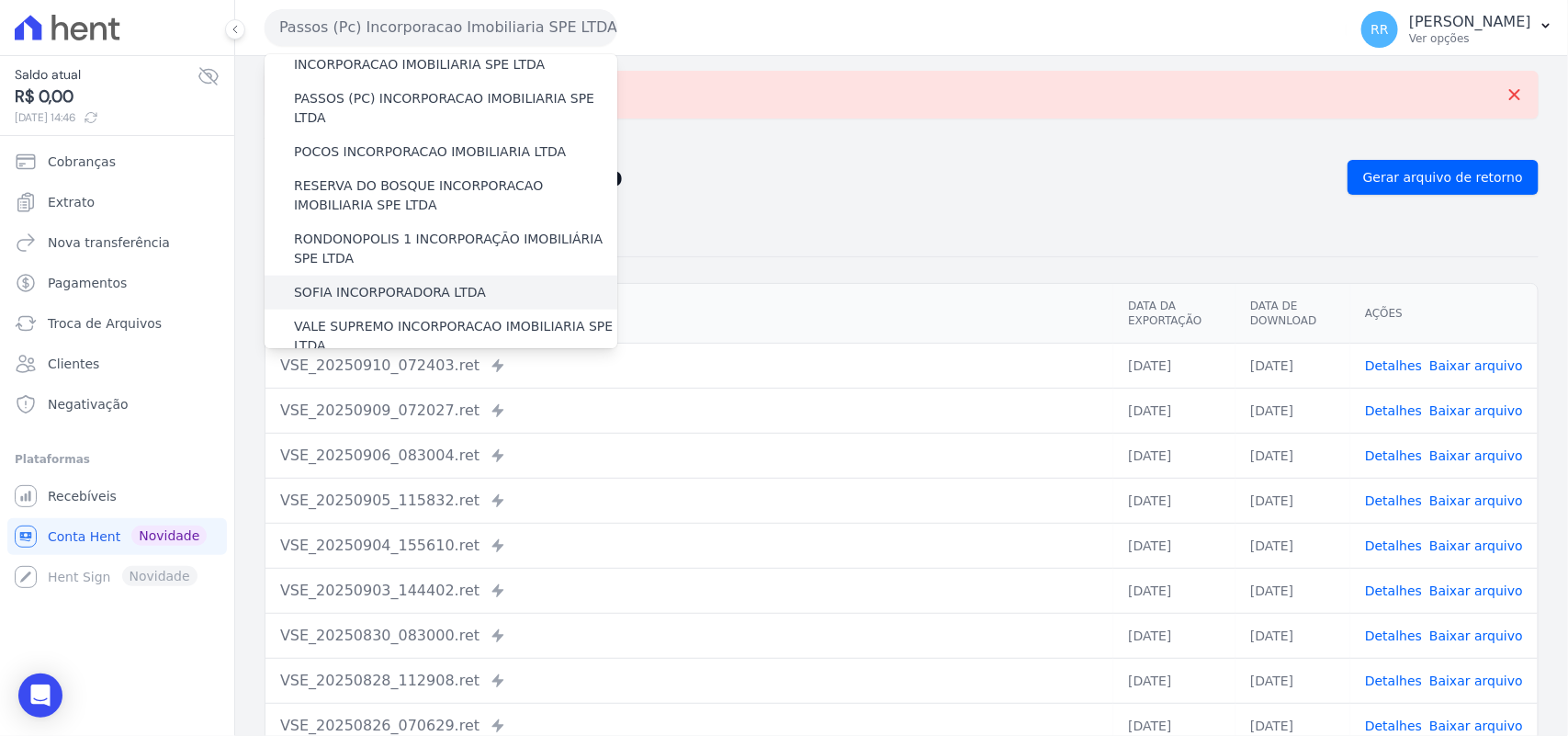
scroll to position [687, 0]
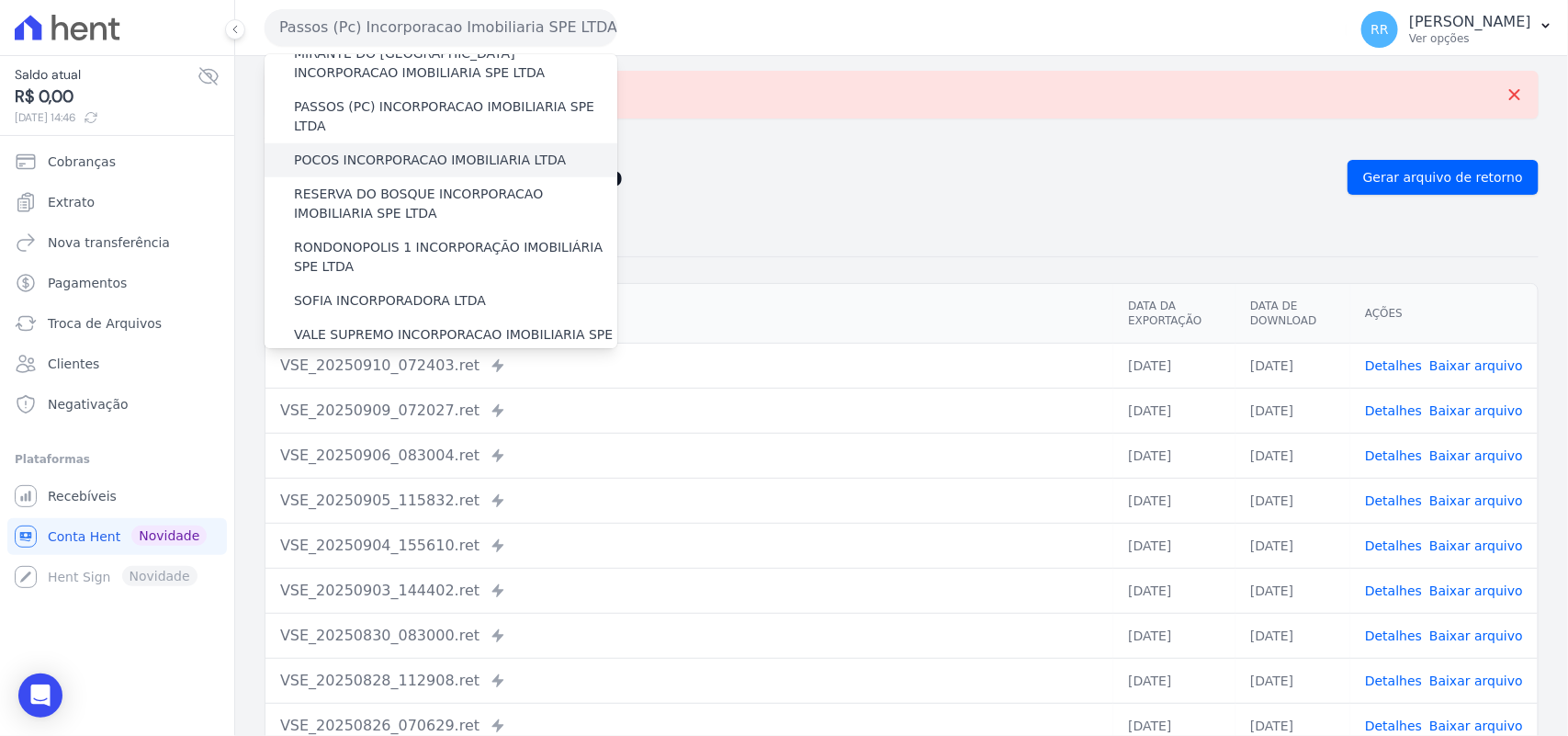
click at [369, 151] on label "POCOS INCORPORACAO IMOBILIARIA LTDA" at bounding box center [429, 161] width 272 height 20
click at [0, 0] on input "POCOS INCORPORACAO IMOBILIARIA LTDA" at bounding box center [0, 0] width 0 height 0
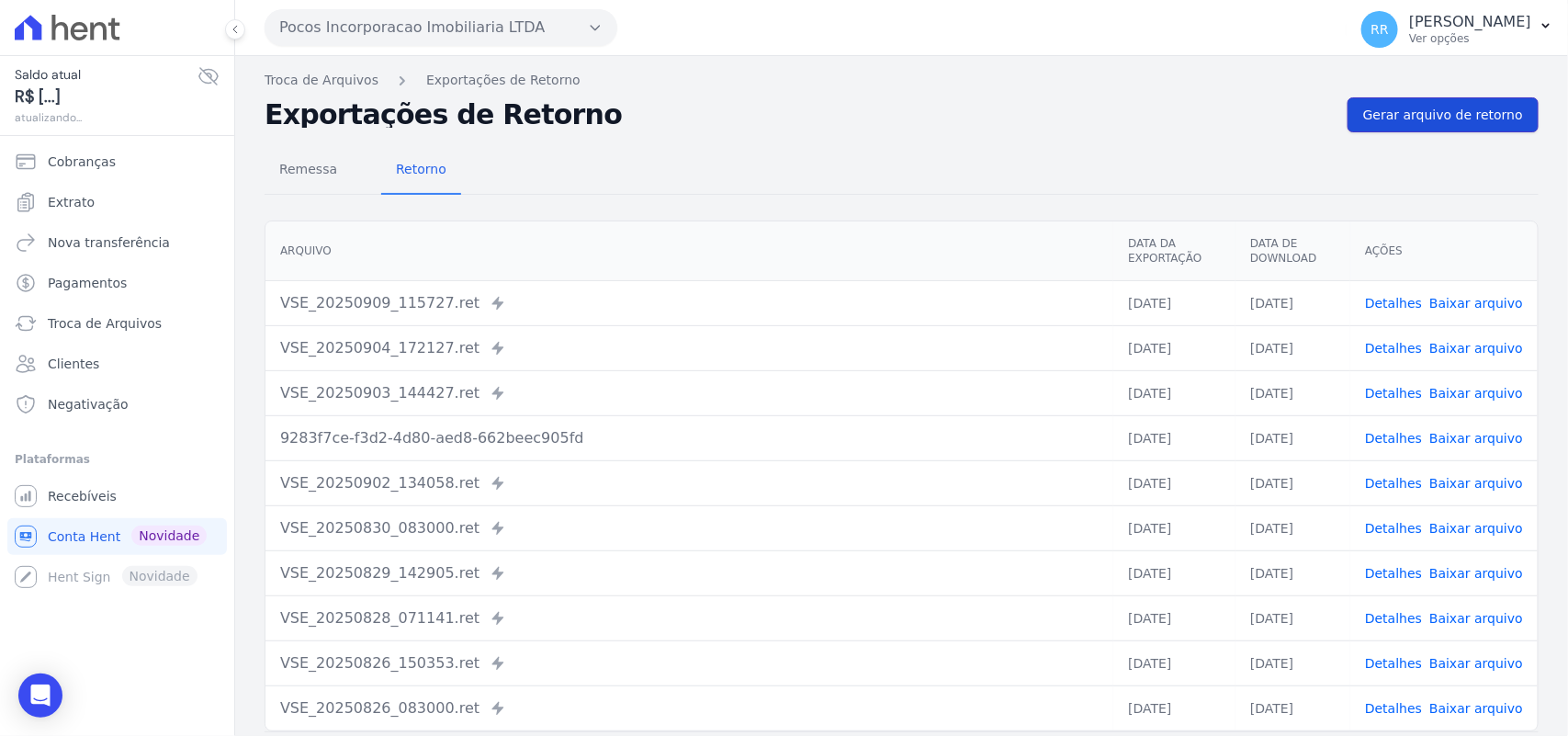
click at [1442, 127] on link "Gerar arquivo de retorno" at bounding box center [1443, 114] width 191 height 34
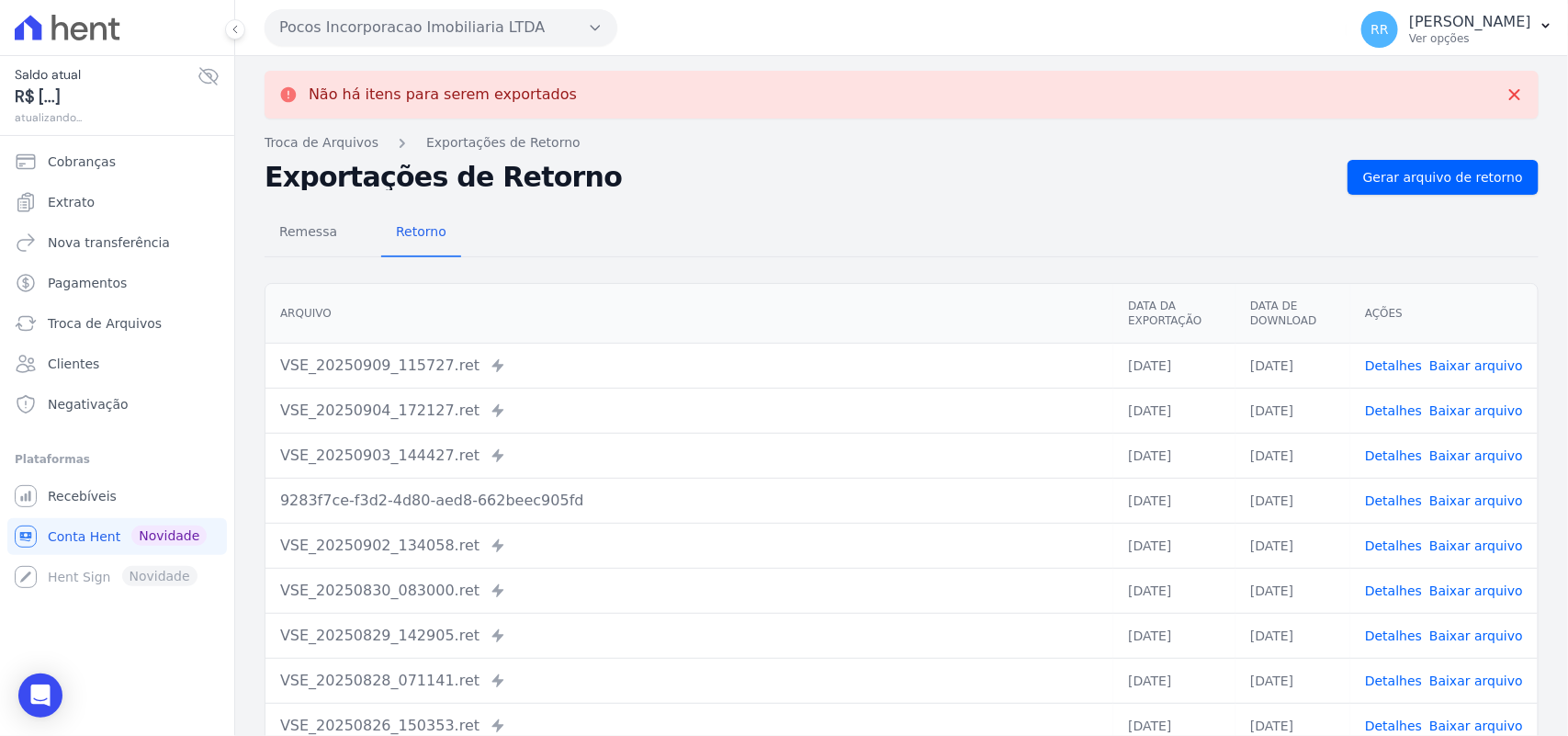
click at [393, 44] on button "Pocos Incorporacao Imobiliaria LTDA" at bounding box center [441, 27] width 353 height 36
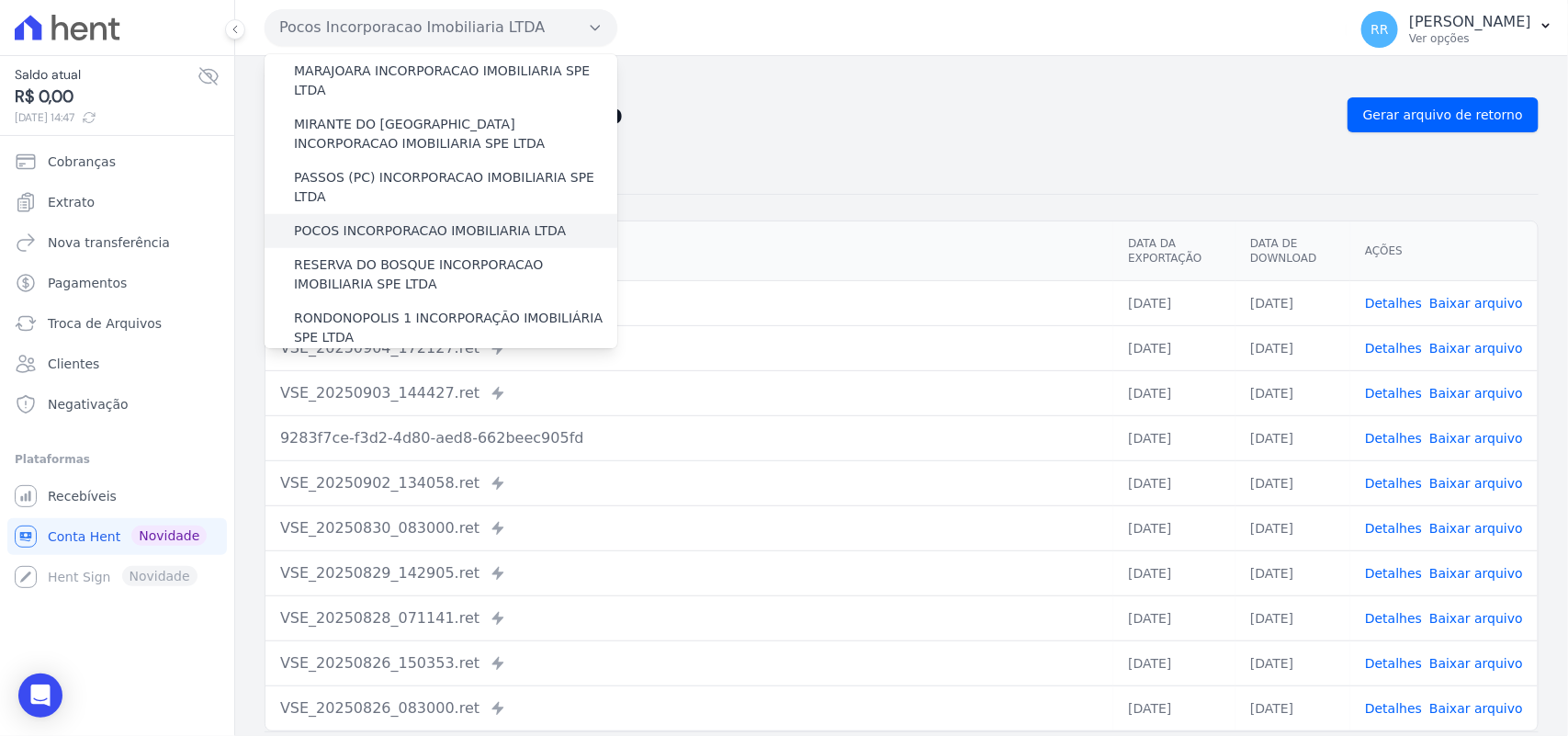
scroll to position [612, 0]
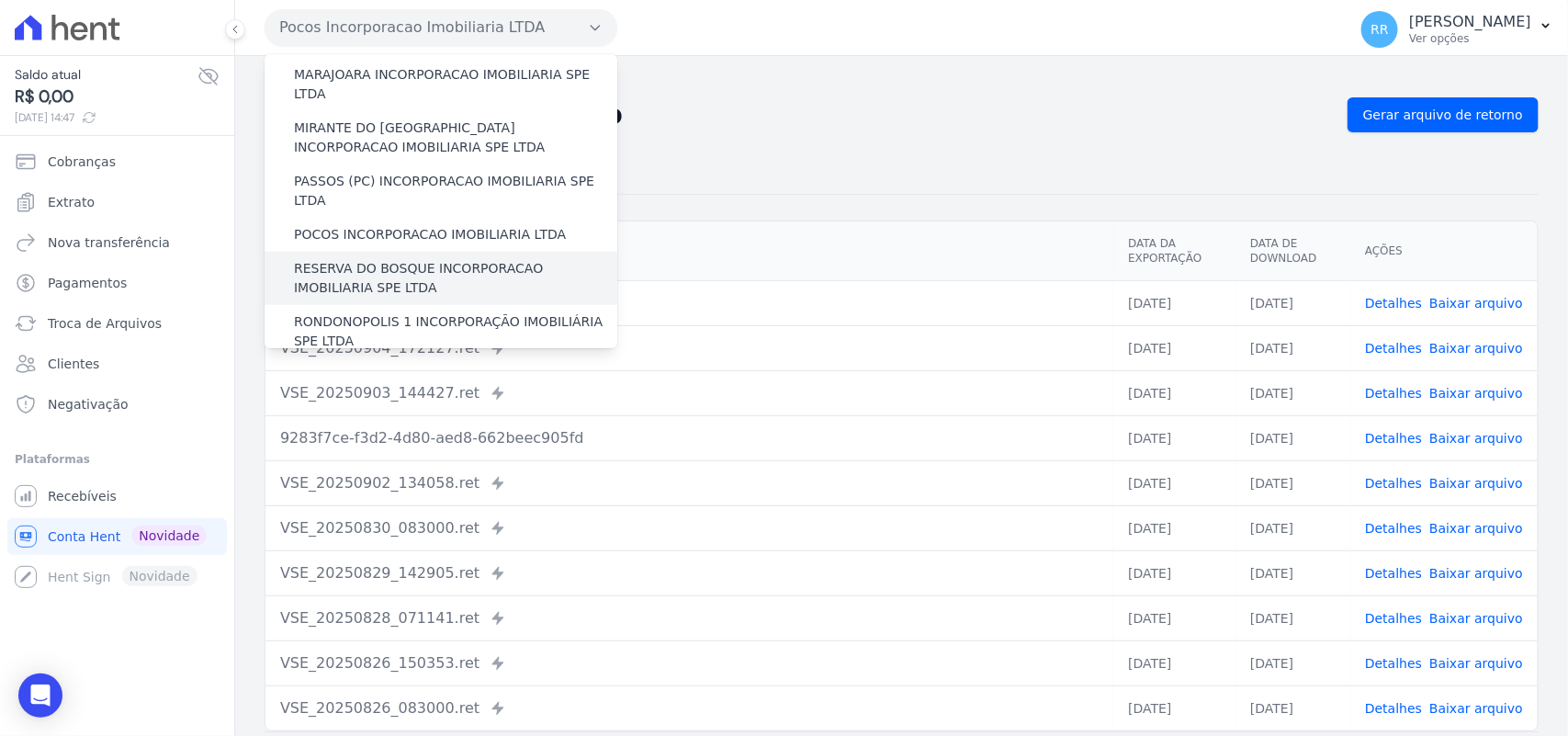
click at [364, 259] on label "RESERVA DO BOSQUE INCORPORACAO IMOBILIARIA SPE LTDA" at bounding box center [455, 278] width 323 height 38
click at [0, 0] on input "RESERVA DO BOSQUE INCORPORACAO IMOBILIARIA SPE LTDA" at bounding box center [0, 0] width 0 height 0
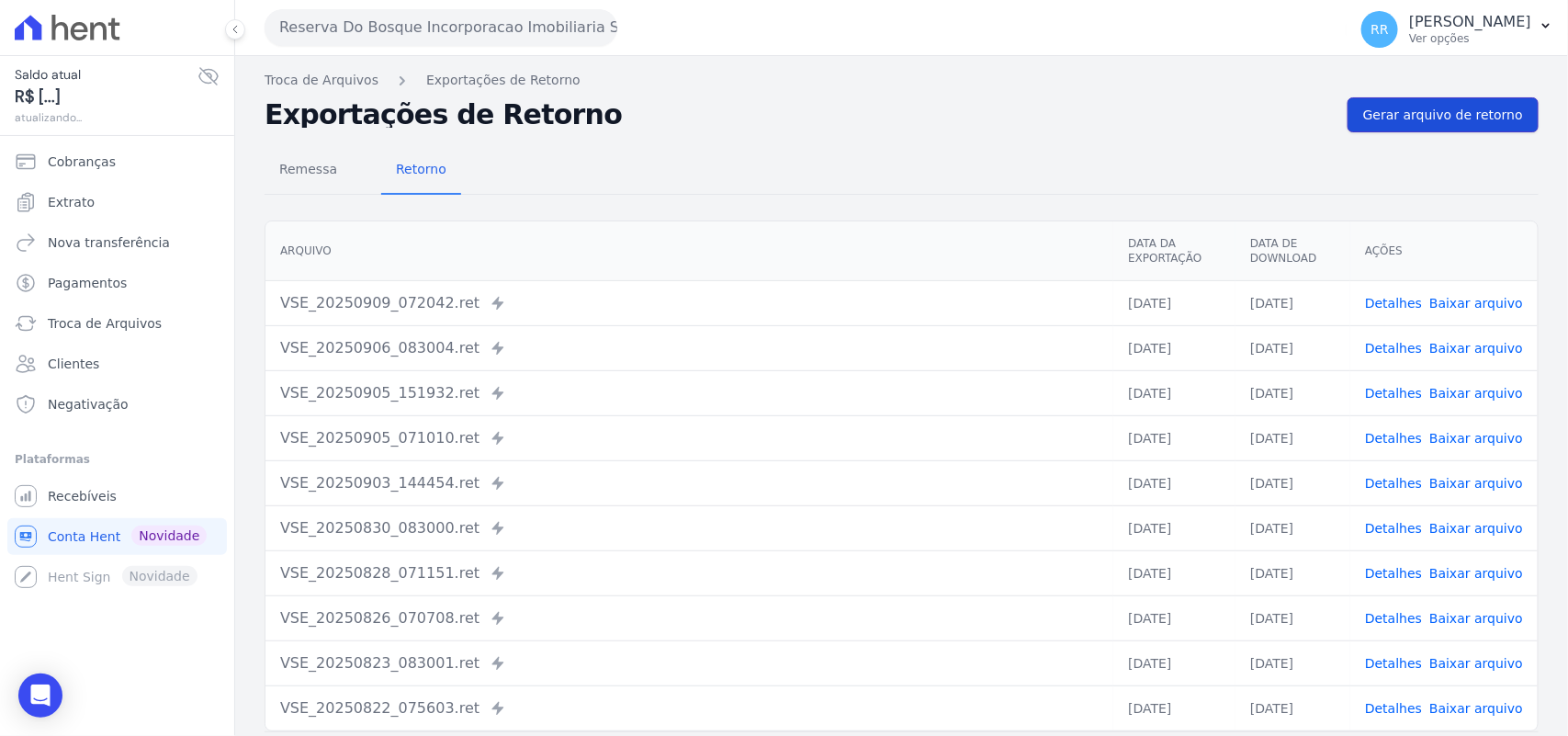
click at [1403, 106] on span "Gerar arquivo de retorno" at bounding box center [1443, 114] width 160 height 19
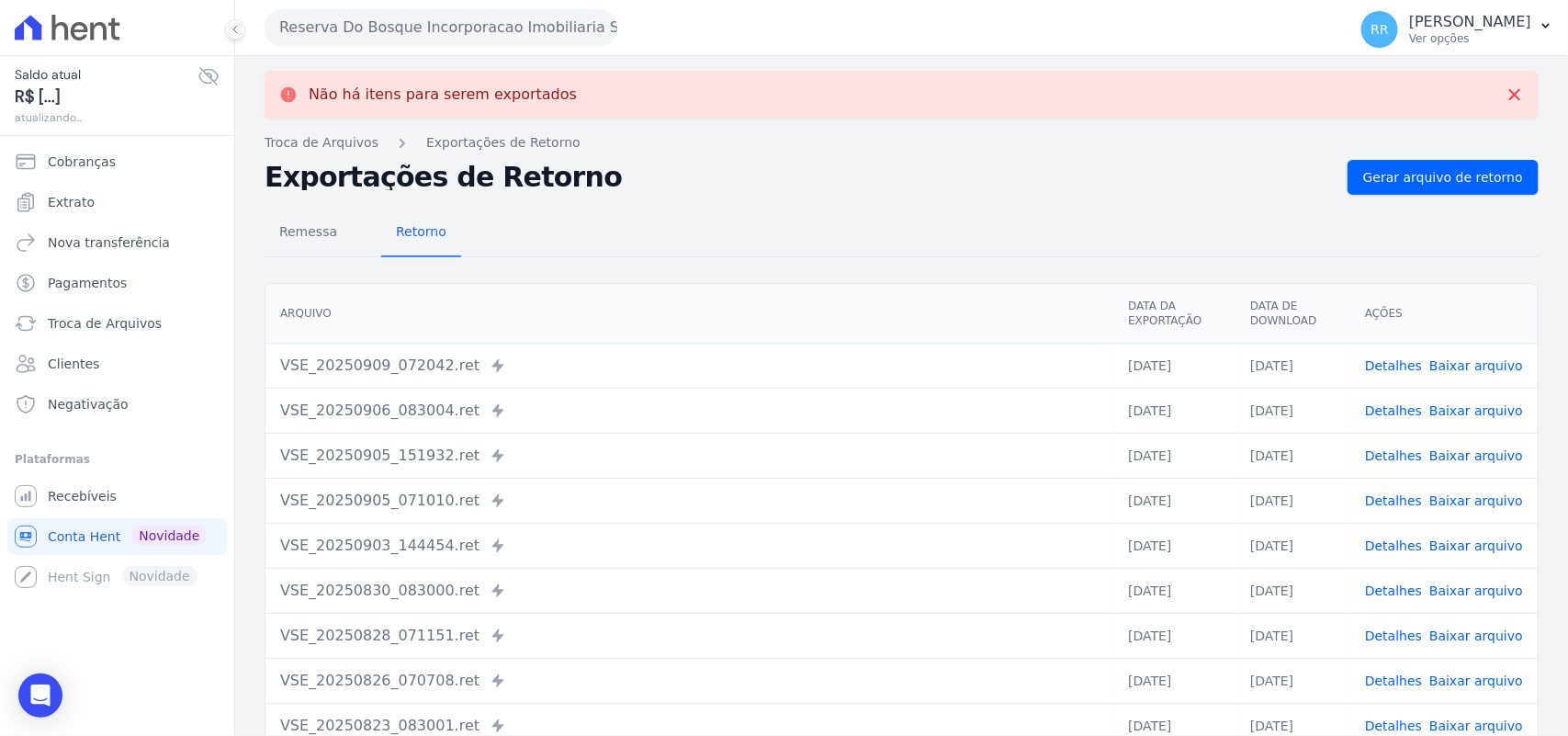
click at [448, 24] on button "Reserva Do Bosque Incorporacao Imobiliaria SPE LTDA" at bounding box center [441, 27] width 353 height 36
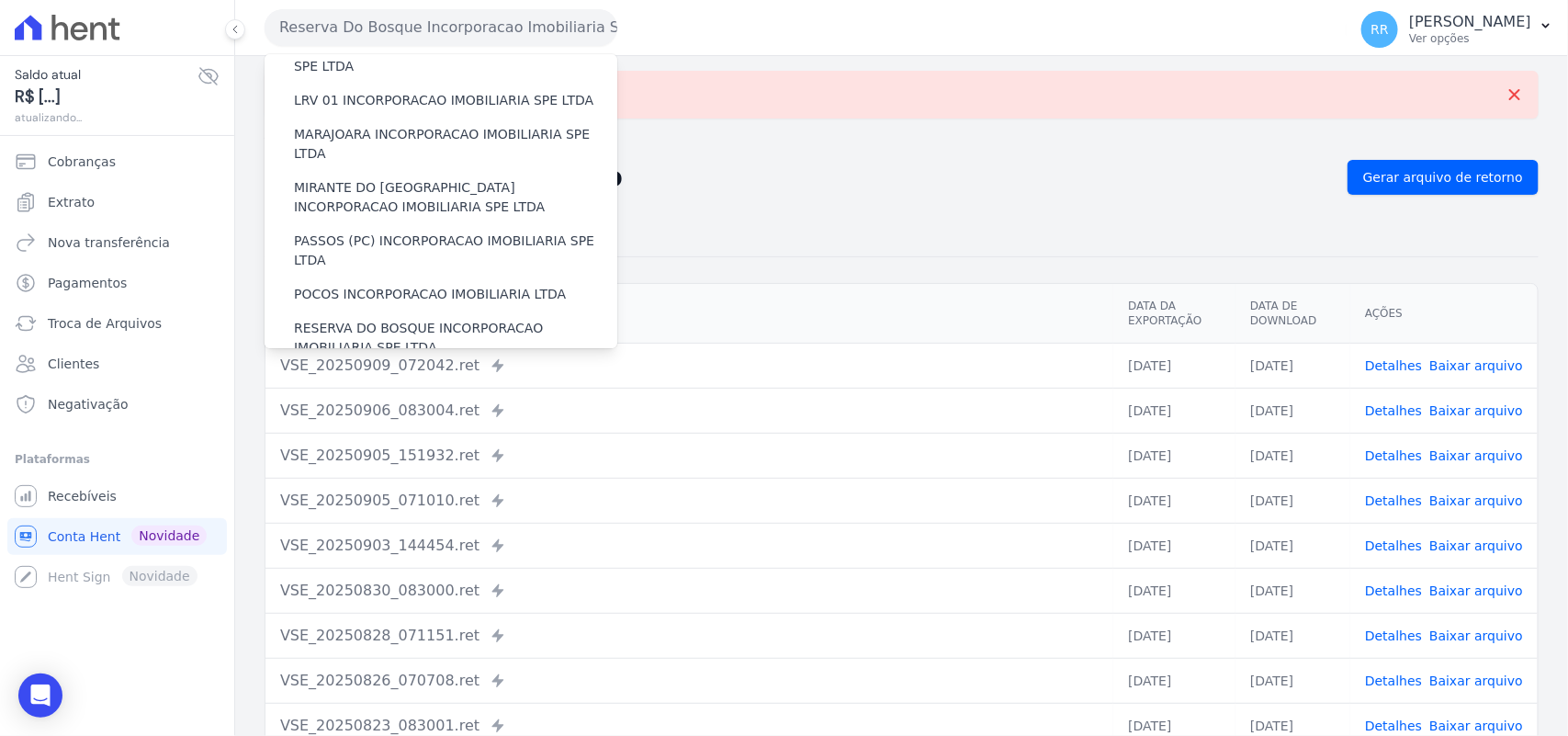
scroll to position [689, 0]
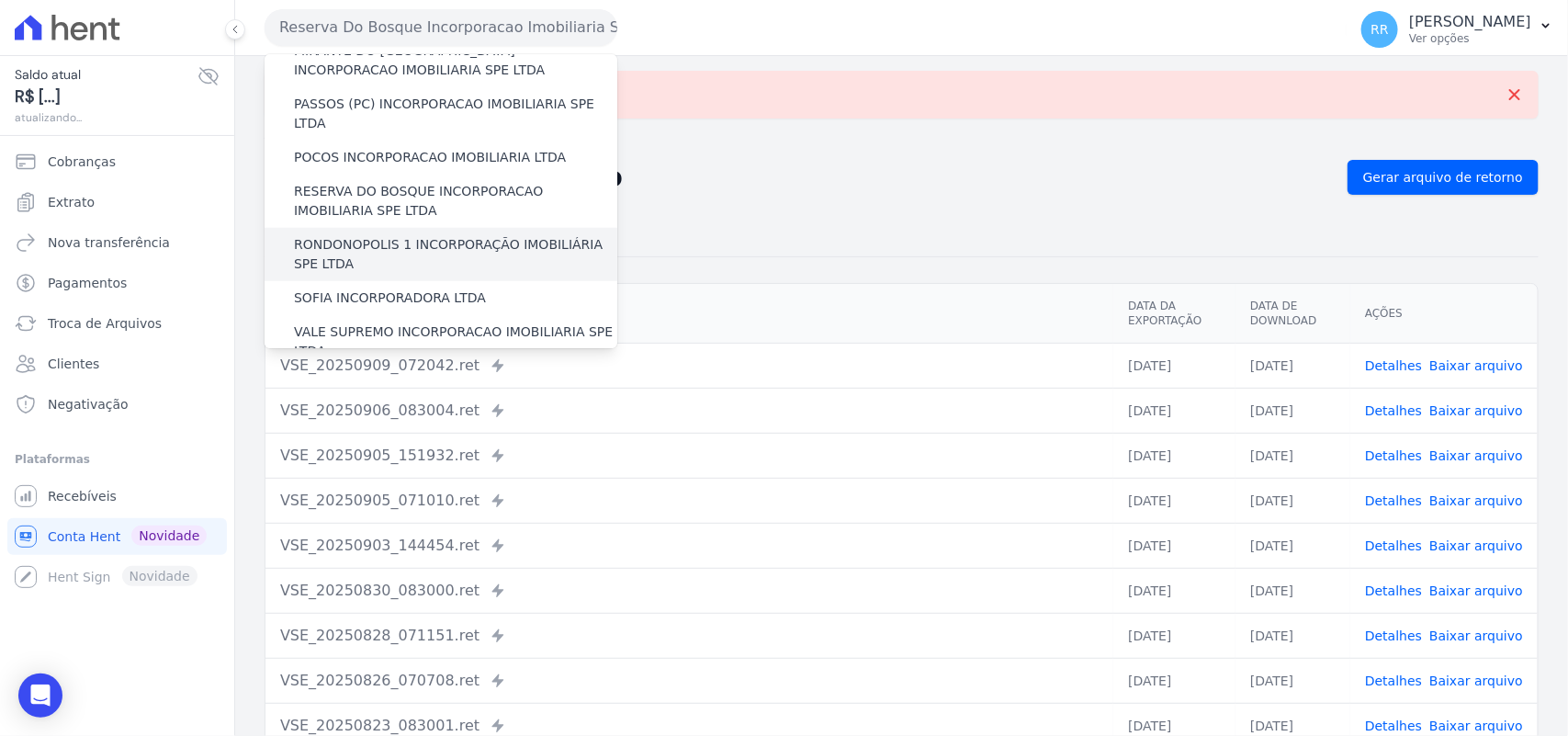
click at [383, 235] on label "RONDONOPOLIS 1 INCORPORAÇÃO IMOBILIÁRIA SPE LTDA" at bounding box center [455, 254] width 323 height 38
click at [0, 0] on input "RONDONOPOLIS 1 INCORPORAÇÃO IMOBILIÁRIA SPE LTDA" at bounding box center [0, 0] width 0 height 0
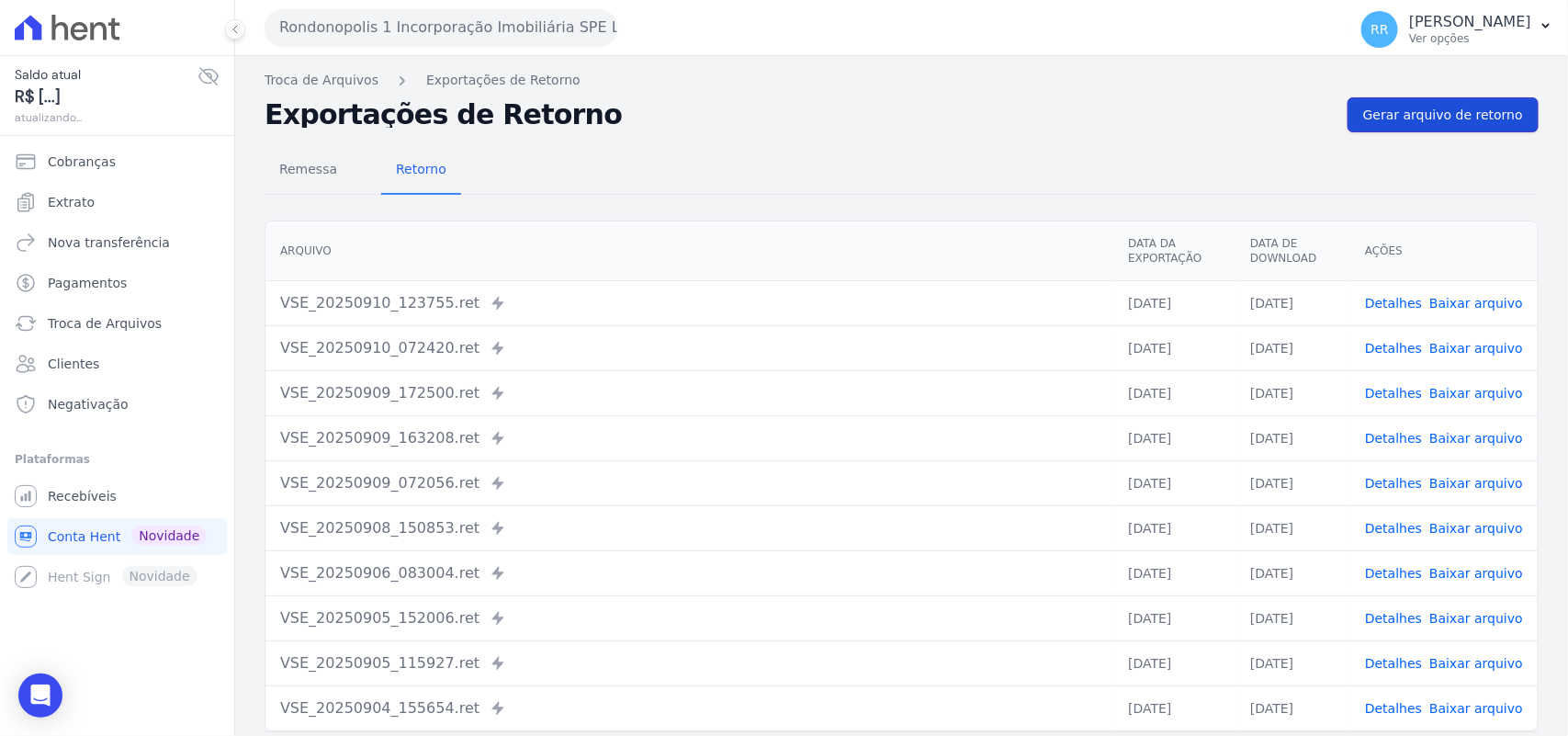
click at [1462, 129] on link "Gerar arquivo de retorno" at bounding box center [1443, 114] width 191 height 34
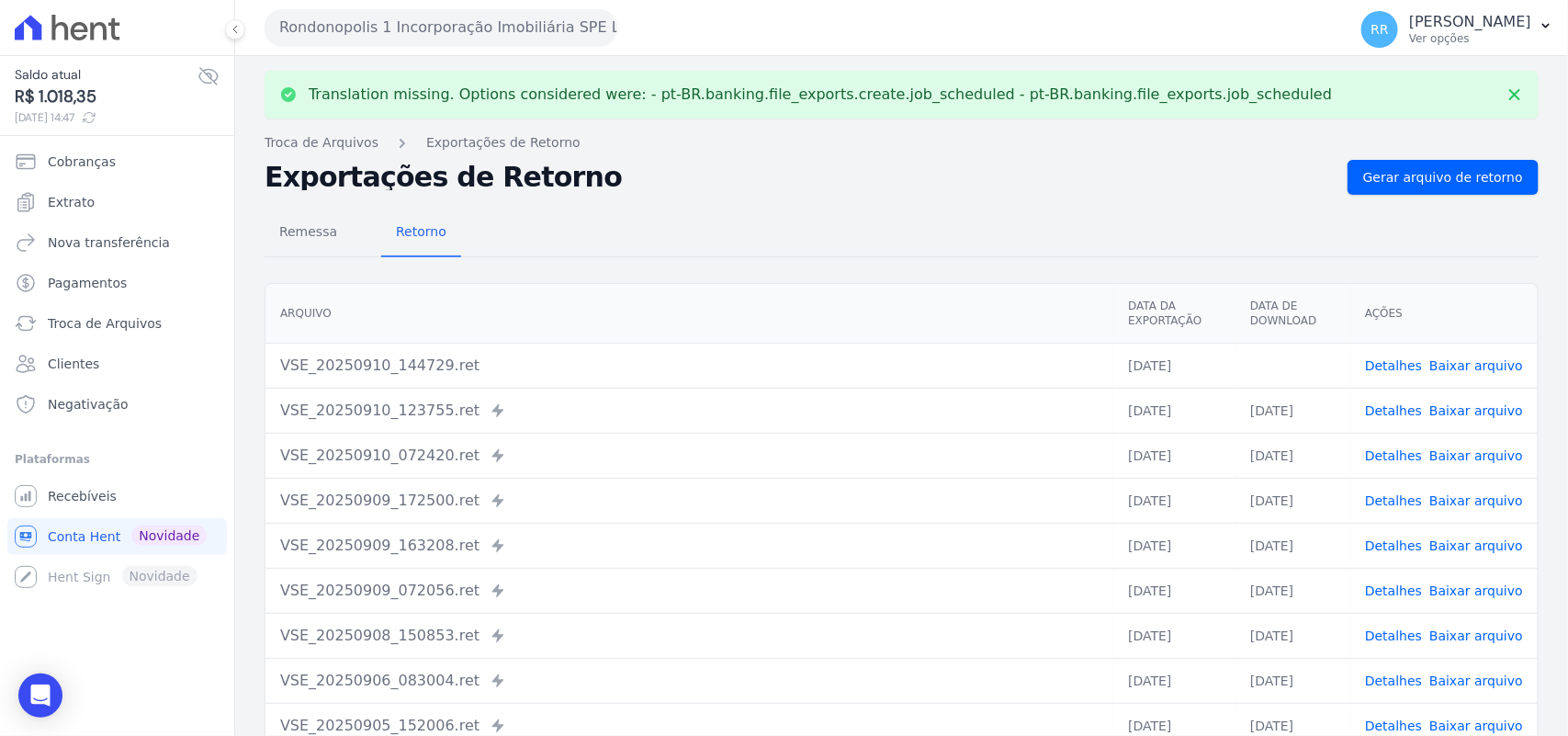
click at [1467, 368] on link "Baixar arquivo" at bounding box center [1475, 366] width 94 height 15
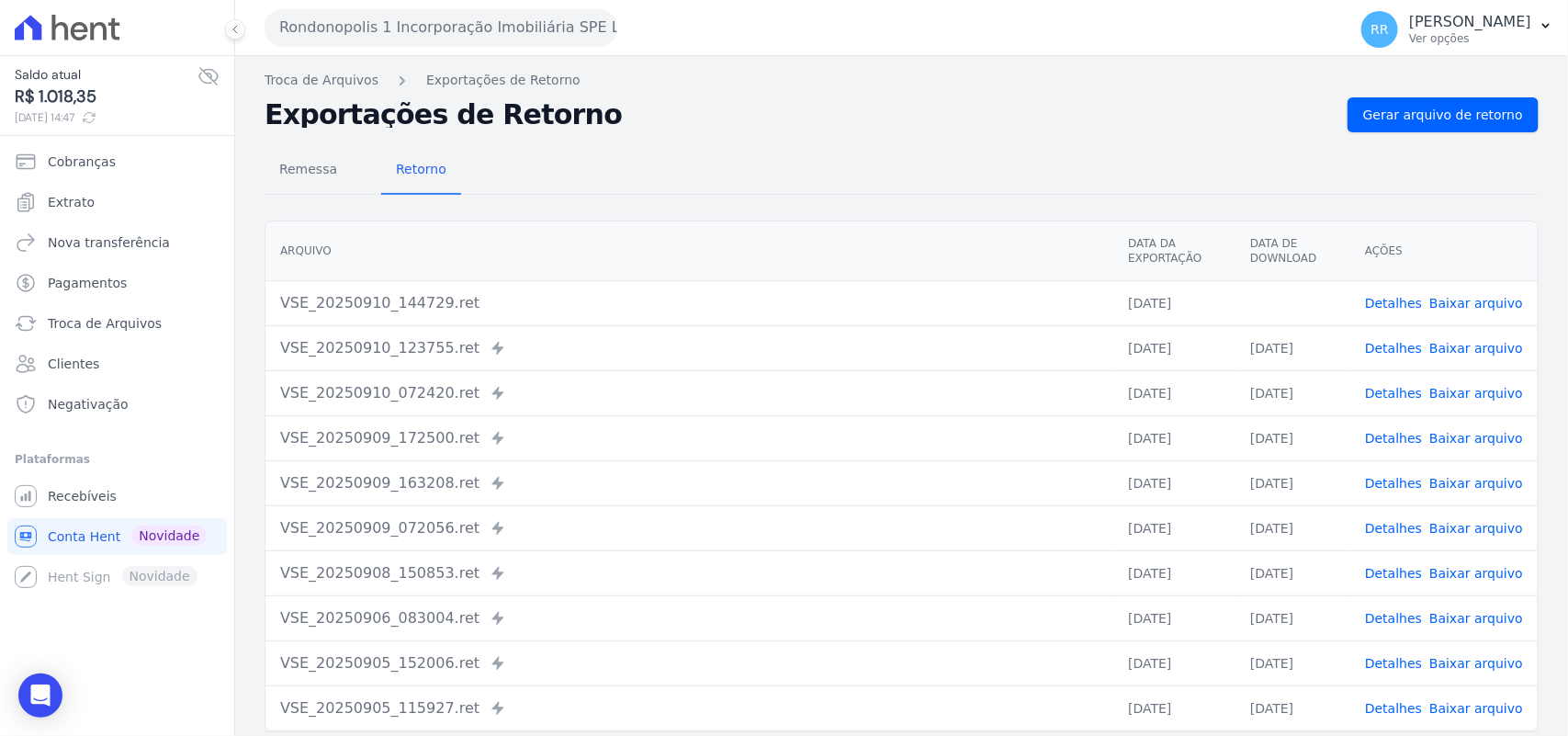
click at [823, 157] on div "Remessa Retorno" at bounding box center [901, 170] width 1274 height 47
click at [469, 25] on button "Rondonopolis 1 Incorporação Imobiliária SPE LTDA" at bounding box center [441, 27] width 353 height 36
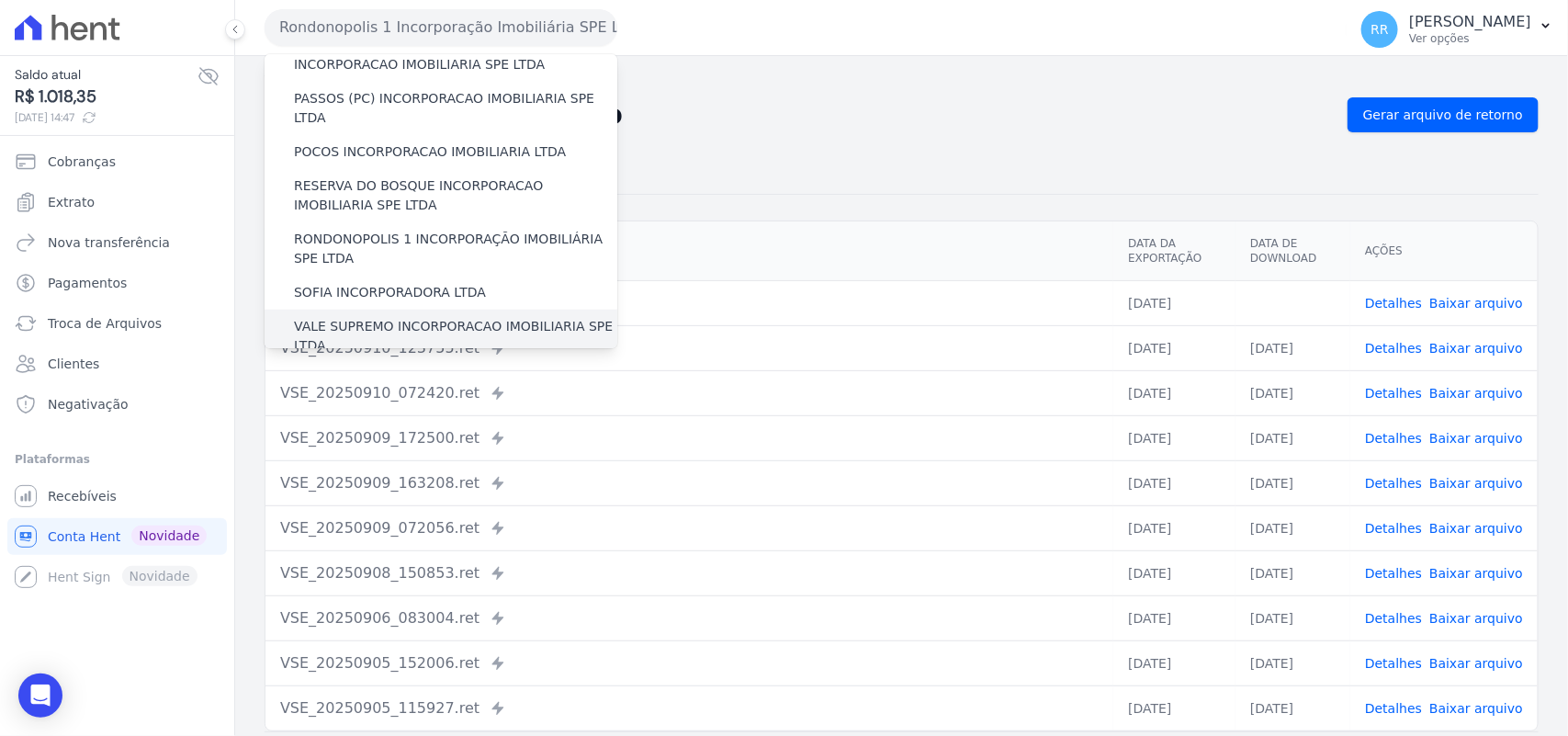
scroll to position [727, 0]
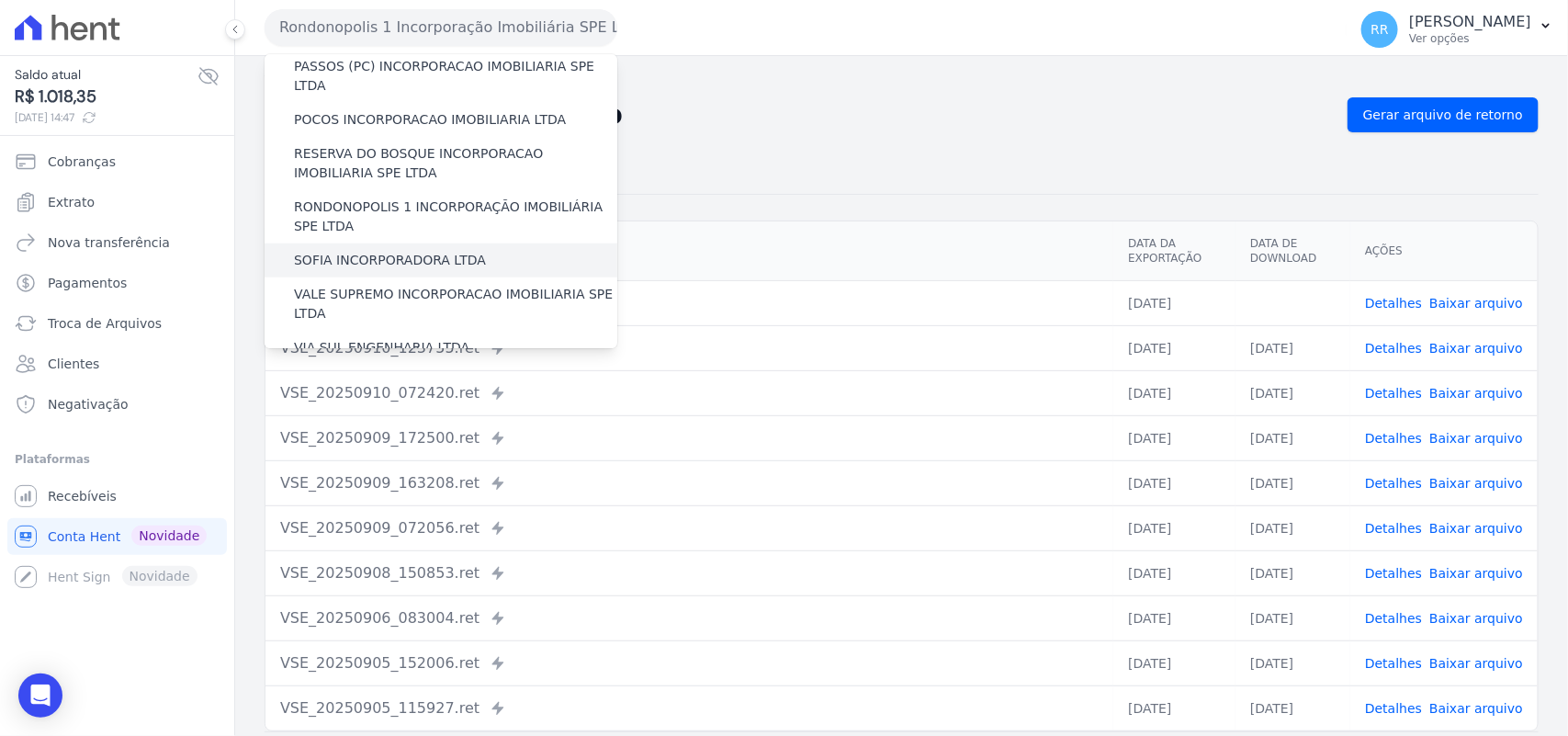
click at [418, 251] on label "SOFIA INCORPORADORA LTDA" at bounding box center [389, 261] width 192 height 20
click at [0, 0] on input "SOFIA INCORPORADORA LTDA" at bounding box center [0, 0] width 0 height 0
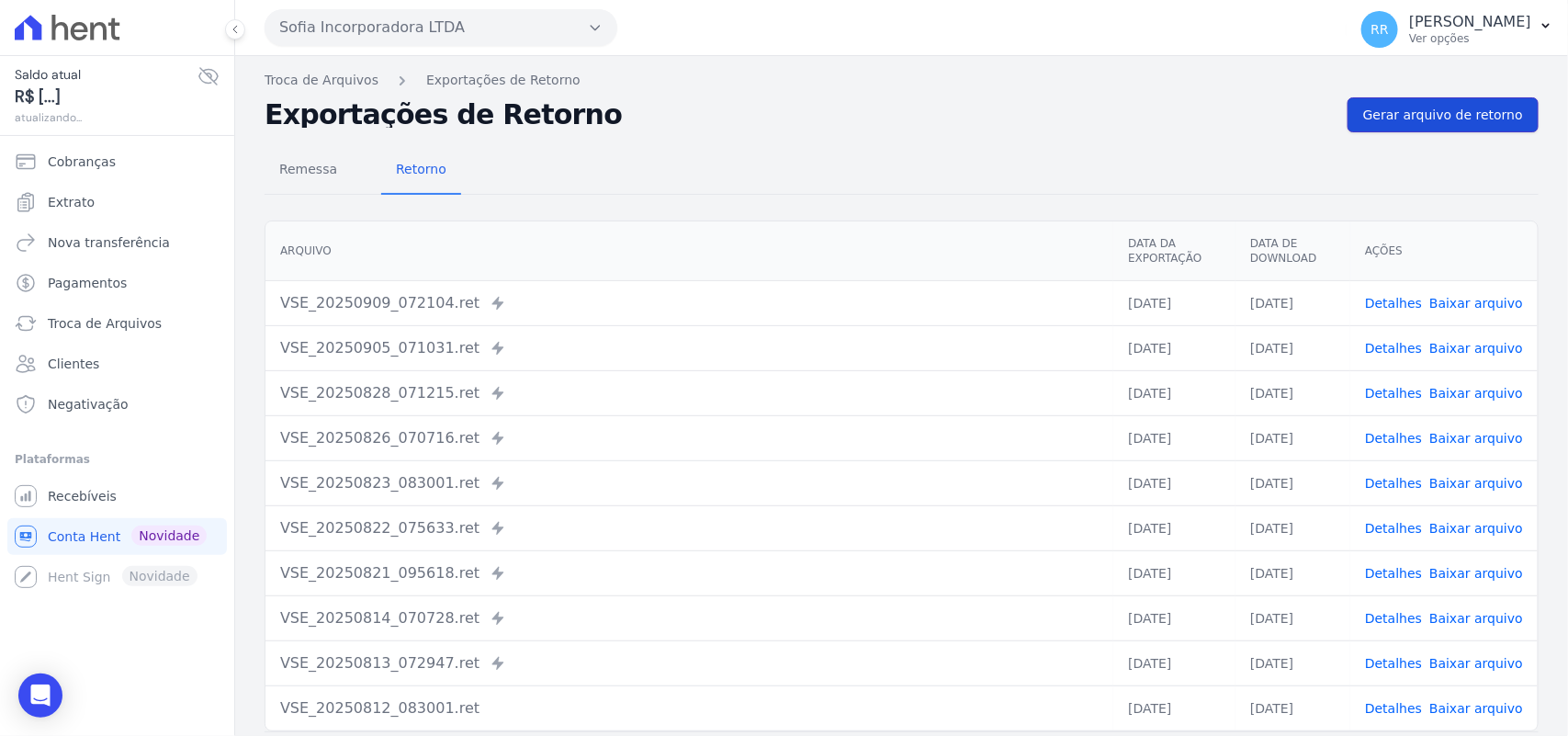
click at [1426, 105] on span "Gerar arquivo de retorno" at bounding box center [1443, 114] width 160 height 19
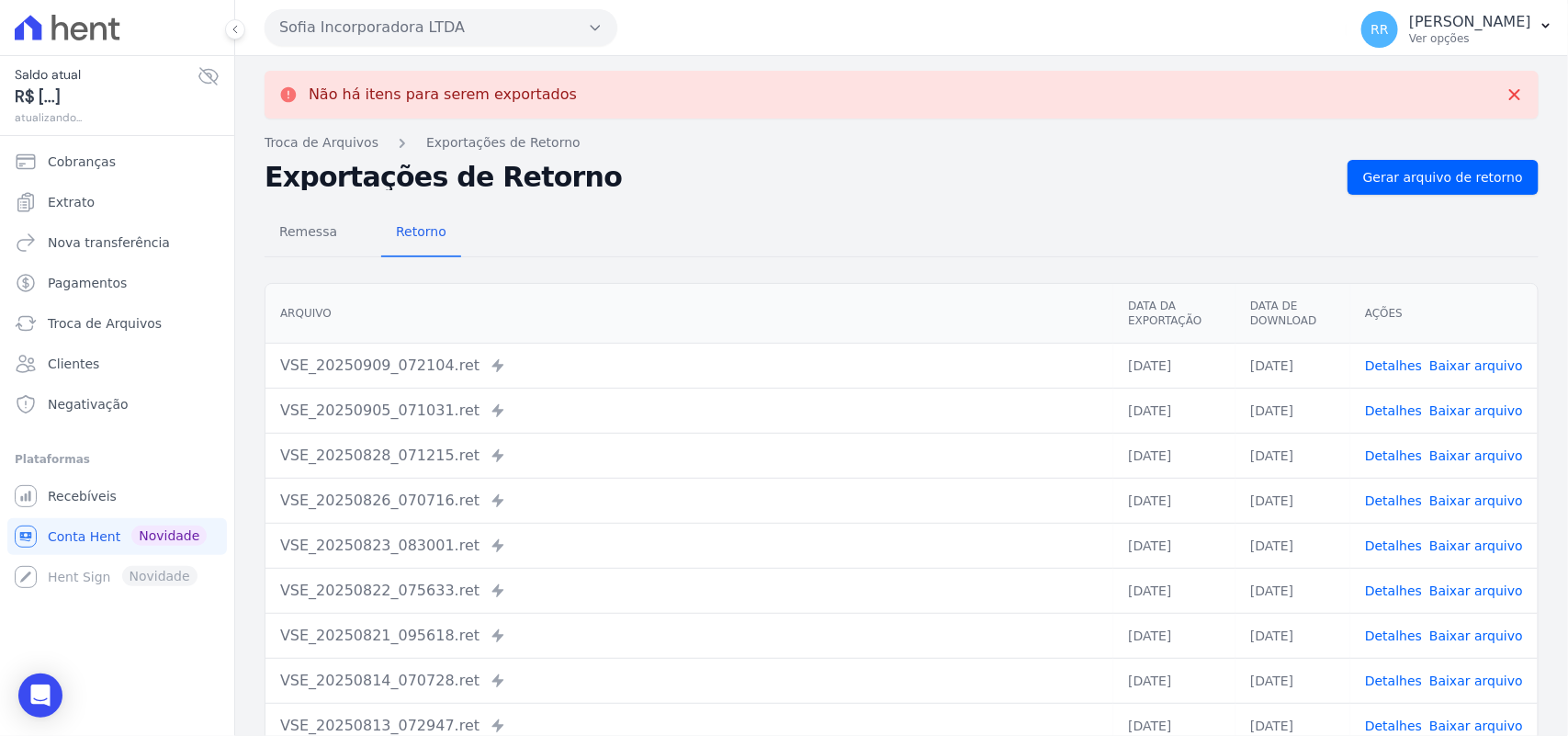
click at [438, 24] on button "Sofia Incorporadora LTDA" at bounding box center [441, 27] width 353 height 36
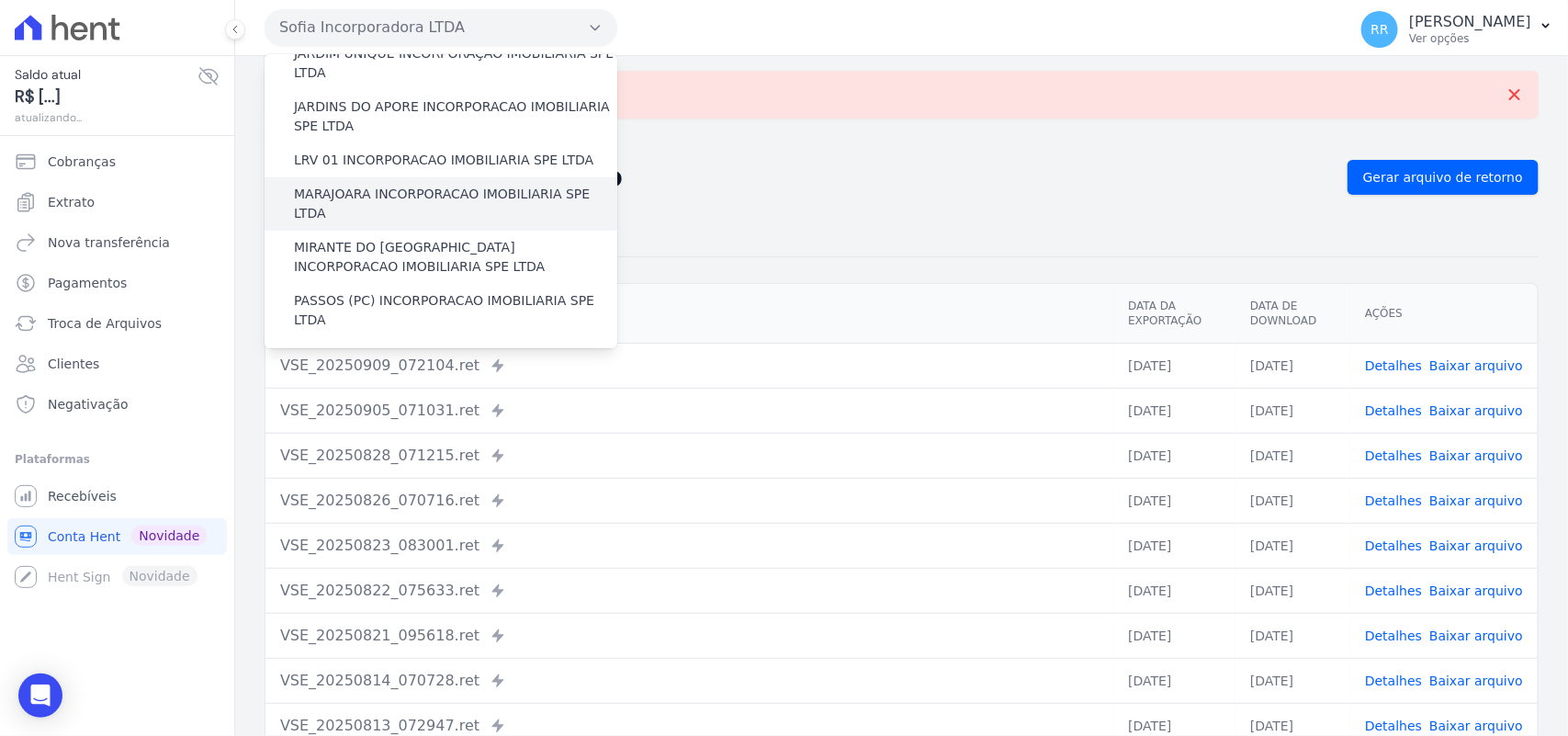
scroll to position [804, 0]
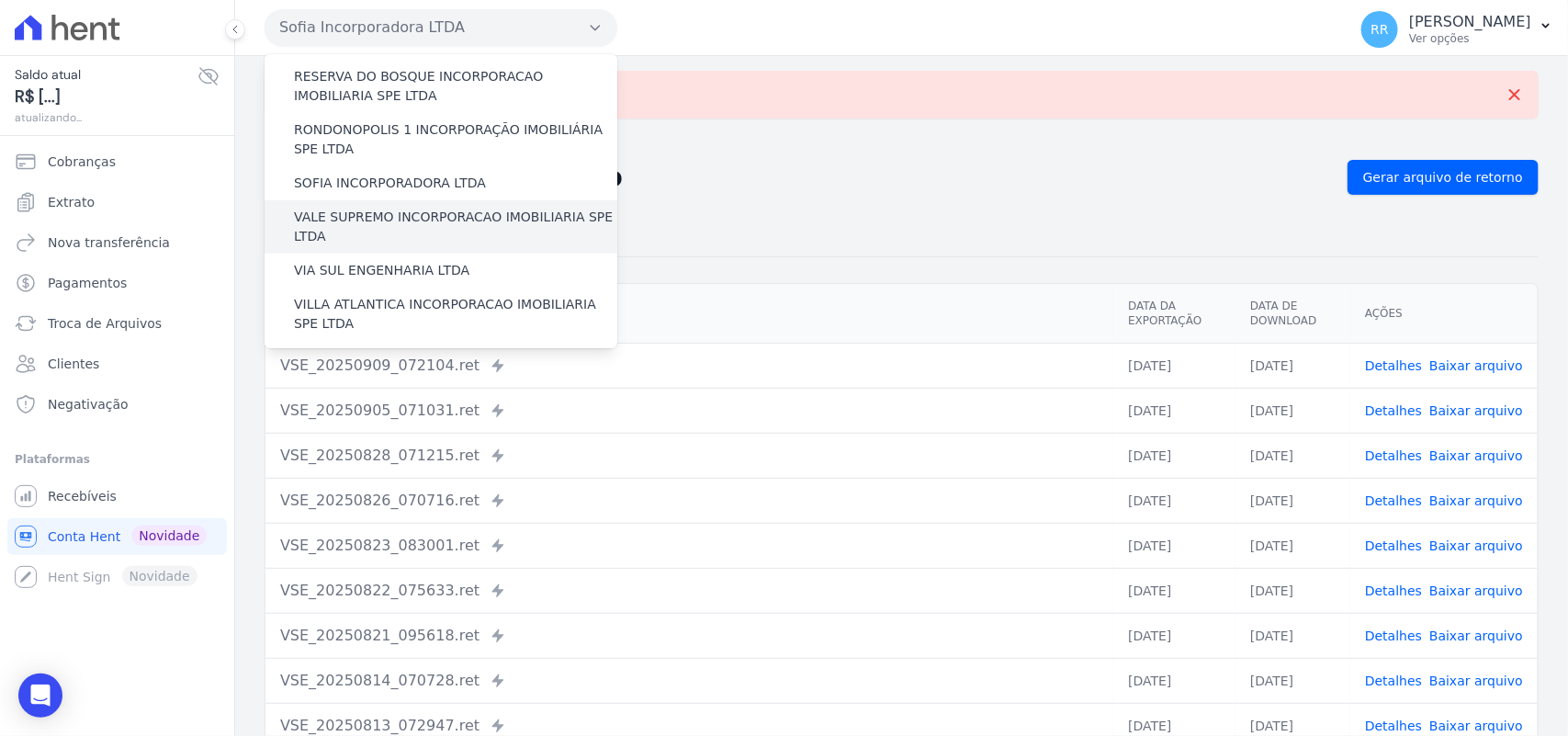
click at [384, 208] on label "VALE SUPREMO INCORPORACAO IMOBILIARIA SPE LTDA" at bounding box center [455, 227] width 323 height 38
click at [0, 0] on input "VALE SUPREMO INCORPORACAO IMOBILIARIA SPE LTDA" at bounding box center [0, 0] width 0 height 0
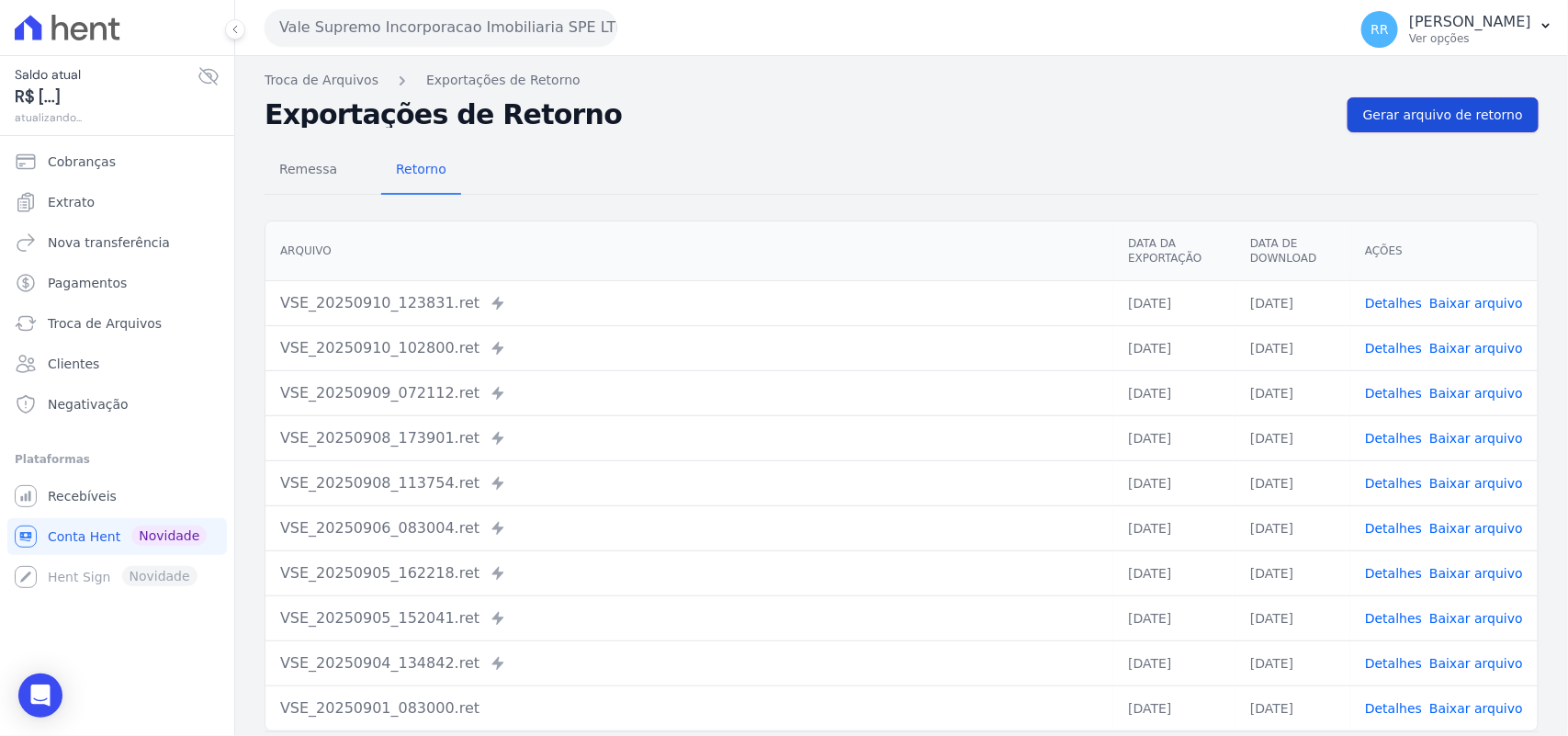
click at [1463, 111] on span "Gerar arquivo de retorno" at bounding box center [1443, 114] width 160 height 19
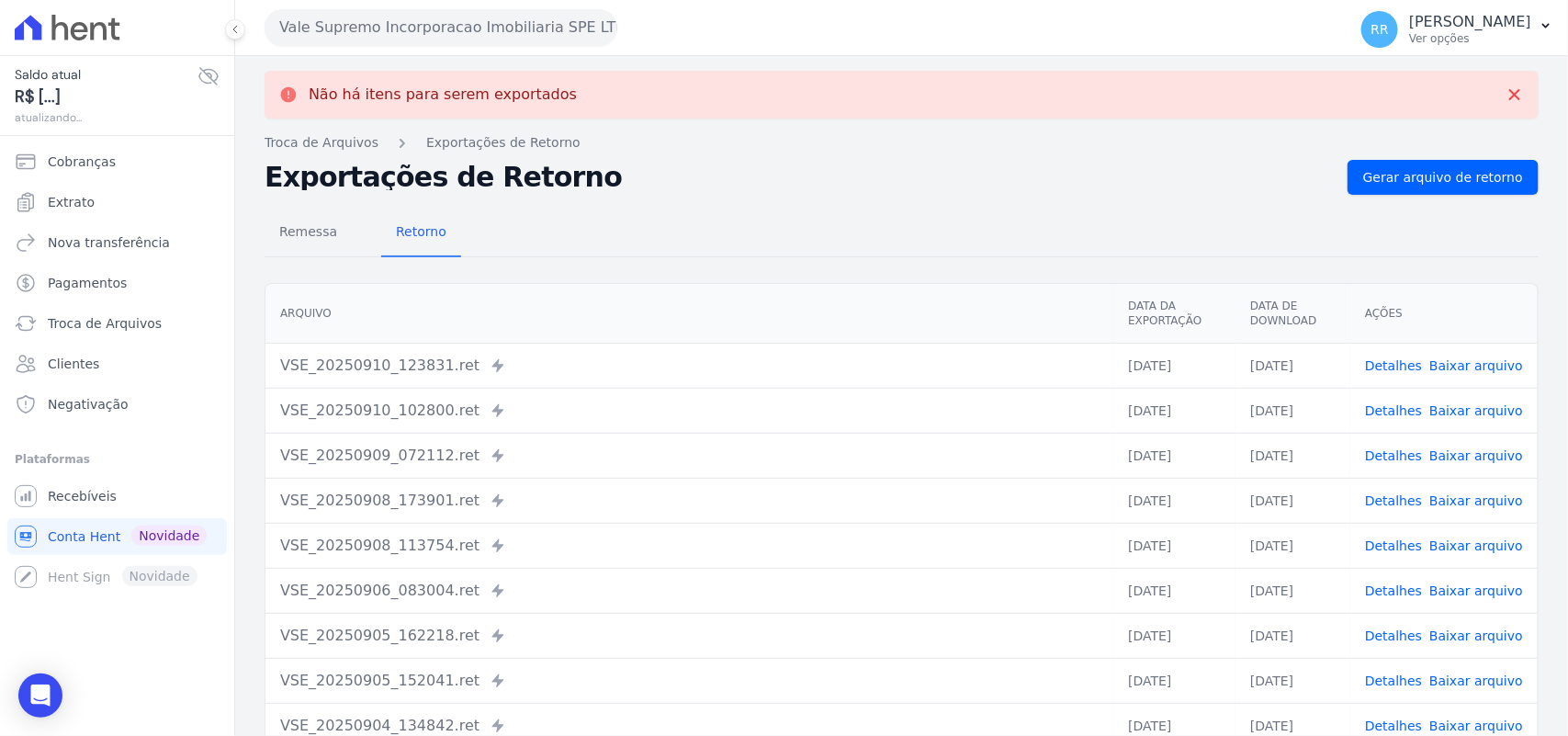
click at [431, 33] on button "Vale Supremo Incorporacao Imobiliaria SPE LTDA" at bounding box center [441, 27] width 353 height 36
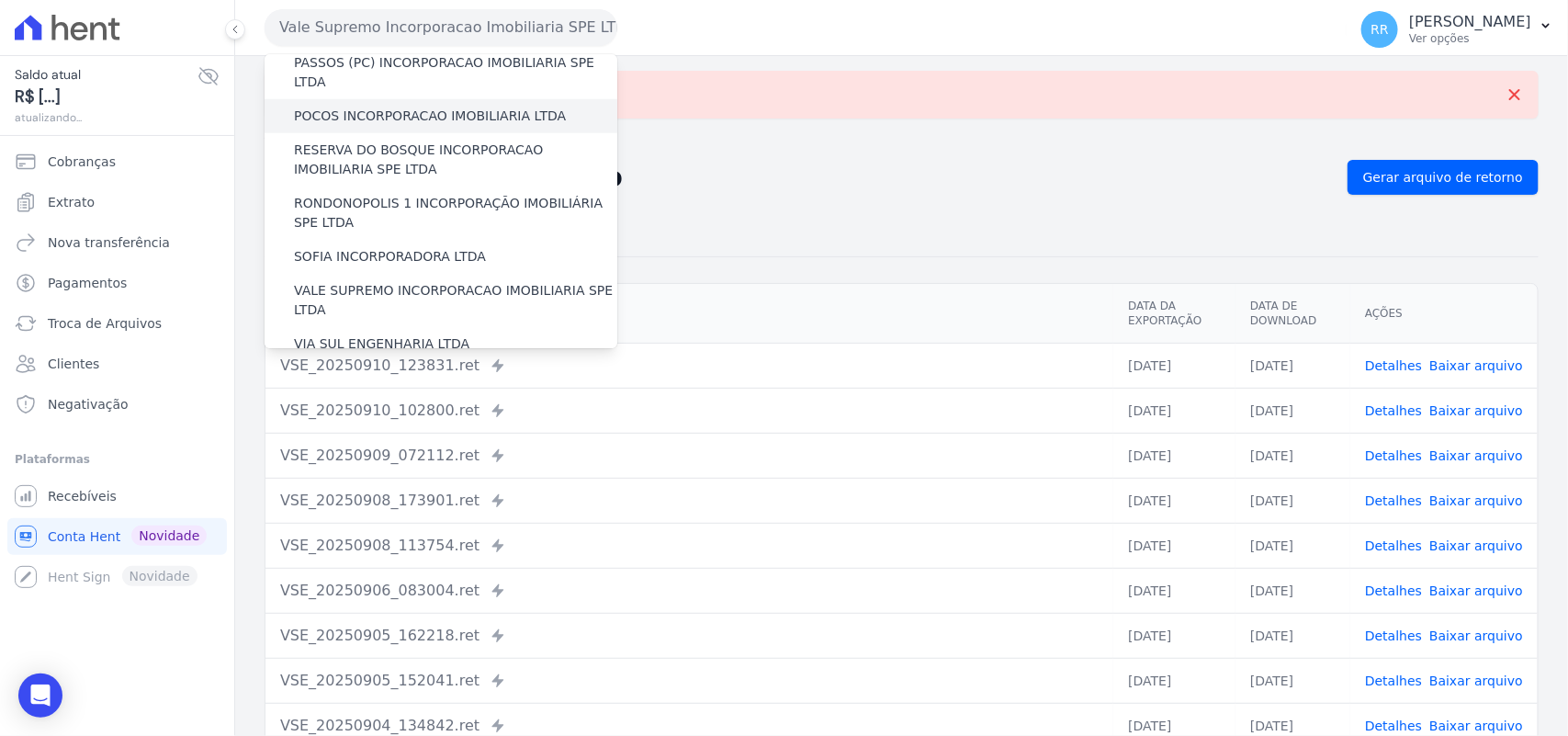
scroll to position [838, 0]
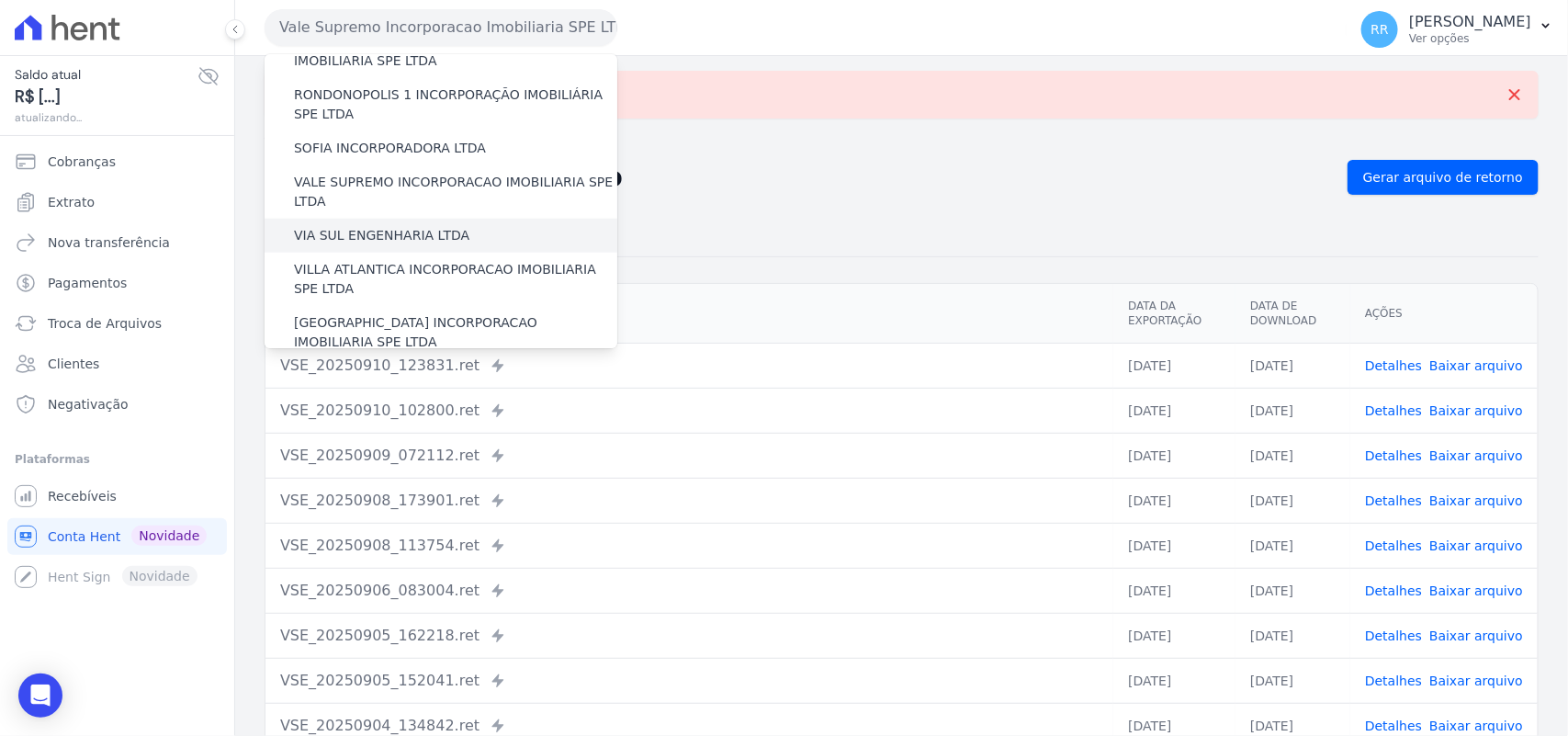
click at [351, 219] on div "VIA SUL ENGENHARIA LTDA" at bounding box center [441, 235] width 353 height 33
click at [349, 226] on label "VIA SUL ENGENHARIA LTDA" at bounding box center [381, 235] width 175 height 20
click at [0, 0] on input "VIA SUL ENGENHARIA LTDA" at bounding box center [0, 0] width 0 height 0
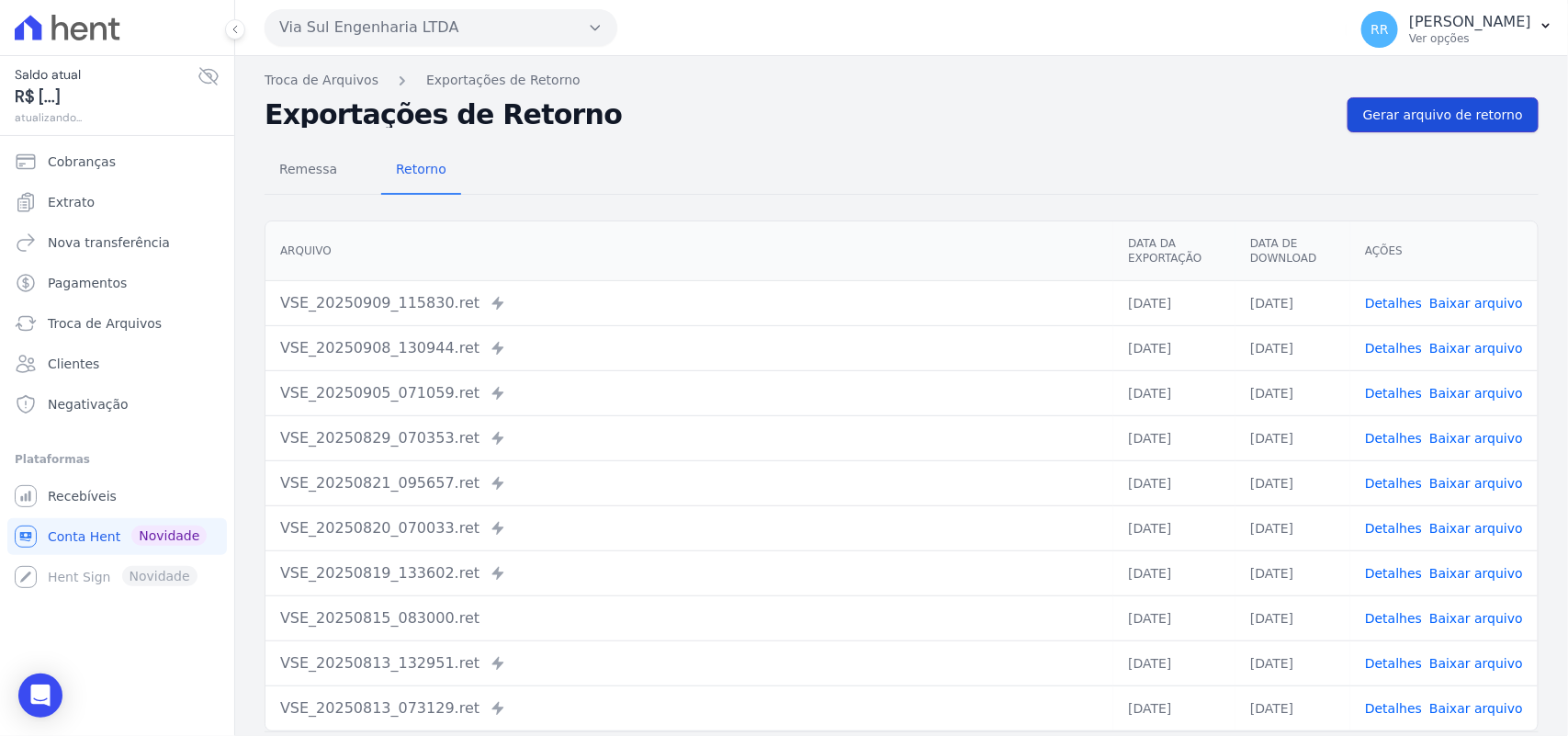
click at [1459, 129] on link "Gerar arquivo de retorno" at bounding box center [1443, 114] width 191 height 34
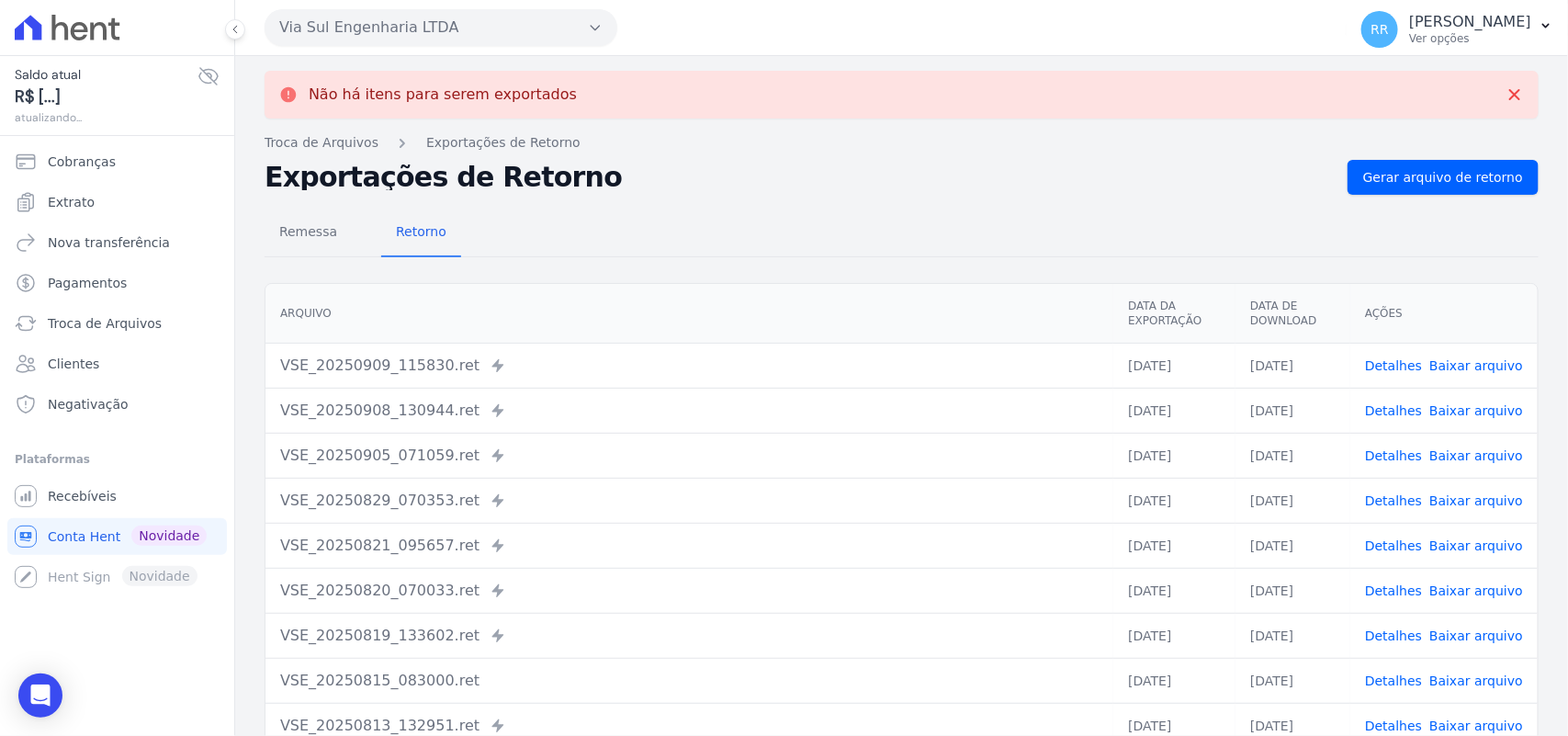
click at [386, 19] on button "Via Sul Engenharia LTDA" at bounding box center [441, 27] width 353 height 36
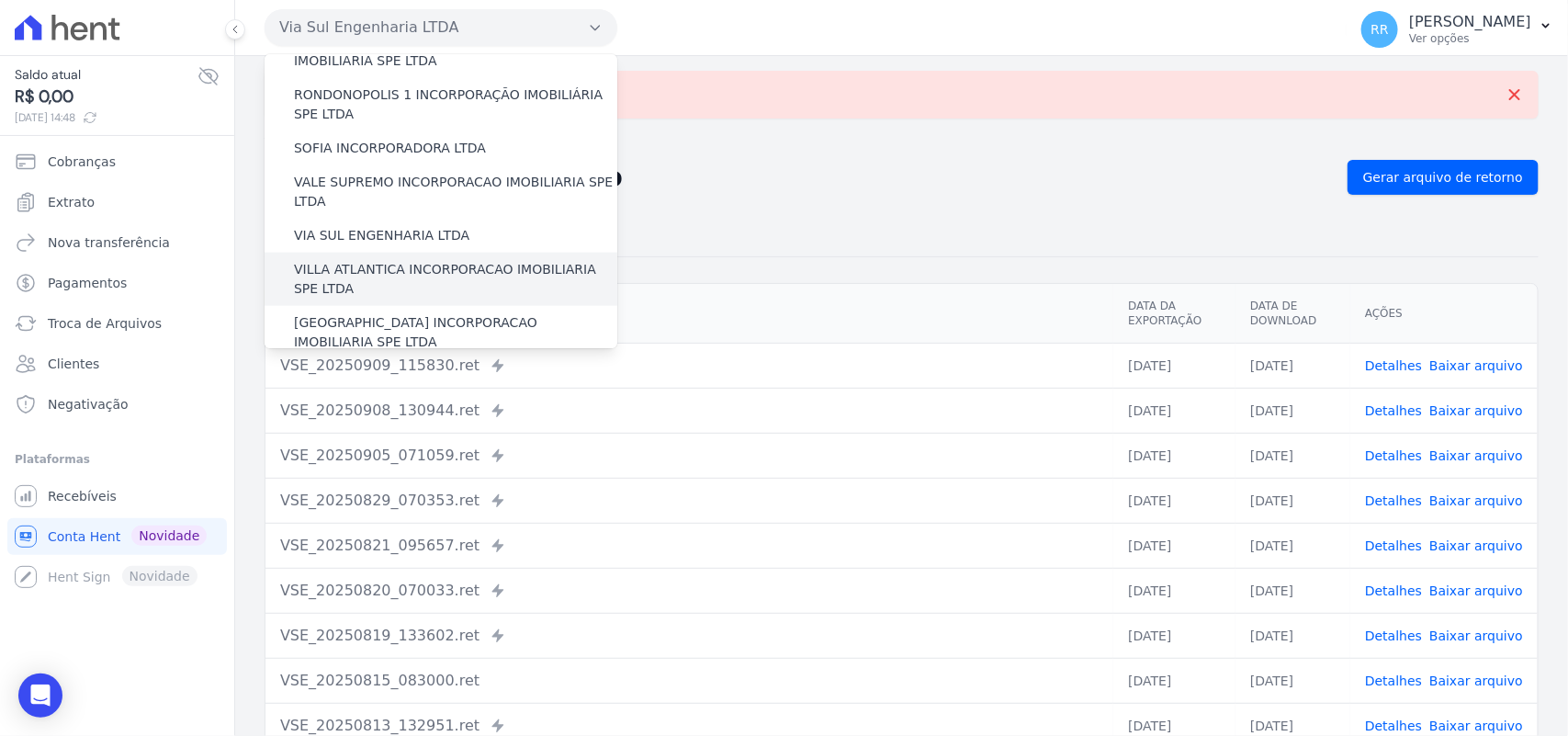
click at [423, 260] on label "VILLA ATLANTICA INCORPORACAO IMOBILIARIA SPE LTDA" at bounding box center [455, 279] width 323 height 38
click at [0, 0] on input "VILLA ATLANTICA INCORPORACAO IMOBILIARIA SPE LTDA" at bounding box center [0, 0] width 0 height 0
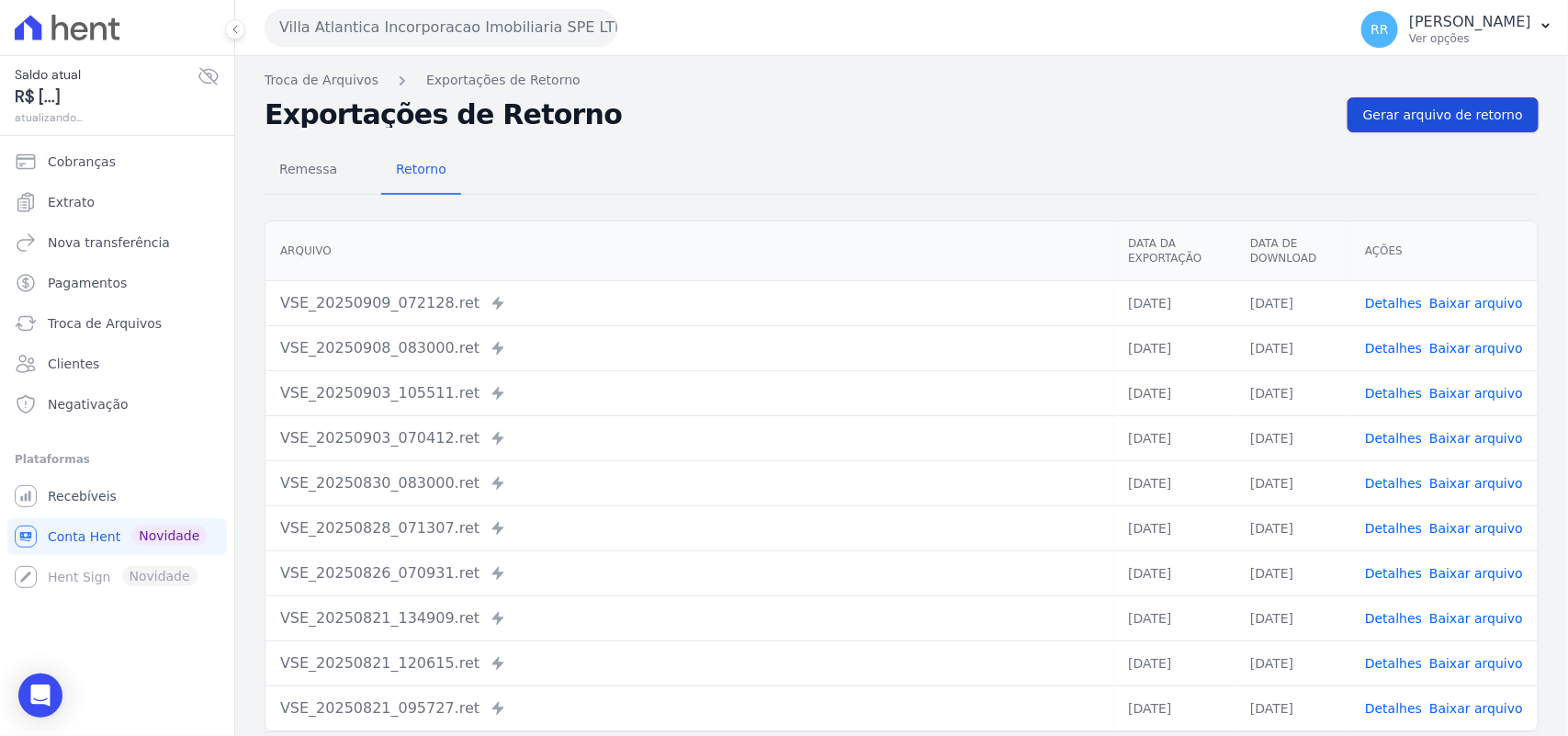
click at [1396, 115] on span "Gerar arquivo de retorno" at bounding box center [1443, 114] width 160 height 19
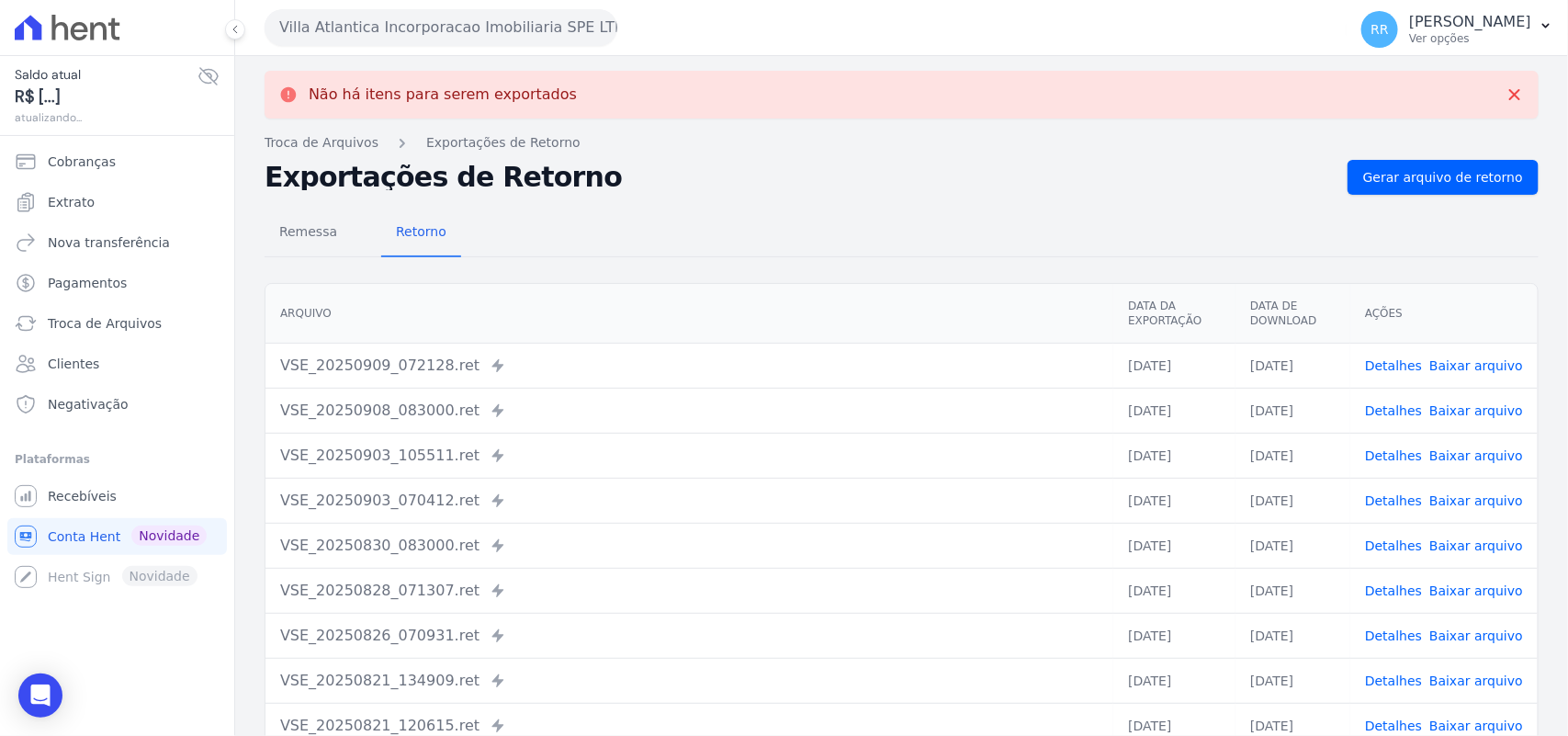
click at [333, 21] on button "Villa Atlantica Incorporacao Imobiliaria SPE LTDA" at bounding box center [441, 27] width 353 height 36
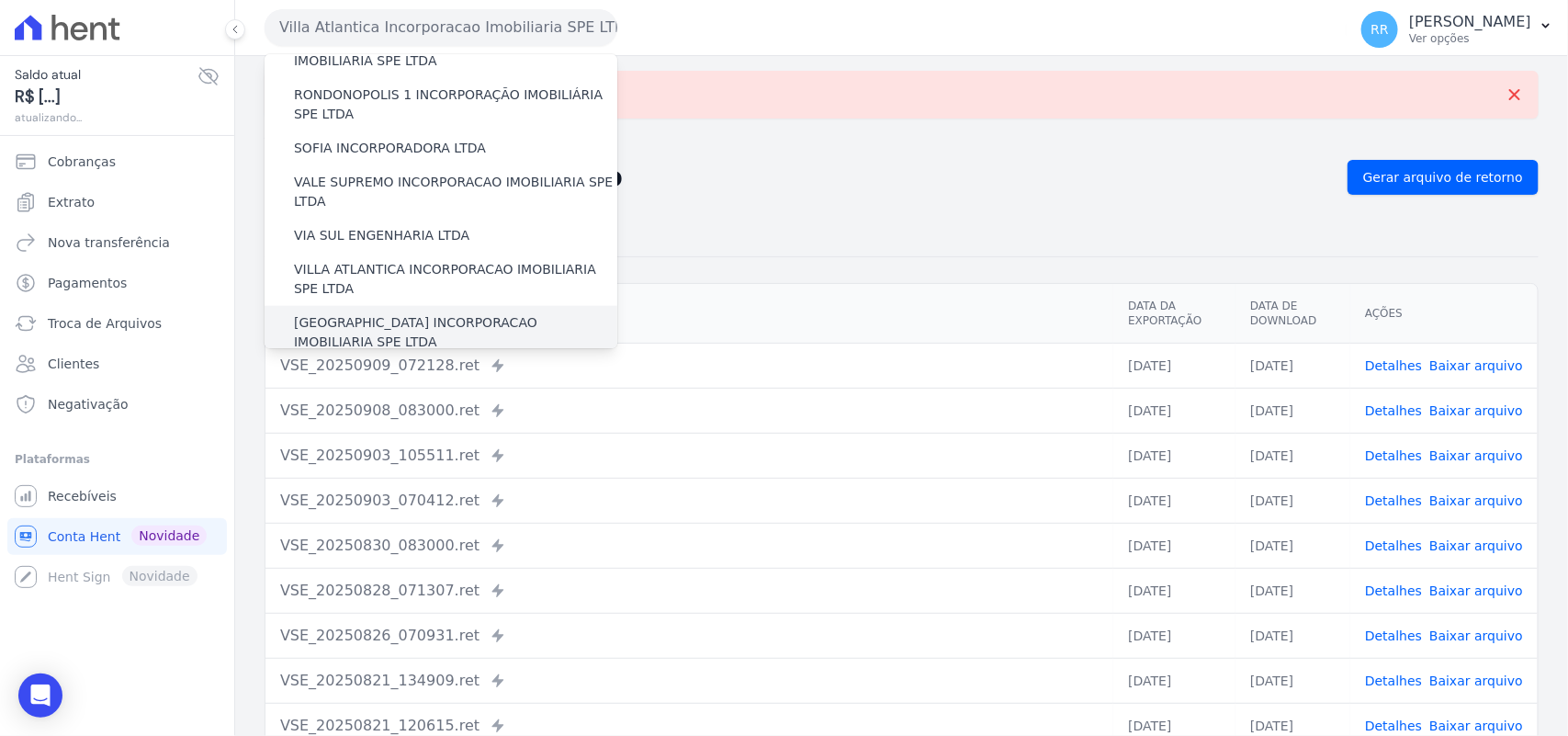
click at [355, 313] on label "[GEOGRAPHIC_DATA] INCORPORACAO IMOBILIARIA SPE LTDA" at bounding box center [455, 332] width 323 height 38
click at [0, 0] on input "[GEOGRAPHIC_DATA] INCORPORACAO IMOBILIARIA SPE LTDA" at bounding box center [0, 0] width 0 height 0
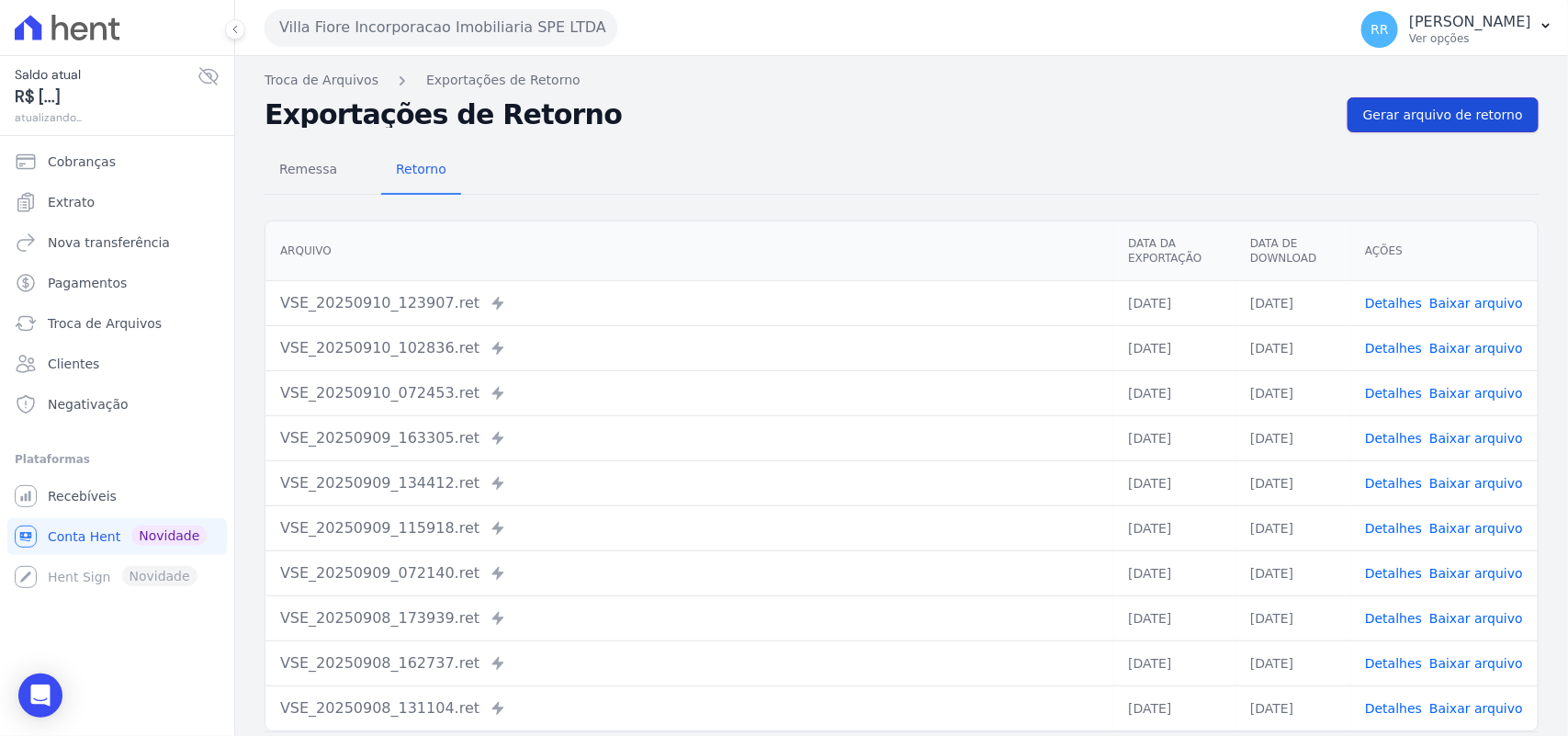
click at [1429, 127] on link "Gerar arquivo de retorno" at bounding box center [1443, 114] width 191 height 34
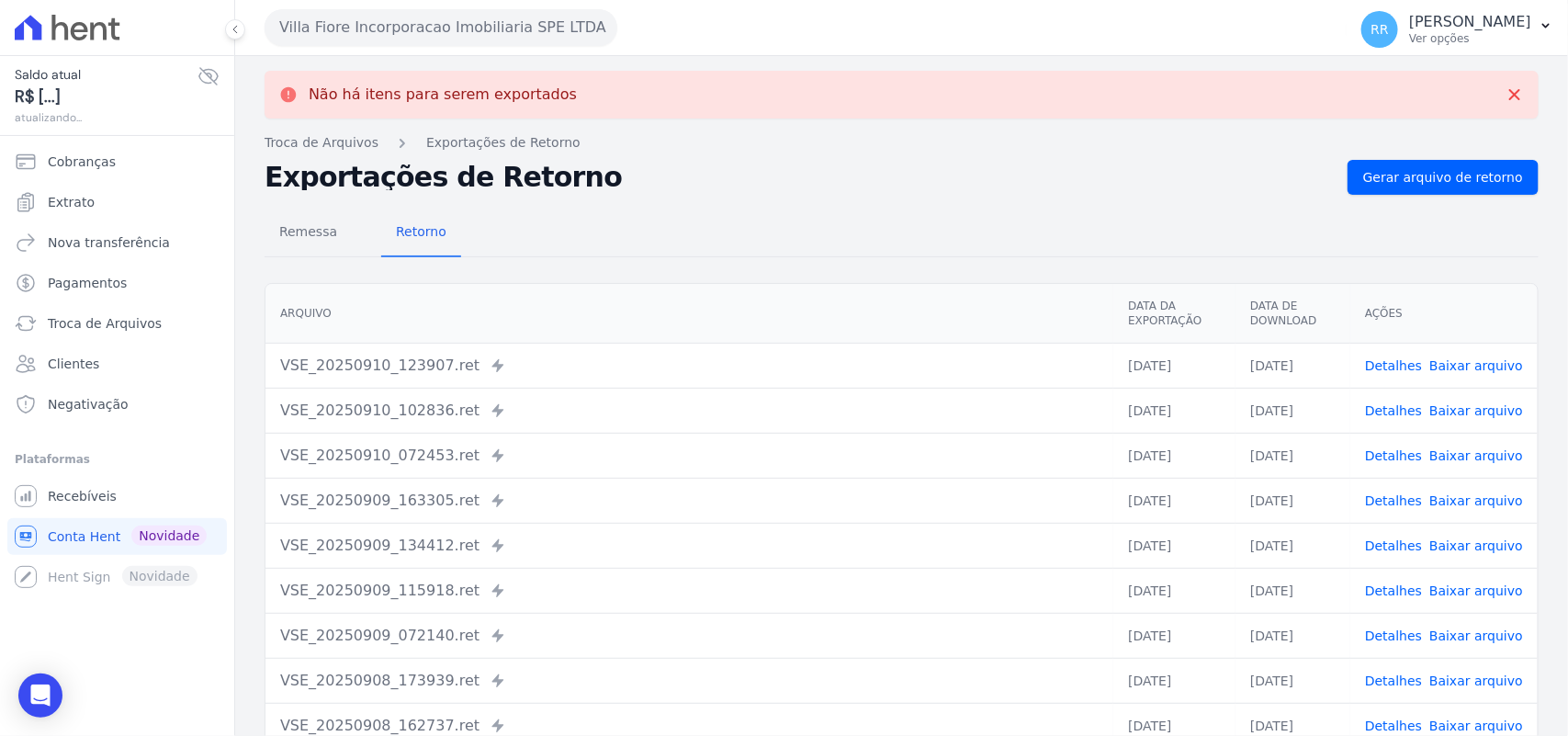
click at [441, 29] on button "Villa Fiore Incorporacao Imobiliaria SPE LTDA" at bounding box center [441, 27] width 353 height 36
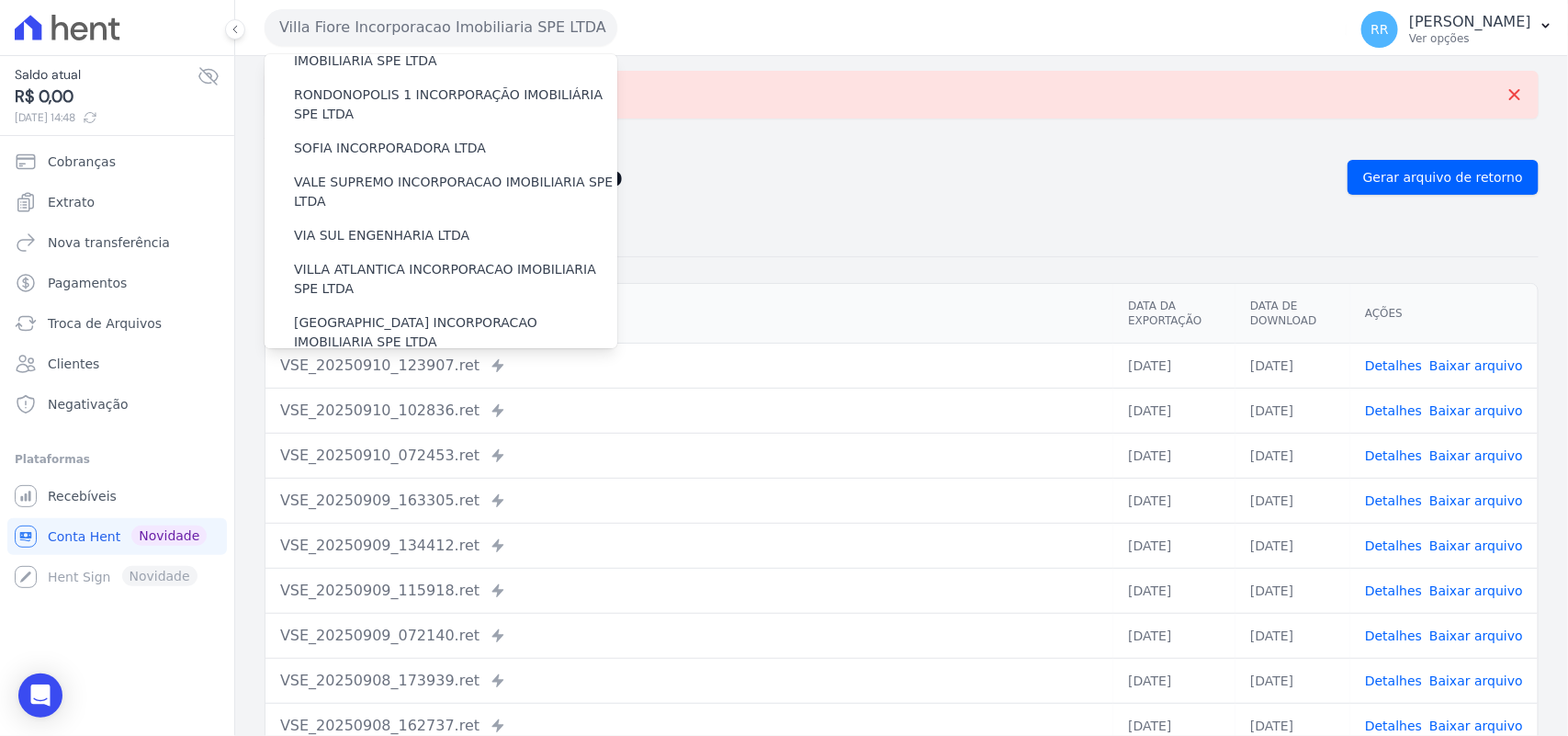
click at [396, 367] on label "VILLA TROPICAL INCORPORAÇÃO IMOBILIÁRIA SPE LTDA" at bounding box center [455, 385] width 323 height 38
click at [0, 0] on input "VILLA TROPICAL INCORPORAÇÃO IMOBILIÁRIA SPE LTDA" at bounding box center [0, 0] width 0 height 0
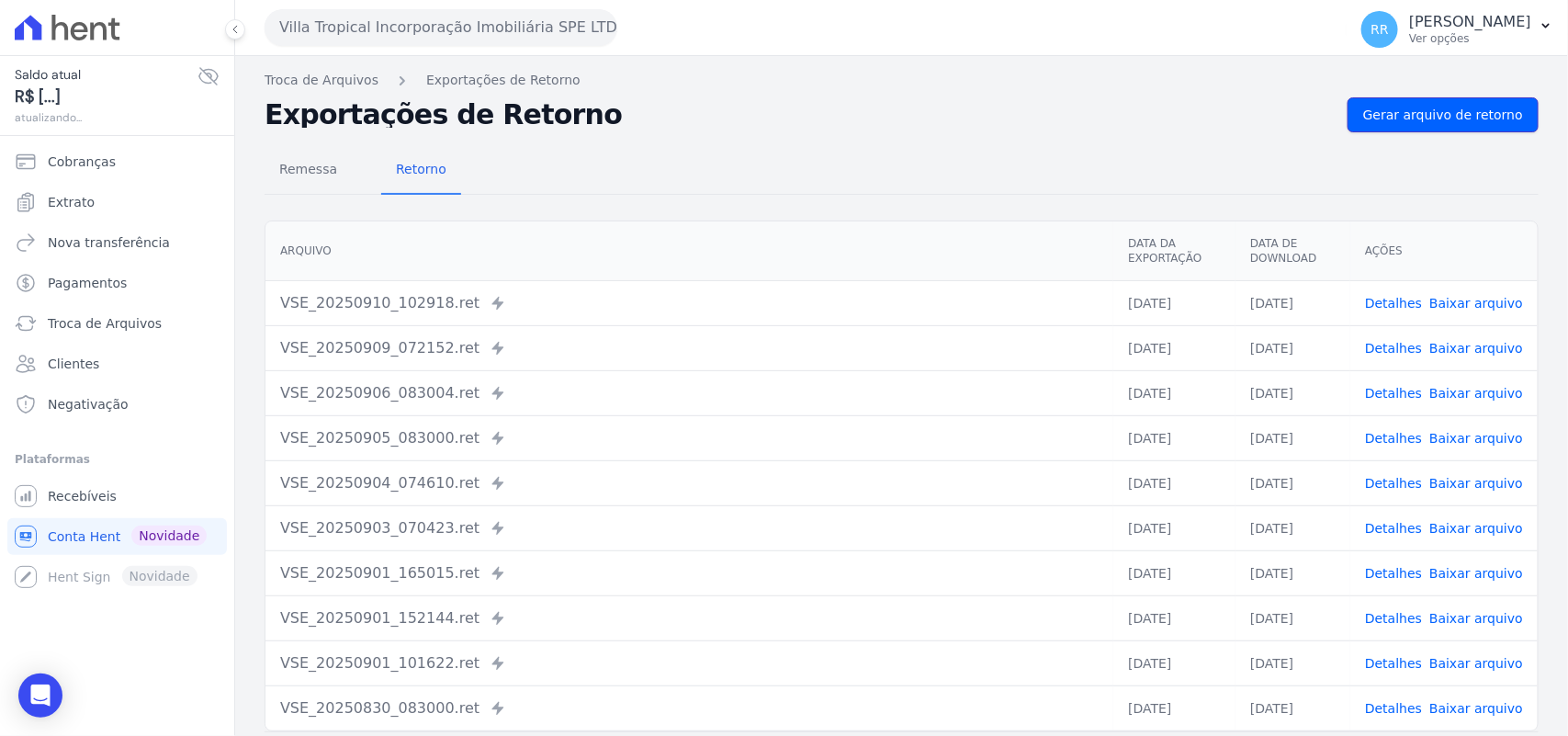
click at [1480, 108] on span "Gerar arquivo de retorno" at bounding box center [1443, 114] width 160 height 19
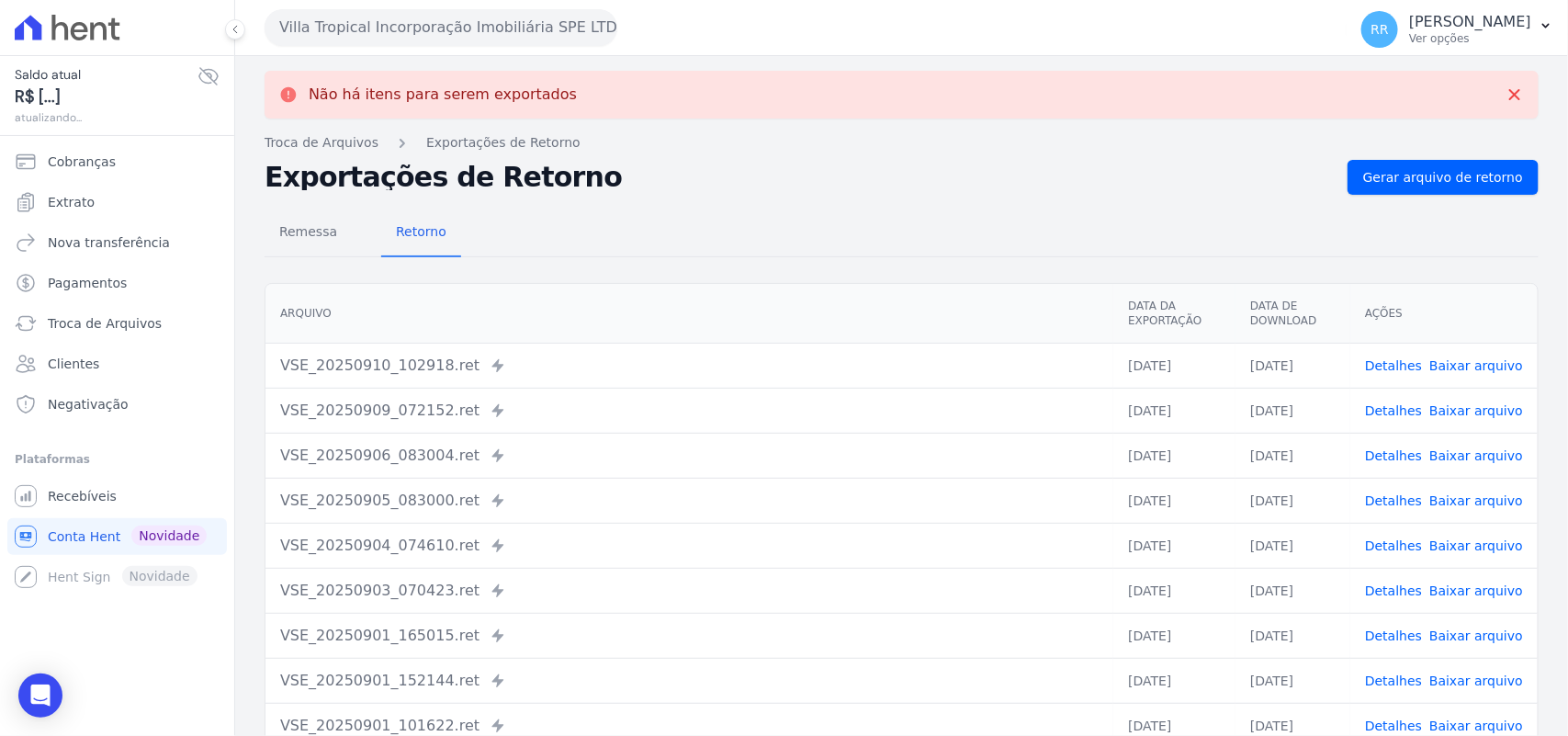
click at [708, 196] on div "Remessa Retorno [GEOGRAPHIC_DATA] Data da Exportação Data de Download Ações VSE…" at bounding box center [901, 527] width 1274 height 664
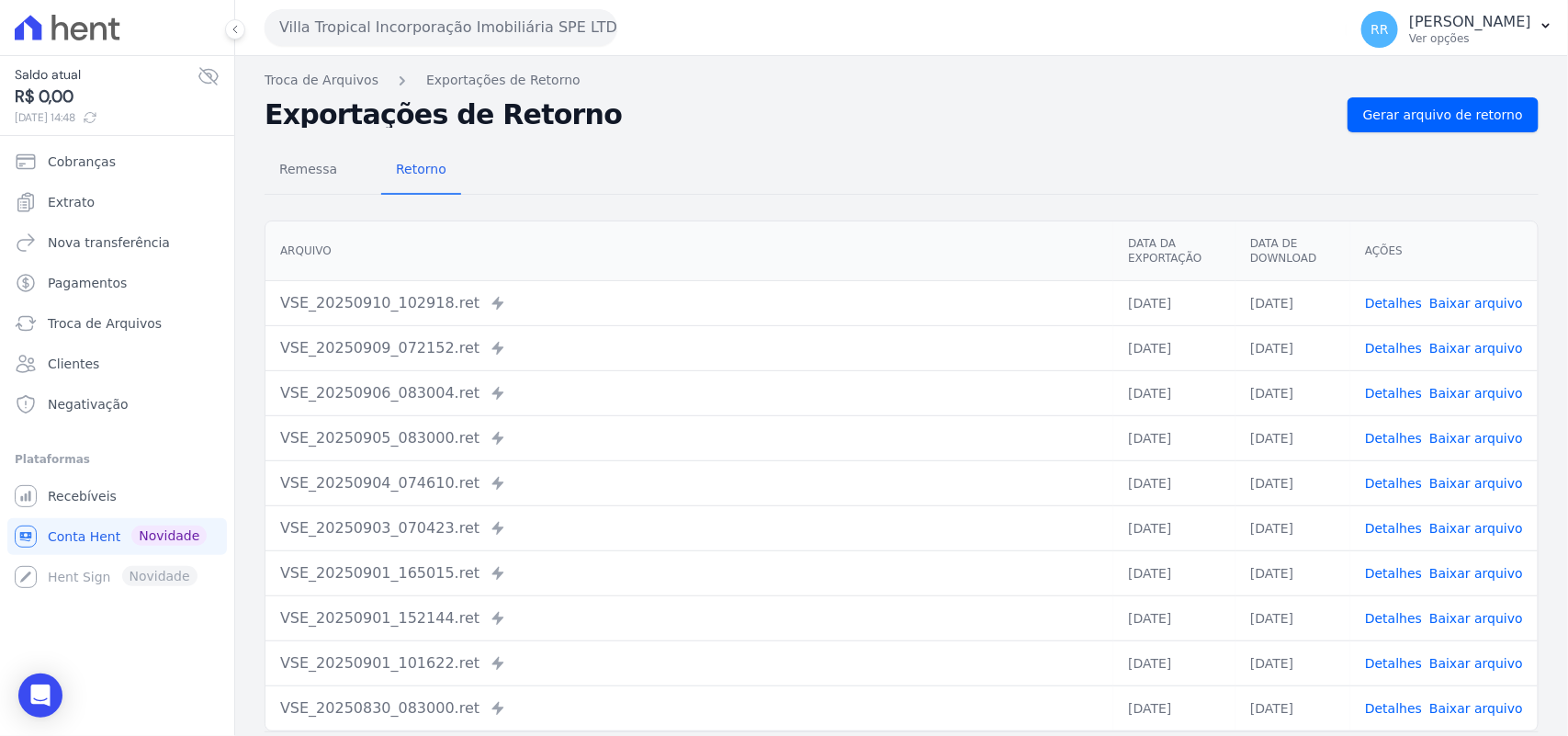
click at [368, 34] on button "Villa Tropical Incorporação Imobiliária SPE LTDA" at bounding box center [441, 27] width 353 height 36
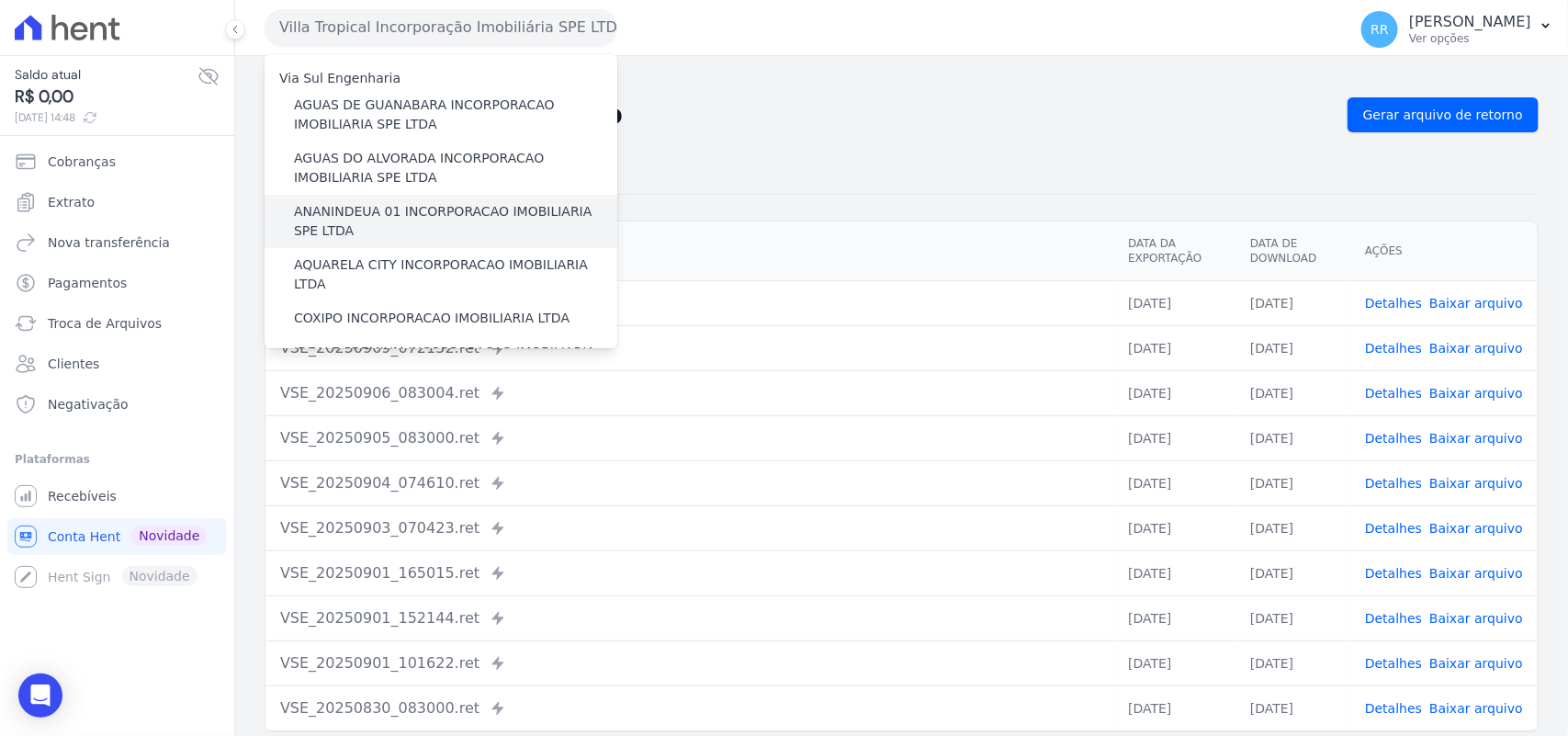
click at [386, 210] on label "ANANINDEUA 01 INCORPORACAO IMOBILIARIA SPE LTDA" at bounding box center [455, 221] width 323 height 38
click at [0, 0] on input "ANANINDEUA 01 INCORPORACAO IMOBILIARIA SPE LTDA" at bounding box center [0, 0] width 0 height 0
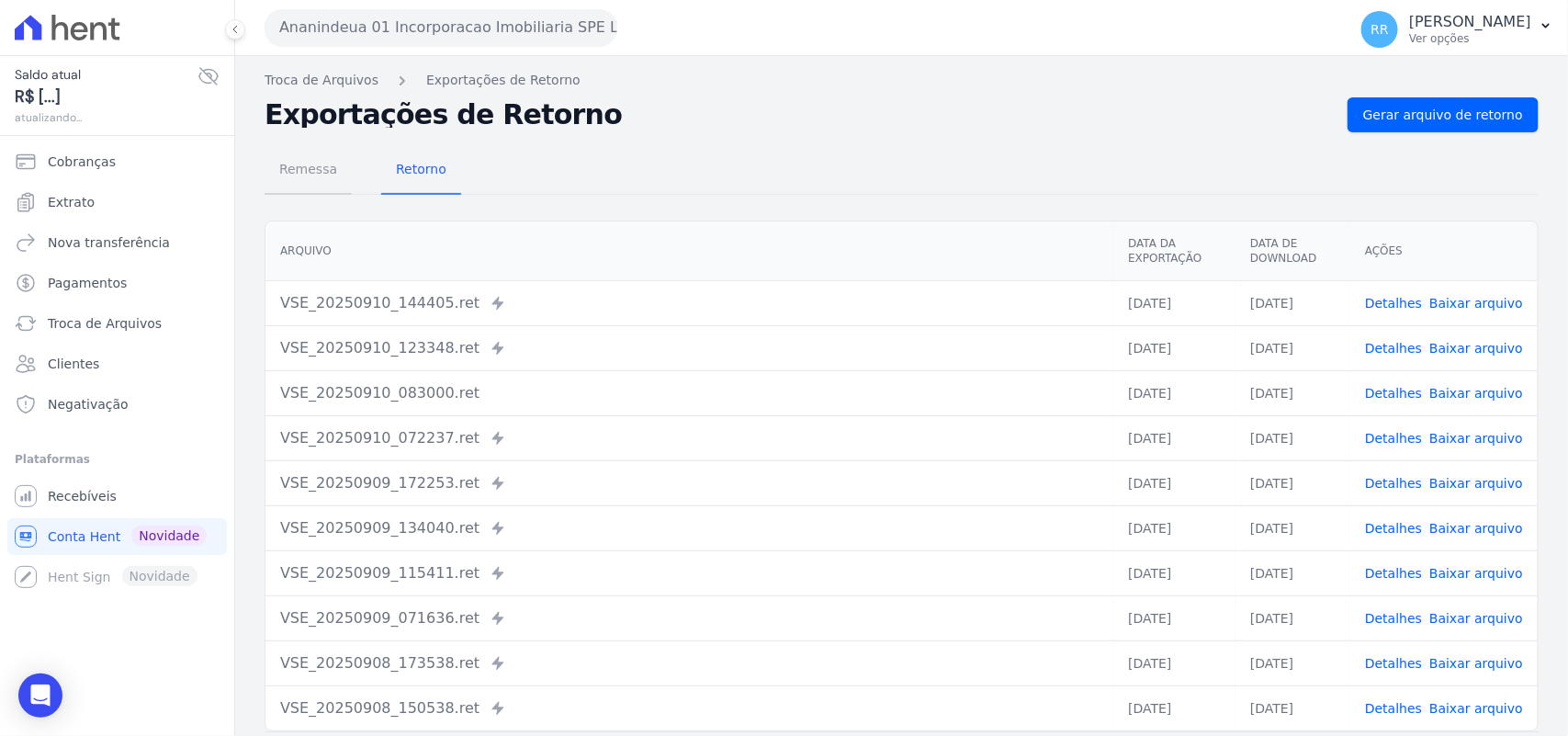
click at [278, 179] on span "Remessa" at bounding box center [307, 168] width 80 height 36
click at [303, 171] on span "Remessa" at bounding box center [307, 168] width 80 height 36
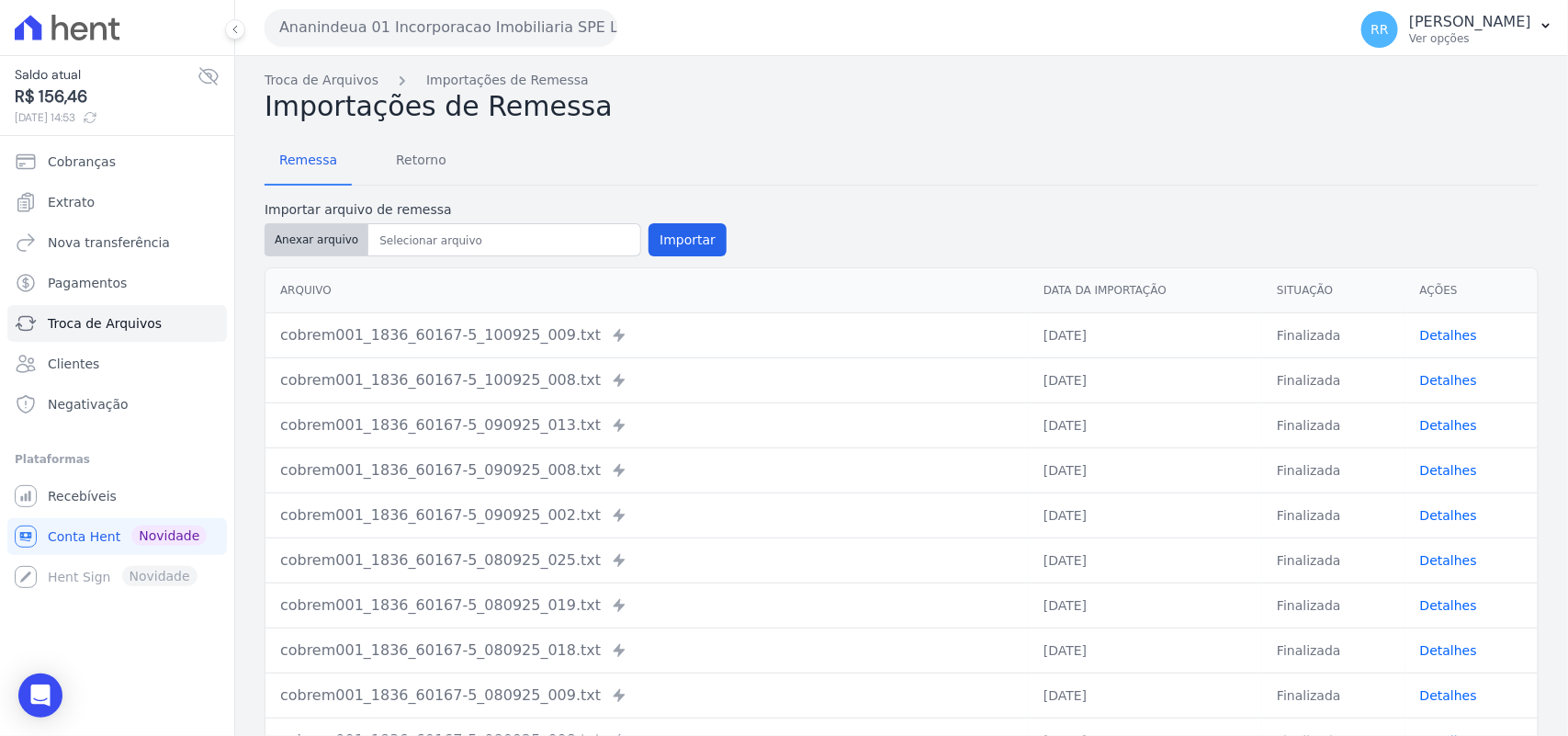
click at [305, 227] on button "Anexar arquivo" at bounding box center [316, 240] width 103 height 33
type input "cobrem001_1836_60167-5_100925_008.TXT"
click at [634, 237] on div "Anexar arquivo Importar" at bounding box center [495, 240] width 462 height 33
click at [648, 235] on button "Importar" at bounding box center [686, 240] width 78 height 33
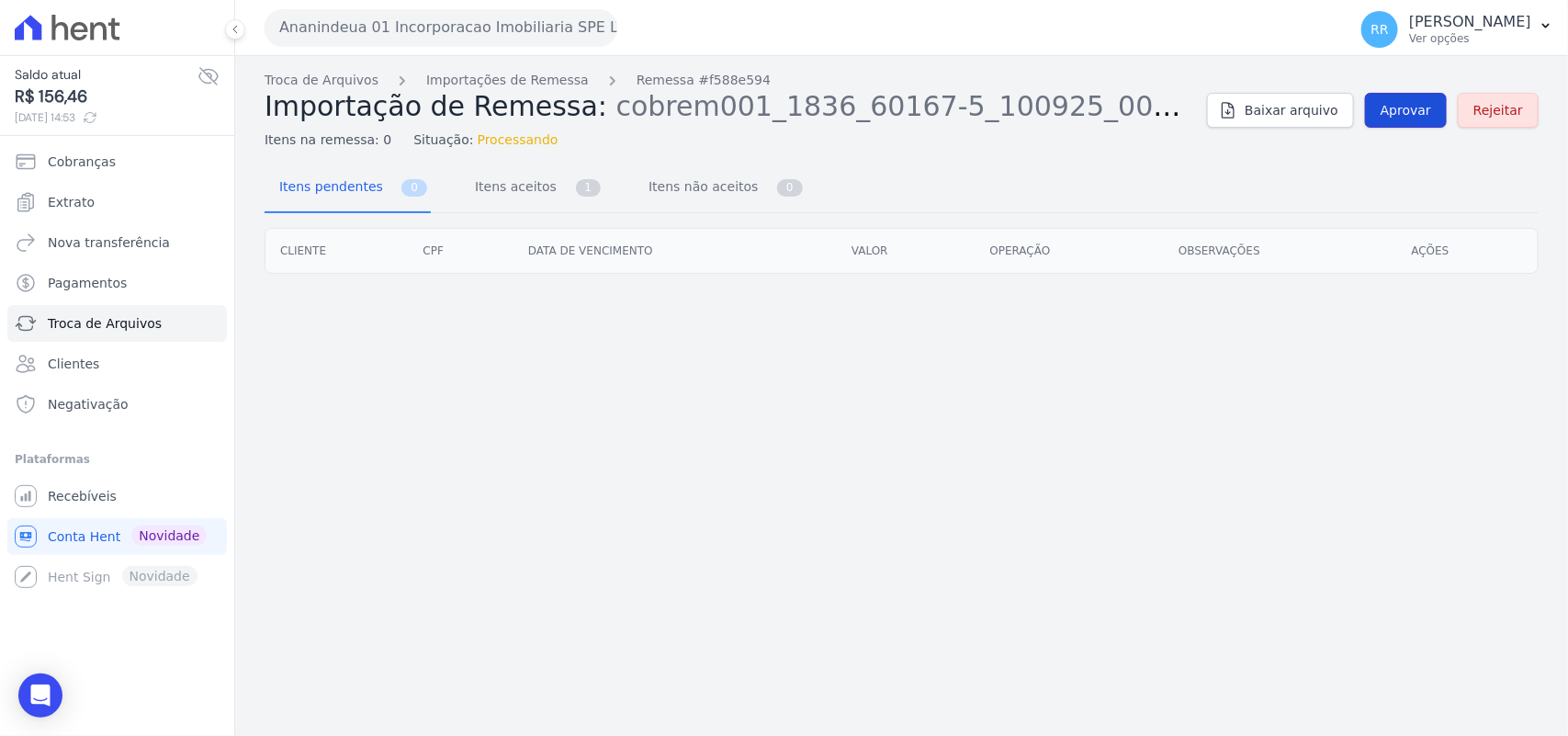
click at [1440, 115] on link "Aprovar" at bounding box center [1405, 109] width 82 height 34
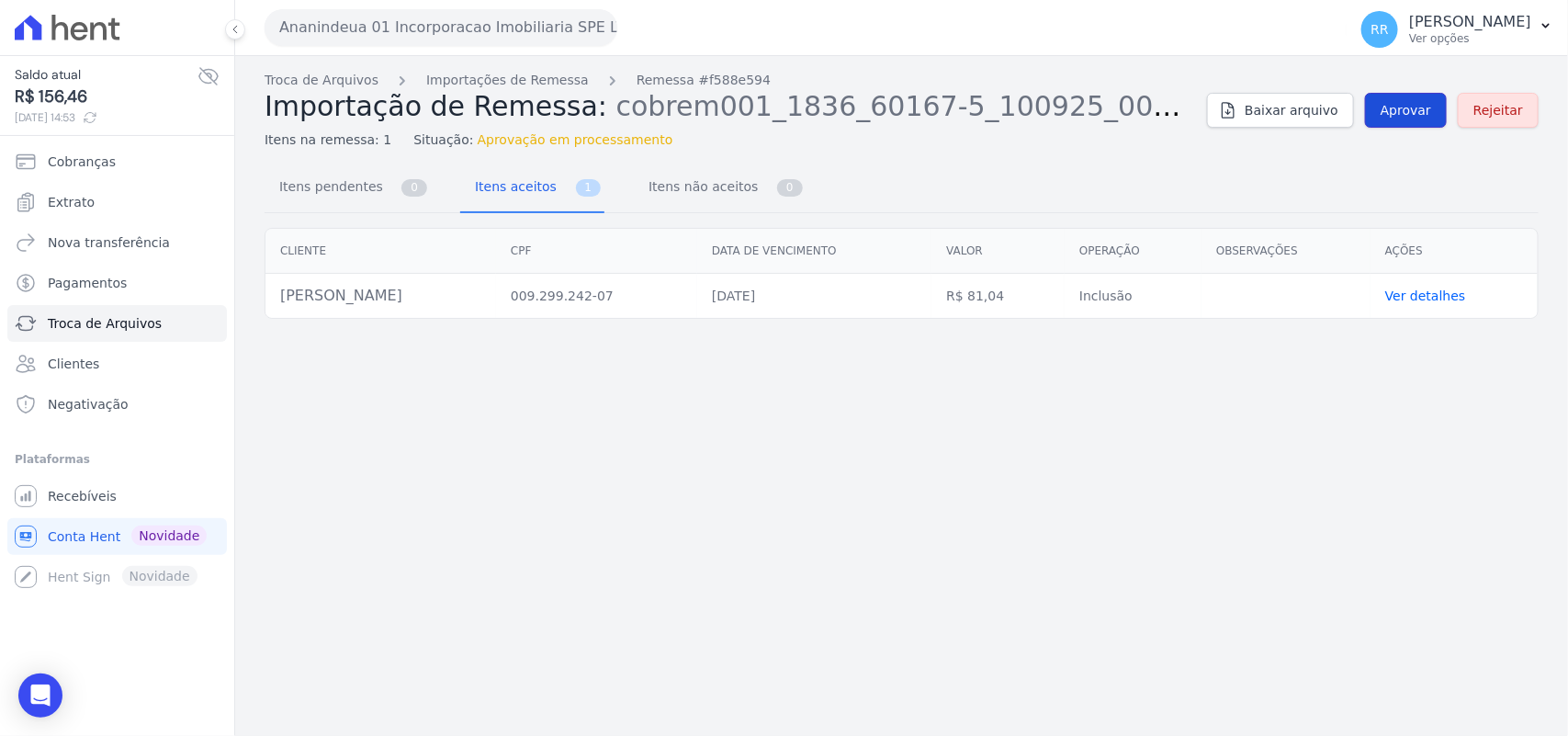
click at [1404, 110] on span "Aprovar" at bounding box center [1405, 110] width 50 height 19
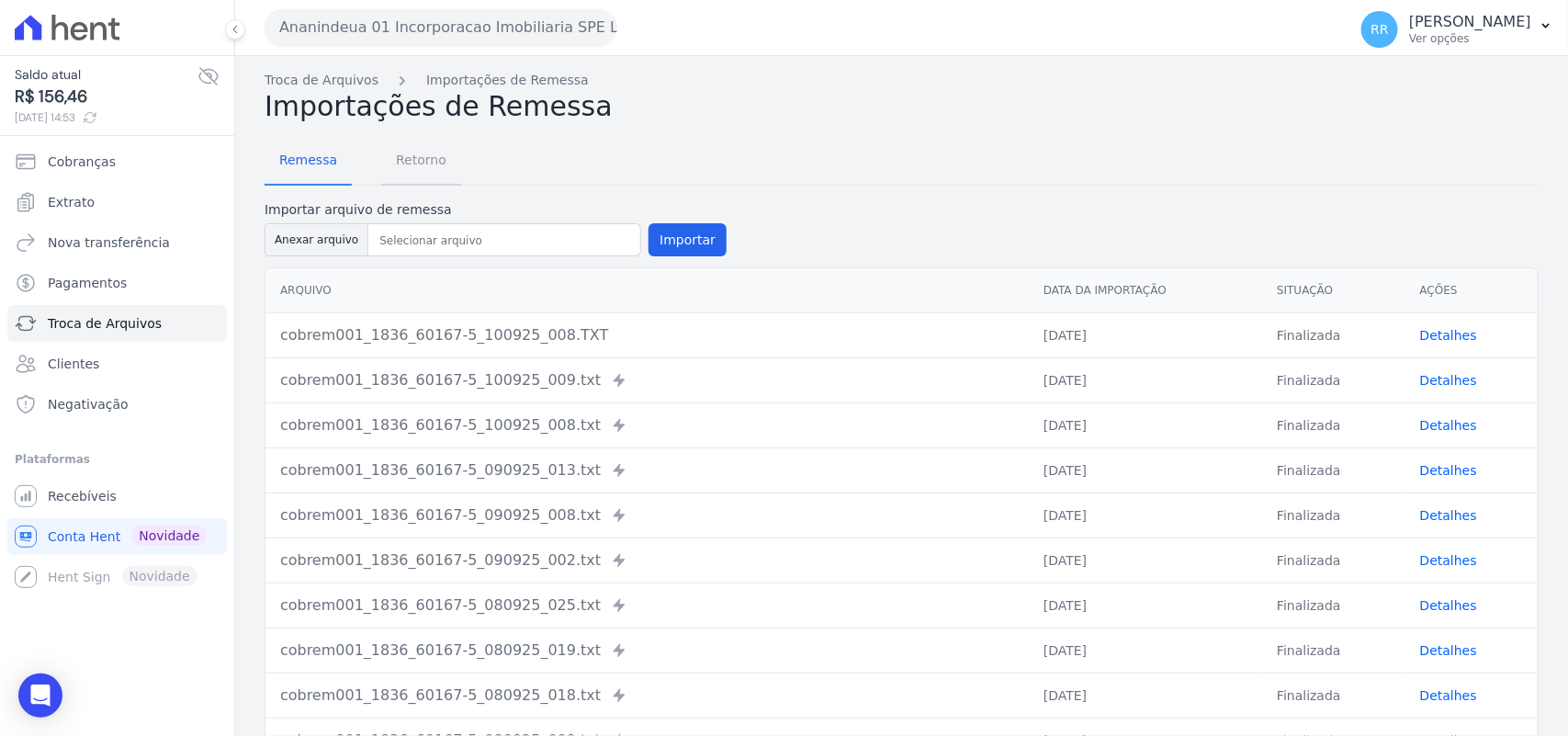
click at [432, 168] on span "Retorno" at bounding box center [422, 160] width 73 height 36
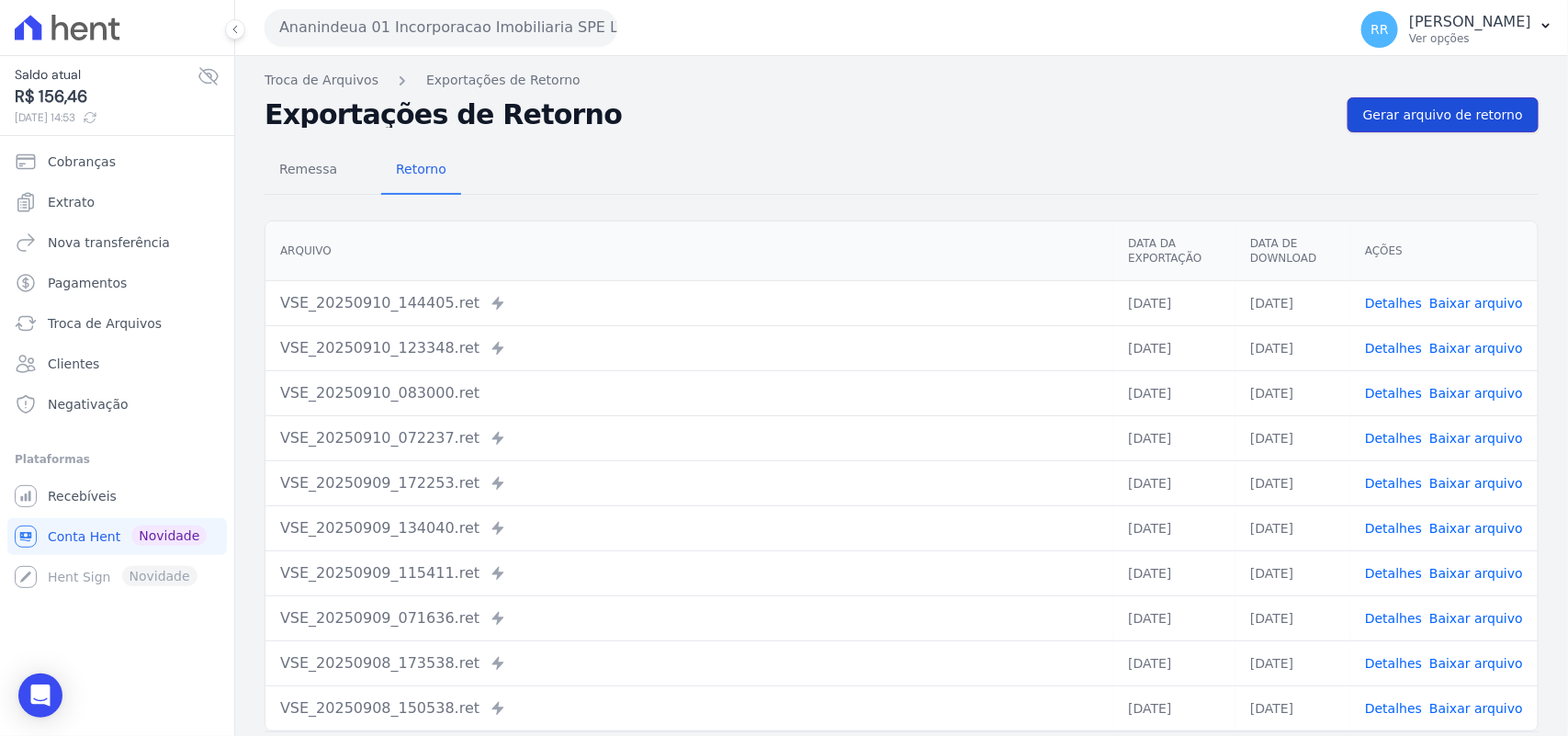
click at [1404, 102] on link "Gerar arquivo de retorno" at bounding box center [1443, 114] width 191 height 34
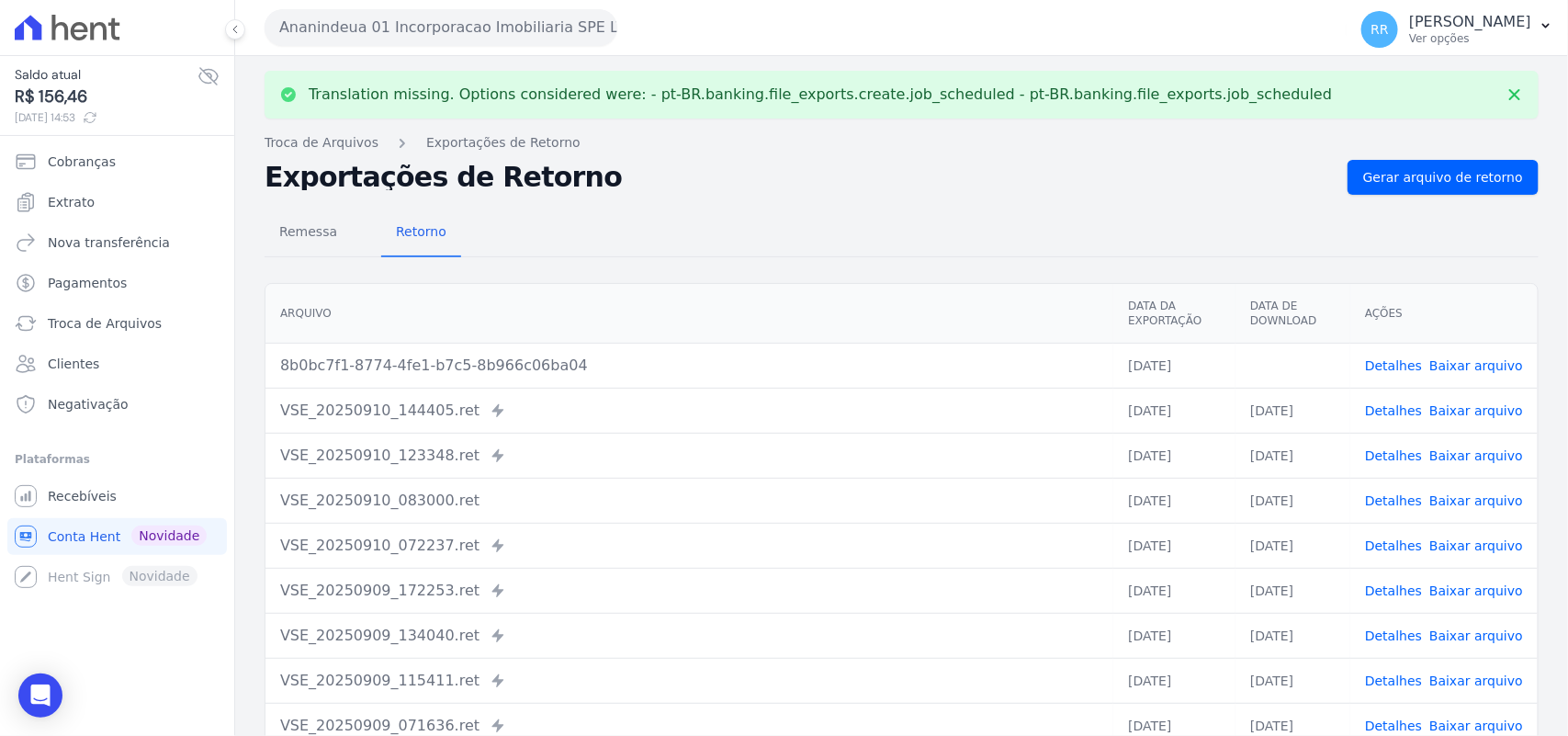
click at [1454, 368] on link "Baixar arquivo" at bounding box center [1475, 366] width 94 height 15
